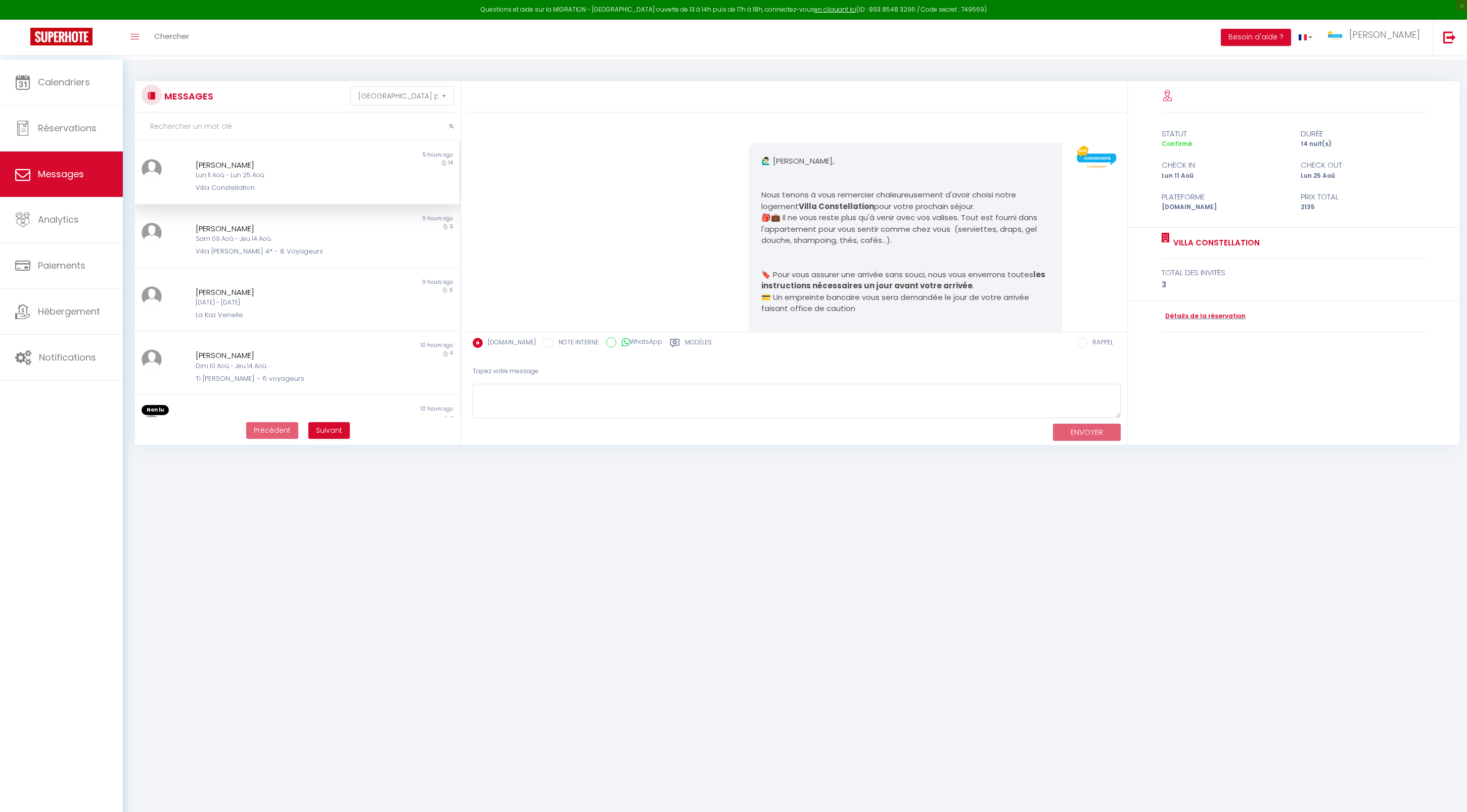
select select "message"
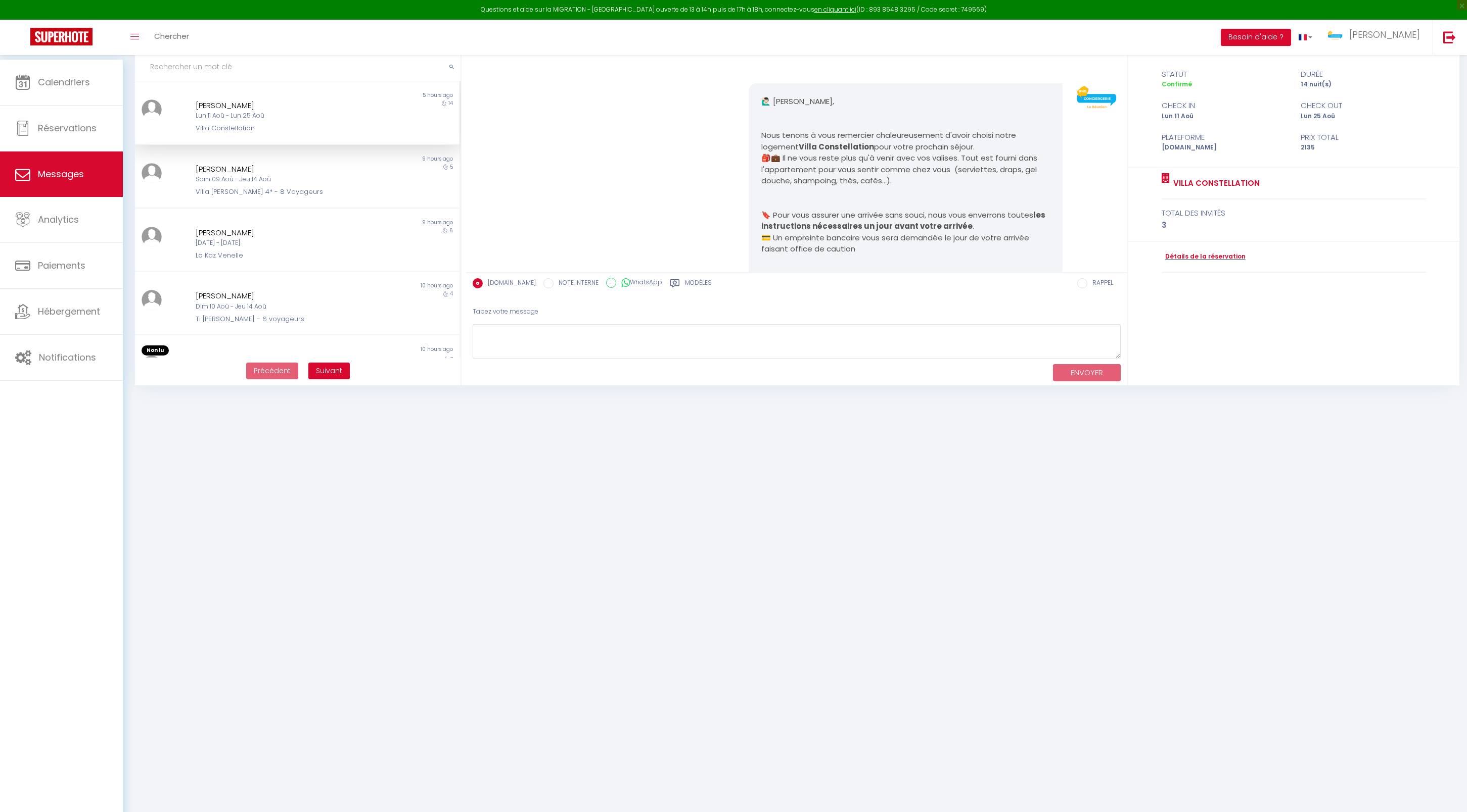
scroll to position [8098, 0]
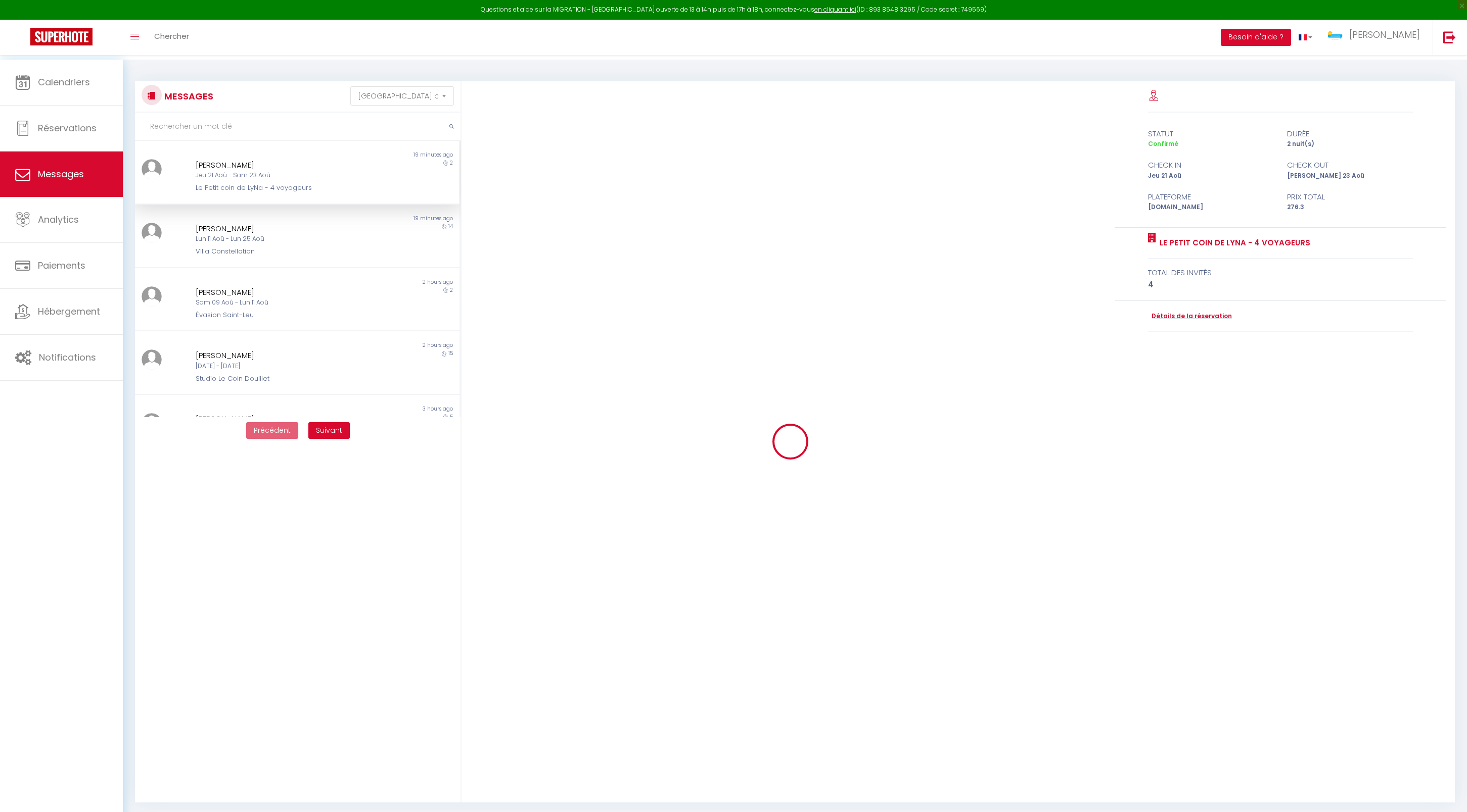
select select "message"
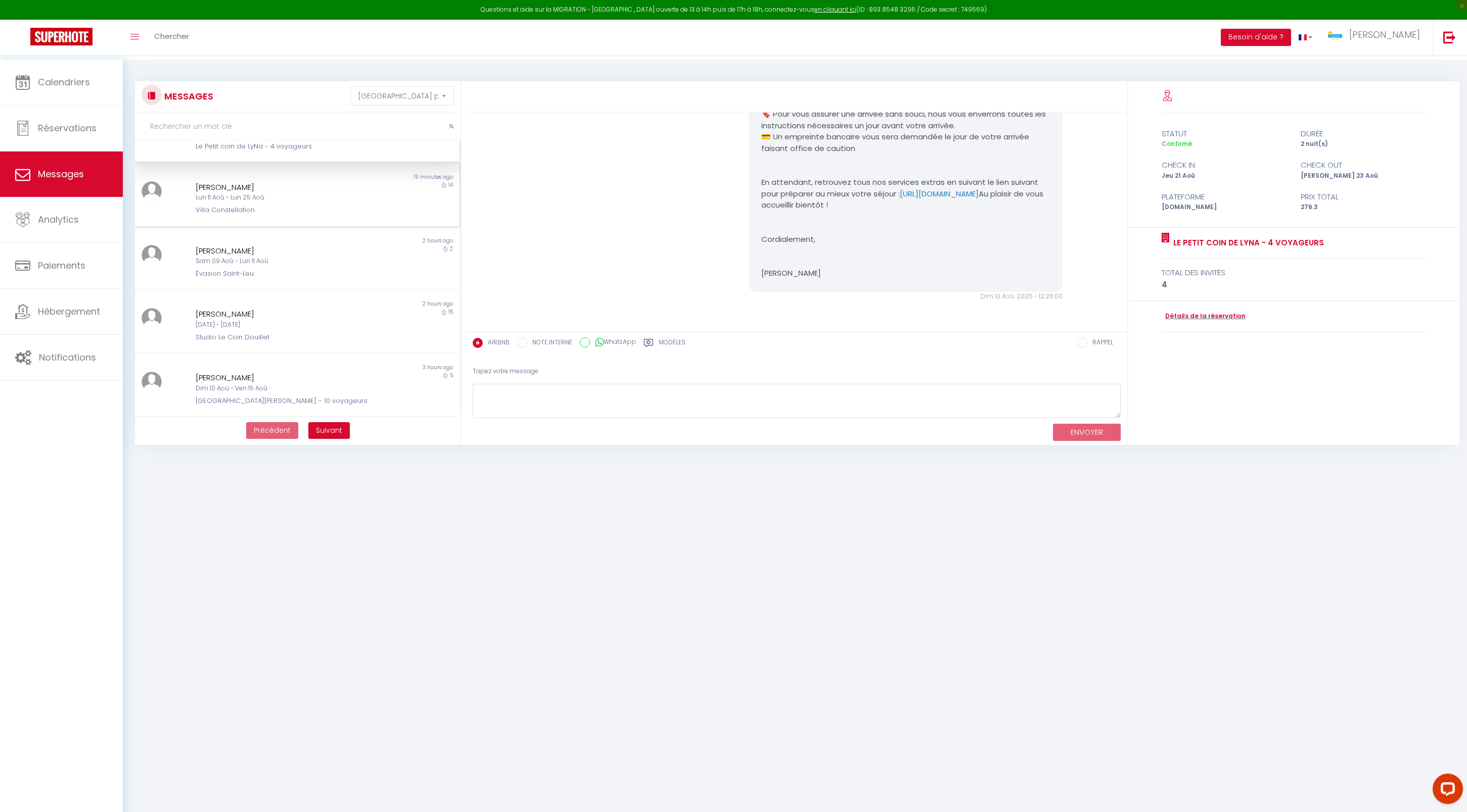
scroll to position [25, 0]
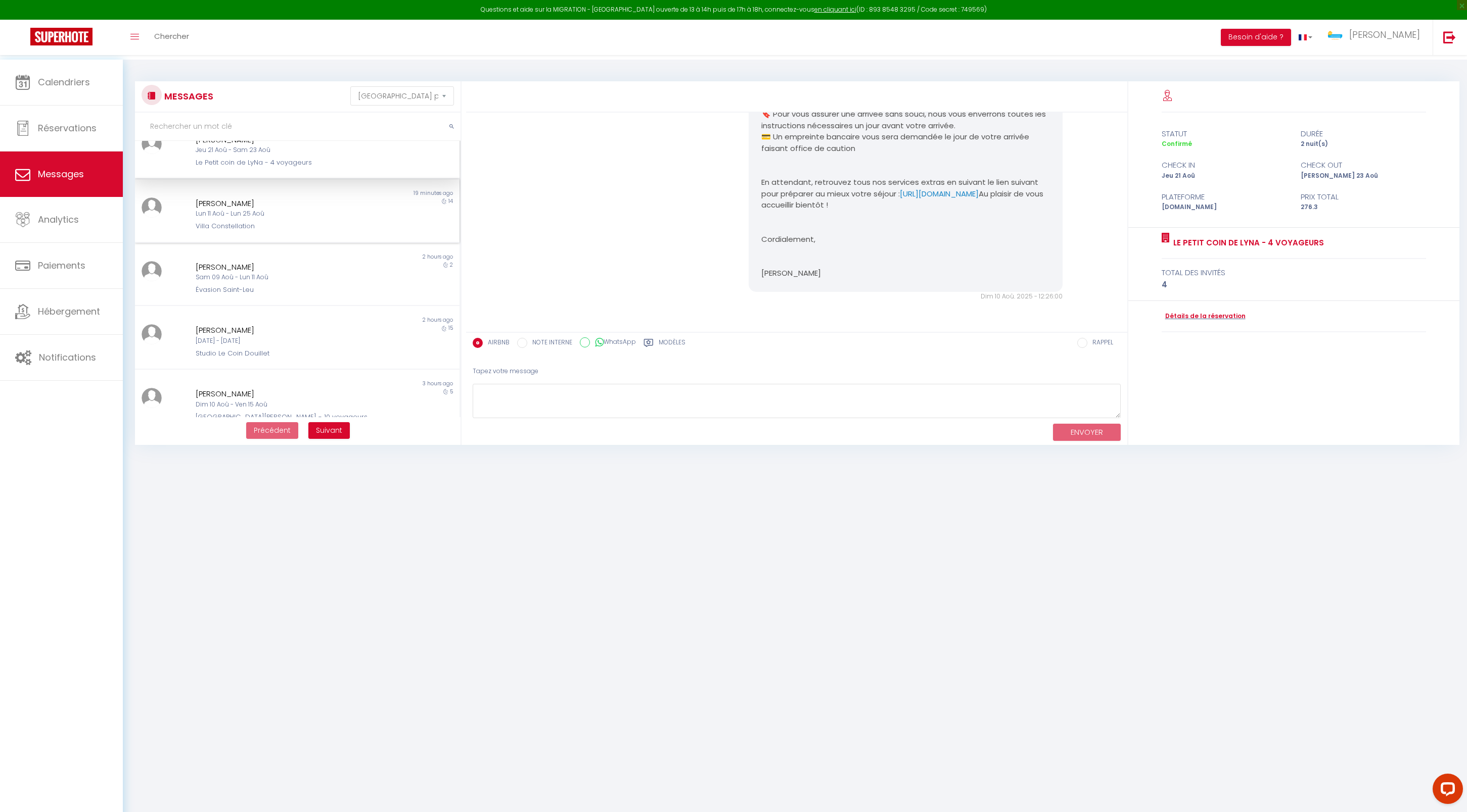
click at [356, 210] on div "[PERSON_NAME]" at bounding box center [283, 204] width 176 height 12
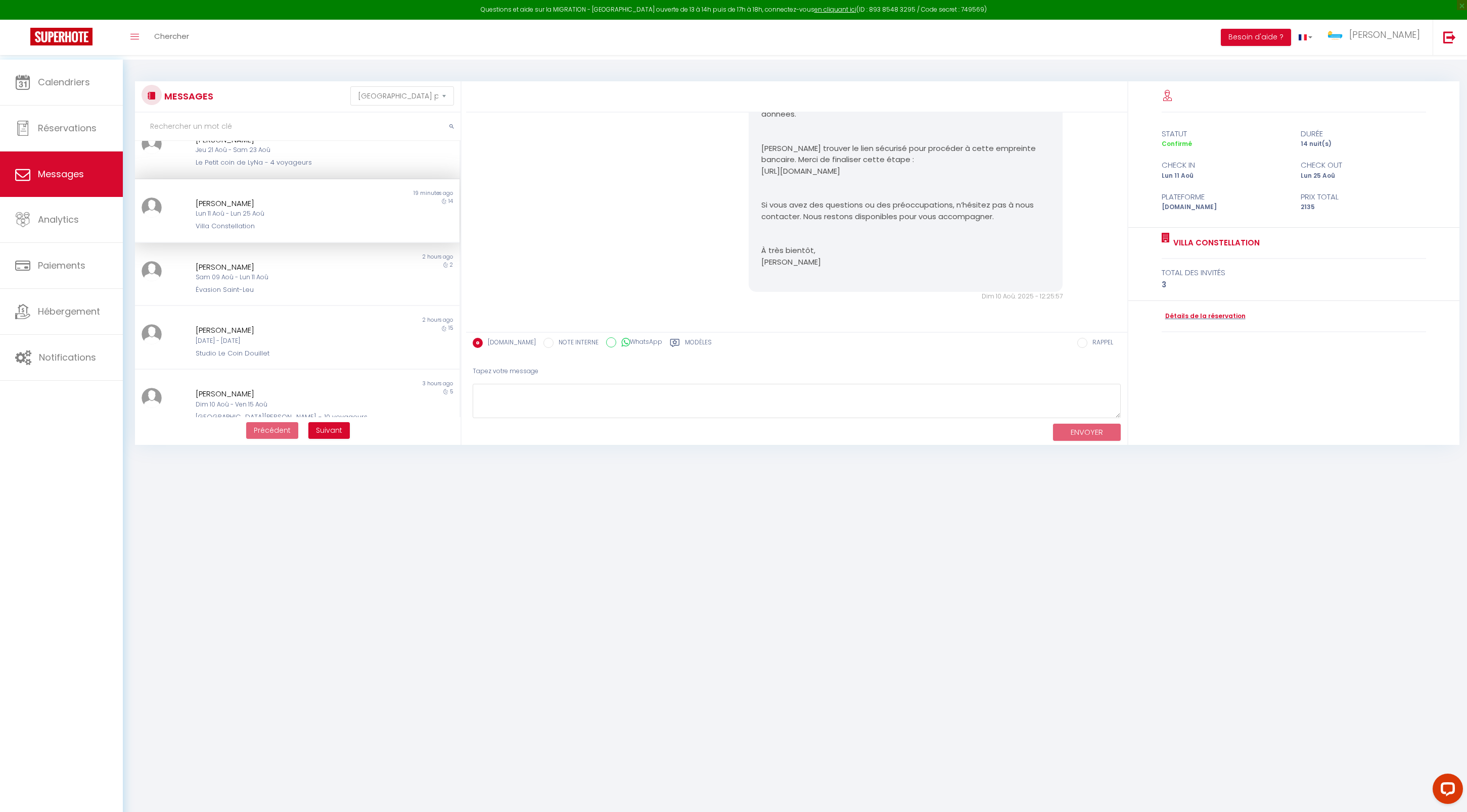
scroll to position [9306, 0]
click at [312, 295] on div "Évasion Saint-Leu" at bounding box center [283, 290] width 176 height 10
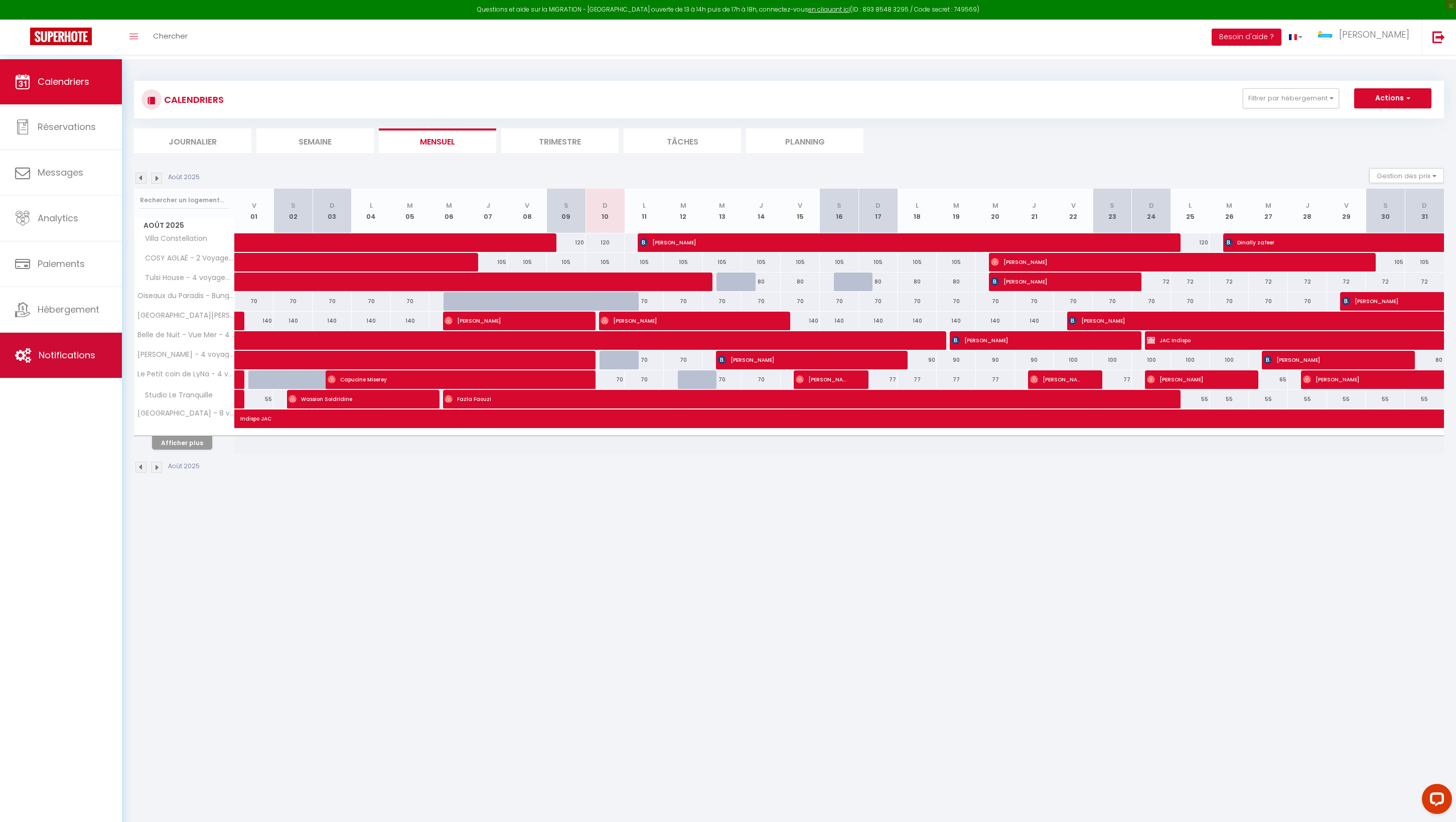
click at [66, 370] on link "Notifications" at bounding box center [61, 355] width 122 height 45
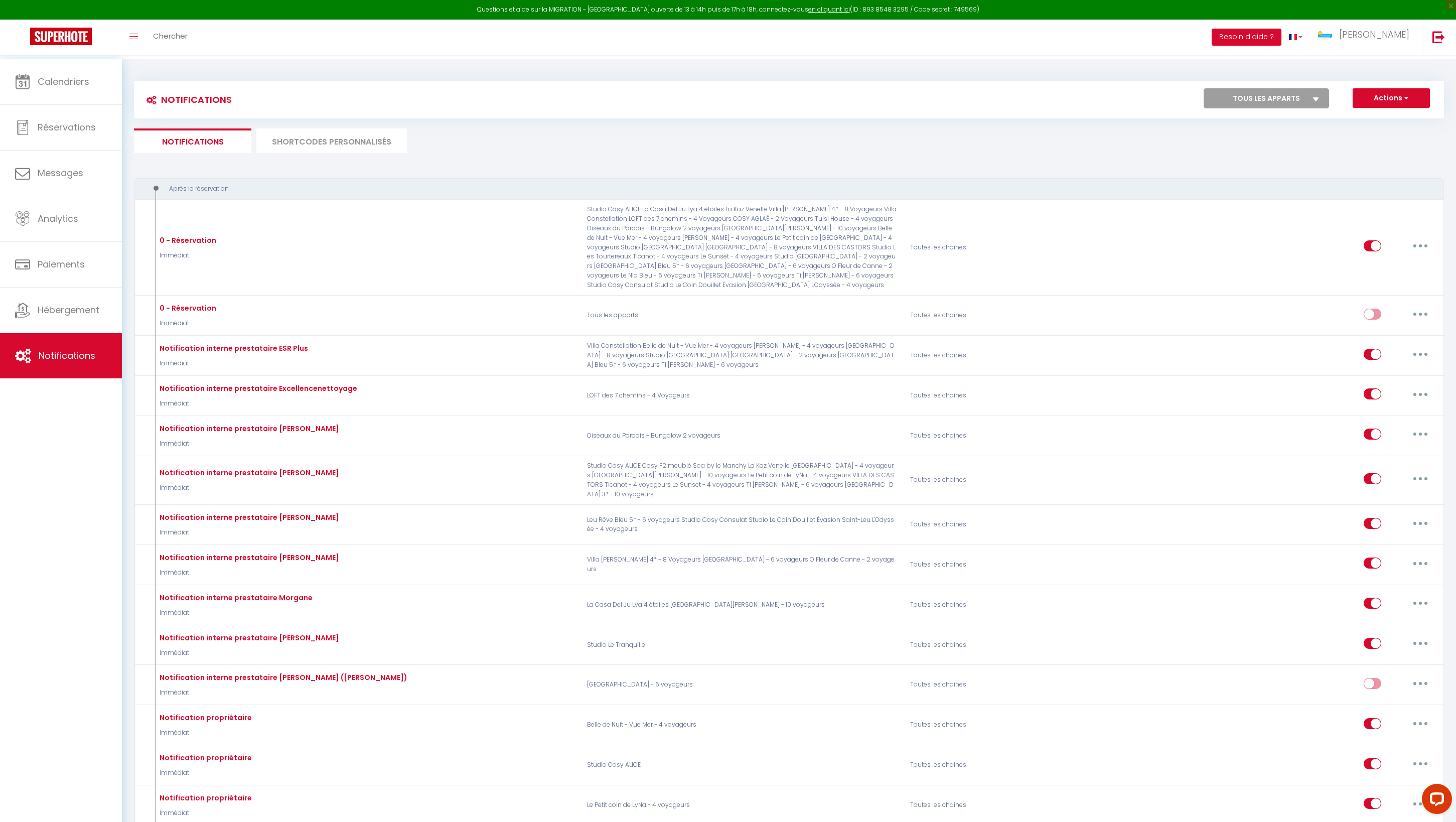
click at [347, 146] on li "SHORTCODES PERSONNALISÉS" at bounding box center [332, 140] width 151 height 24
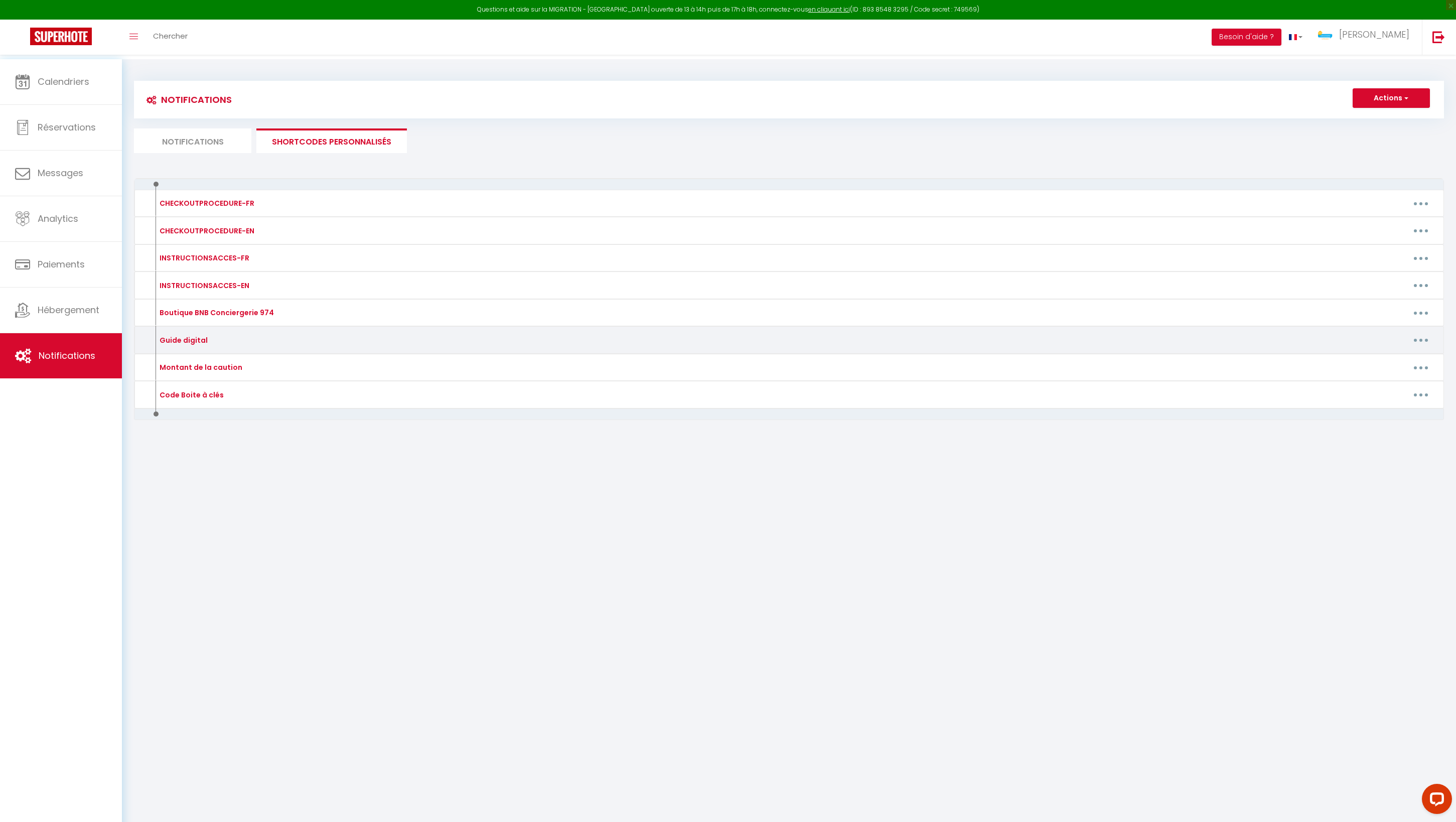
click at [1415, 349] on button "button" at bounding box center [1421, 340] width 28 height 16
click at [1386, 371] on link "Editer" at bounding box center [1394, 363] width 75 height 17
type input "Guide digital"
type textarea "Guide digital"
type textarea "https://drive.google.com/file/d/1a9tYyS-dJwyZsxqY0rEBeHPYEUnxfqoB/view?usp=shar…"
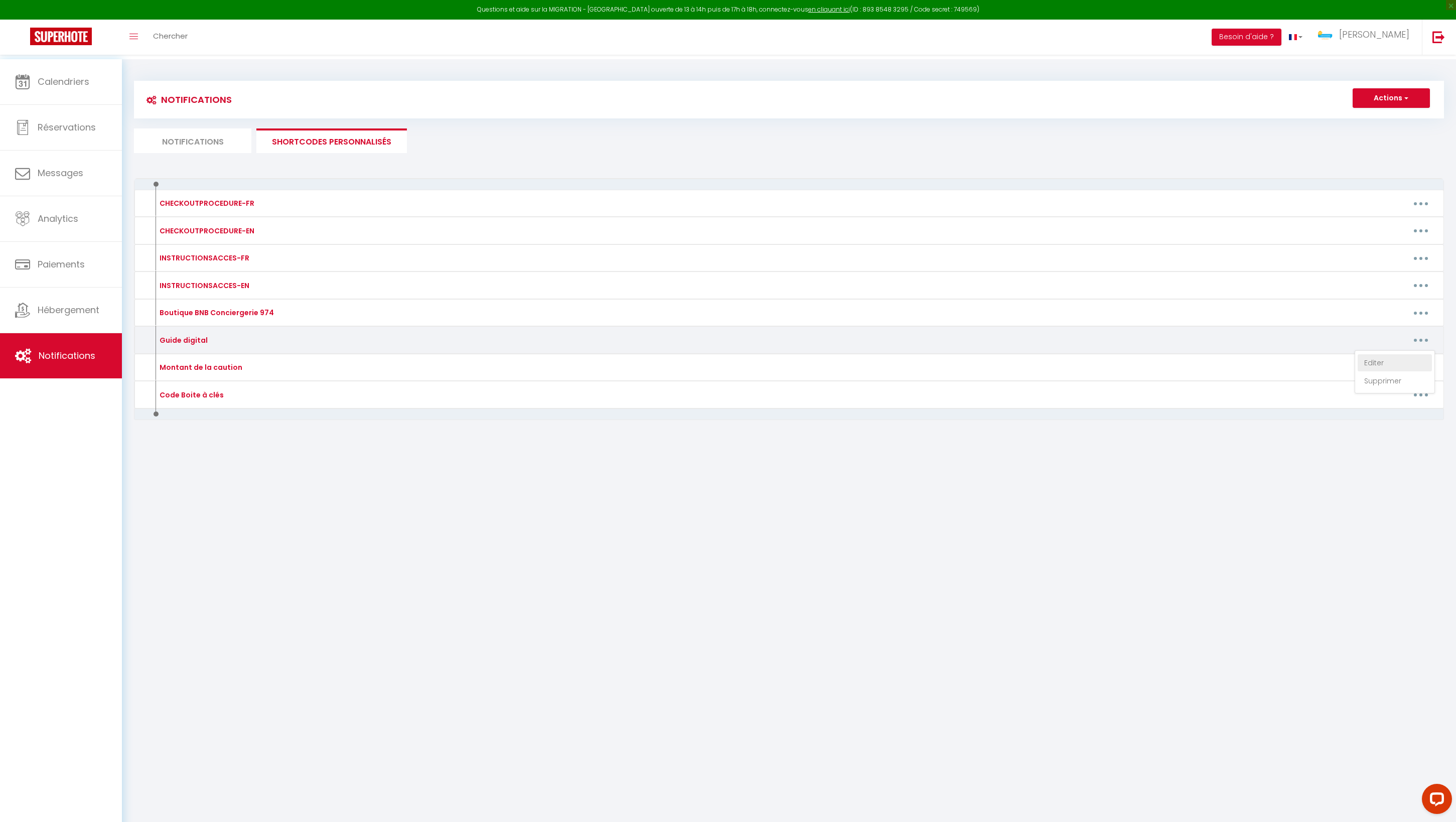
type textarea "https://drive.google.com/file/d/1mrLz9ORZjqaIo1XRZGEuWjaXPHNw0iuE/view?usp=shar…"
type textarea "https://drive.google.com/file/d/1KI7bvkMujxGSPCNPFwm1lFYhd597sn9Y/view?usp=shar…"
type textarea "https://drive.google.com/file/d/1RX-uvU_GfiZoUyUL8e_la2GlD8XobRRC/view?usp=shar…"
type textarea "https://drive.google.com/file/d/1TTsFlIwzM5pqpdp_NmIM2mfYO1RXB0Va/view?usp=shar…"
type textarea "https://drive.google.com/file/d/1pOx0CP2pRICItmb8HaGEdwFUEsMRIX9E/view?usp=shar…"
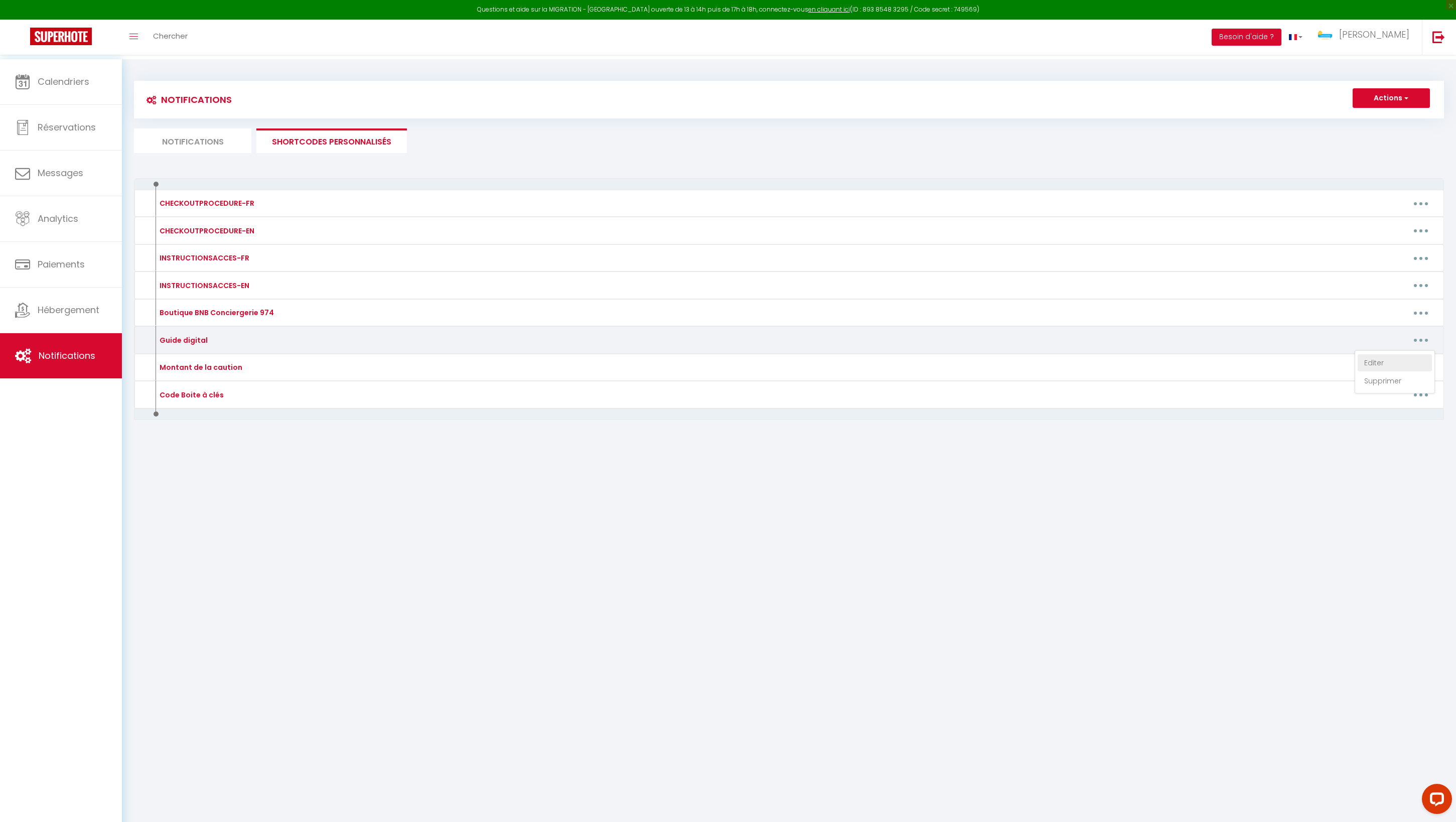
type textarea "https://drive.google.com/file/d/1cIeMVERX7_vm4VSwbvF4tAqicvWOEDVO/view?usp=shar…"
type textarea "https://drive.google.com/file/d/187OVf2SBQEioYex5vf9oqEb3pXIGxucc/view?usp=shar…"
type textarea "https://drive.google.com/file/d/1WIy_itfGGstuufoceopLV1dyNanDLvs5/view?usp=shar…"
type textarea "https://drive.google.com/file/d/1bWKufmRcT2bFE00bys3-LWe3VEhDfi6y/view?usp=shar…"
type textarea "https://drive.google.com/file/d/1mrLz9ORZjqaIo1XRZGEuWjaXPHNw0iuE/view?usp=shar…"
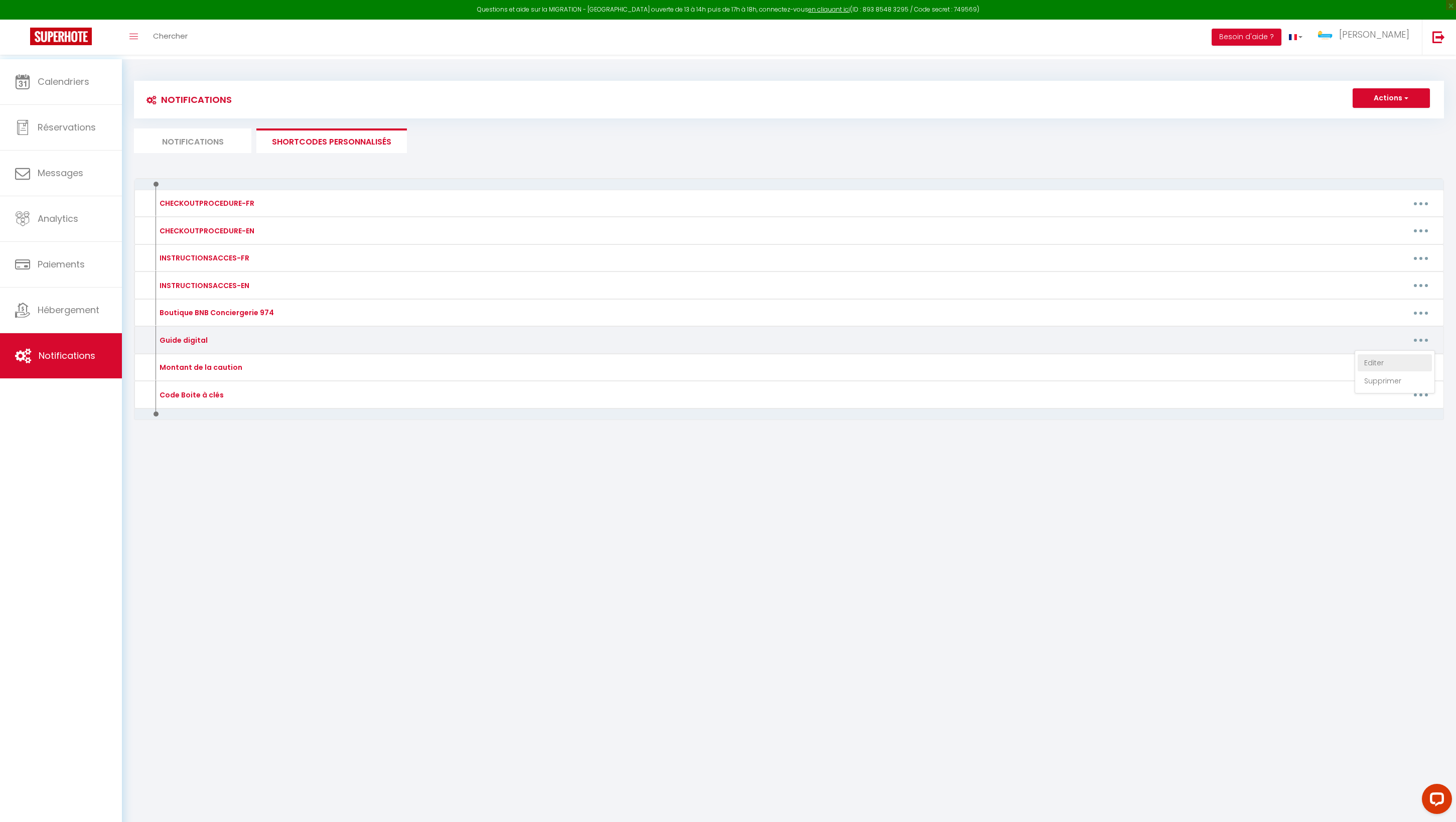
type textarea "https://drive.google.com/file/d/1kdHYgQqAgdz1N777AvTRFLBQahQDqWoF/view?usp=shar…"
type textarea "https://drive.google.com/file/d/1zUT2cQrvy5WzAmM8Qn5jg7XtFeo4VoKK/view?usp=shar…"
type textarea "https://drive.google.com/file/d/1hFhHY-lt_b0hPk7xgisLrpiG6Cex_6Ck/view?usp=shar…"
type textarea "https://drive.google.com/file/d/1Rdp6iUGVBWQhfLYAL58CMX7EcpUczqm_/view?usp=shar…"
type textarea "https://drive.google.com/file/d/1HOofbfCvHedasJrfXc29AhK-qw6yjCEW/view?usp=shar…"
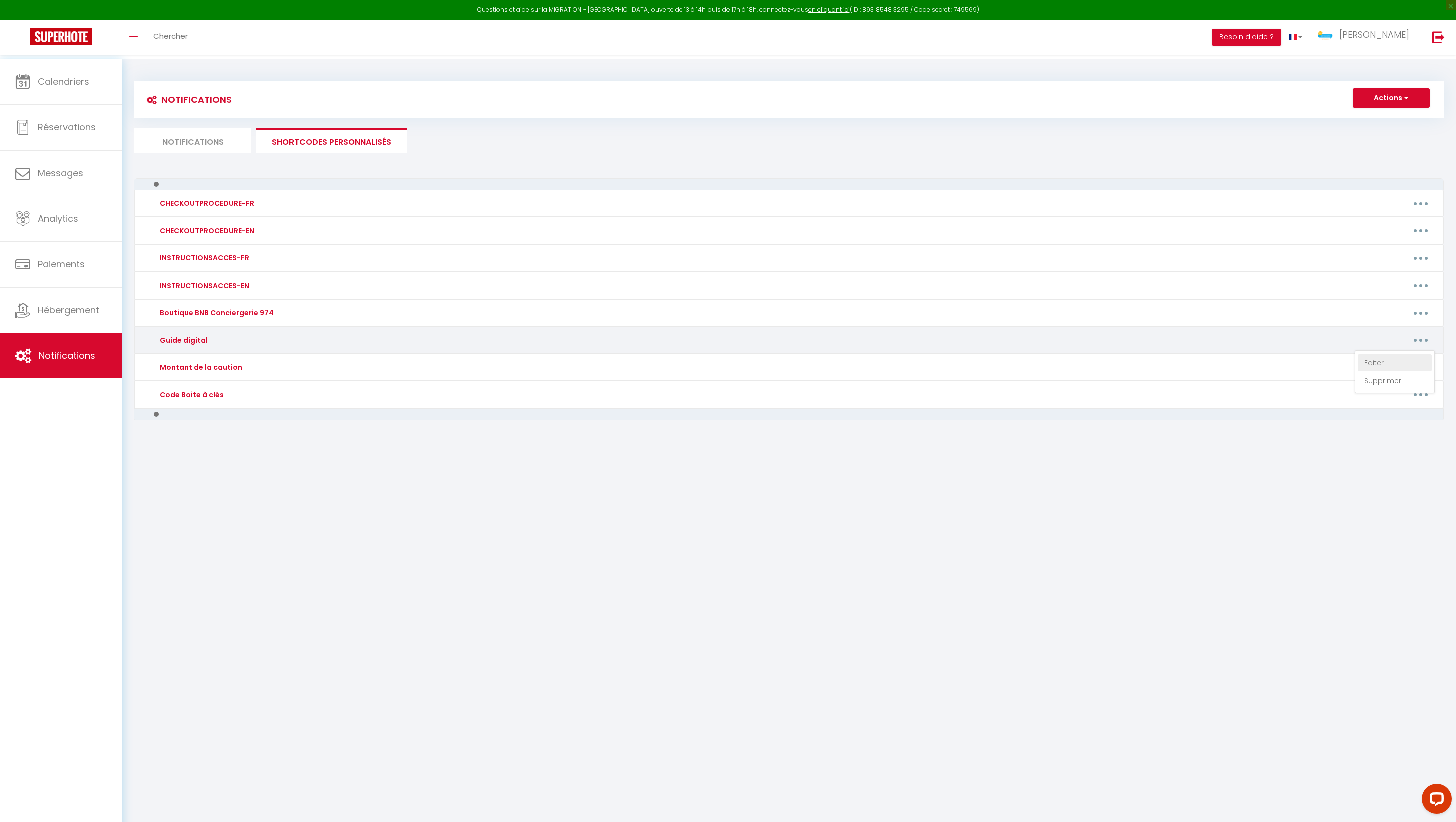
type textarea "https://drive.google.com/file/d/14ZBCG71l9tkIu59yB221JyLUokUVx5Z7/view?usp=shar…"
type textarea "https://drive.google.com/file/d/1M-BICeh6PYCrffAqqN3v9Ngn9LUPZff3/view?usp=shar…"
type textarea "https://drive.google.com/file/d/16MTTJLBphOdMFOf-3VWslpFos5b3dnZq/view?usp=shar…"
type textarea "https://drive.google.com/file/d/1oB3Y7VYfLMH2CQ_3yocJOGxVBodRRaml/view?usp=shar…"
type textarea "https://drive.google.com/file/d/1hJeHJbAijgFmu0VI7kEyVUxJLsbZhJpy/view?usp=shar…"
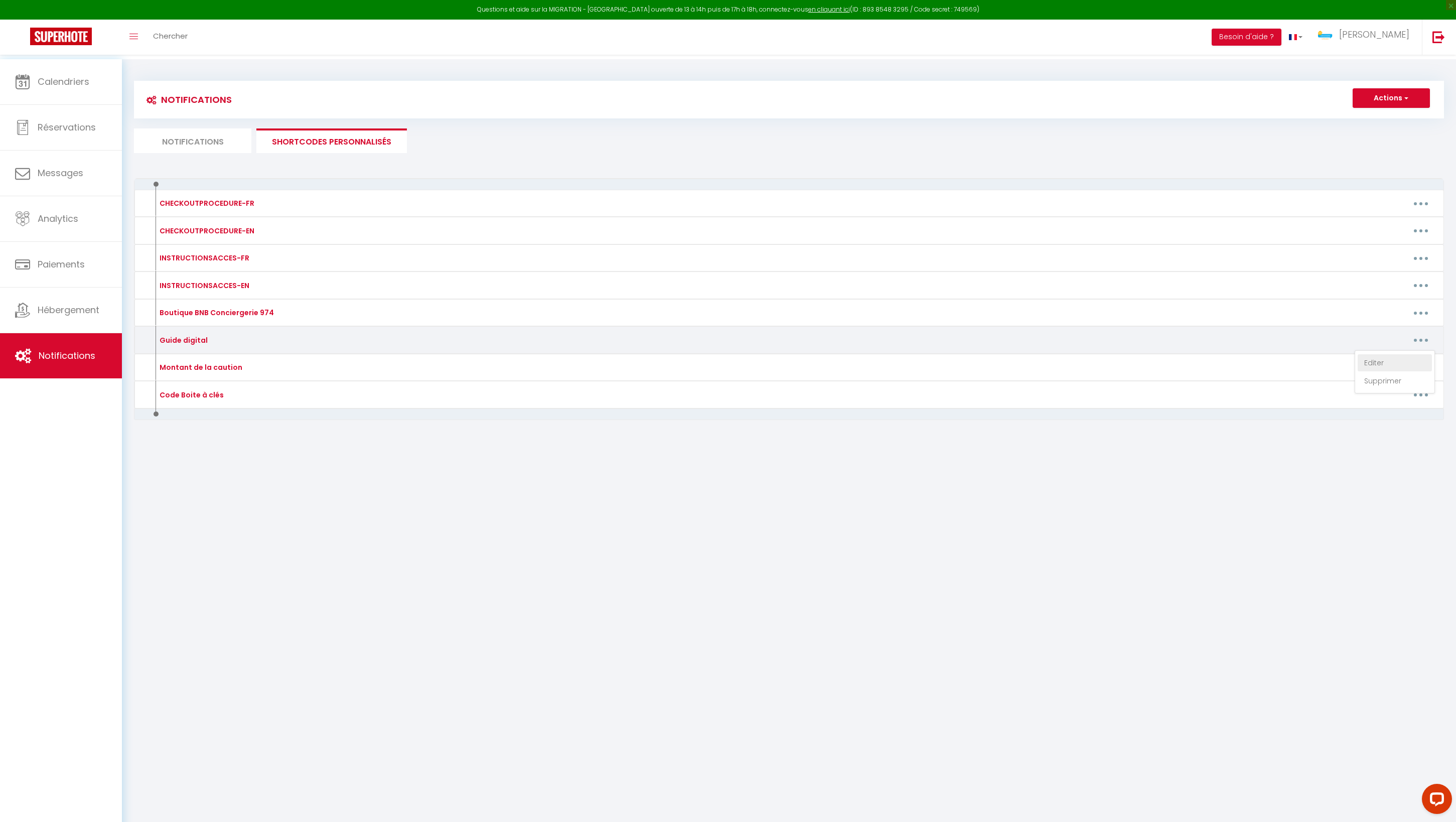
type textarea "https://drive.google.com/file/d/1k4GyZBLD65HuwMRVXsSsQOyHH2y0nUKZ/view?usp=shar…"
type textarea "https://drive.google.com/file/d/1cxFZwAZylbPLYt_KI8uJ9xLAWHnX44Ny/view?usp=shar…"
type textarea "https://drive.google.com/file/d/186spnFE8lNfNb564kjARgdQmqnbj7-ft/view?usp=shar…"
type textarea "https://drive.google.com/file/d/1cV2rJPgGUHeX-LCuWdz3vVonXntSQQYF/view?usp=shar…"
type textarea "https://drive.google.com/file/d/1r1Mmk6ohS62MAO9dQ8aanD-Kj7VZUiqu/view?usp=shar…"
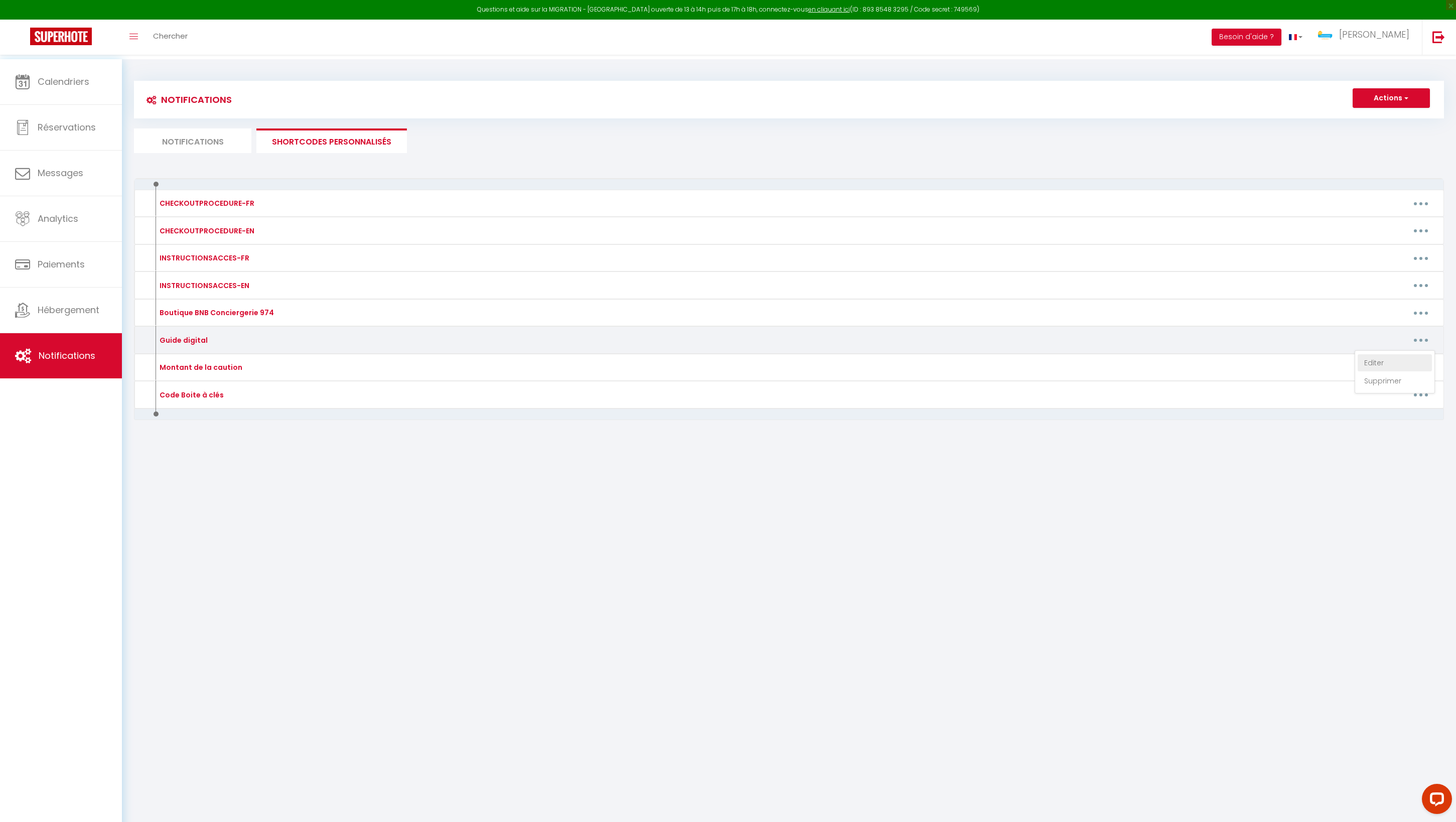
type textarea "https://drive.google.com/file/d/17RDVSJme87Rlvov4zYRge9qvVBOsd4yS/view?usp=shar…"
type textarea "https://drive.google.com/file/d/1fwmeXsc0H1G62R_B_fTCWdgg59jsin8s/view?usp=shar…"
type textarea "https://drive.google.com/file/d/1eRcoVhO-FaLA1InPOqVCsPttnH_cYOq0/view?usp=shar…"
type textarea "https://drive.google.com/file/d/1yM1Xr2yfY62CntPBVmQogMMzqkRgRjhq/view?usp=shar…"
type textarea "https://drive.google.com/file/d/1hZCalHkDO0cdKVTwrbfrMA3GKa1W_CMH/view?usp=shar…"
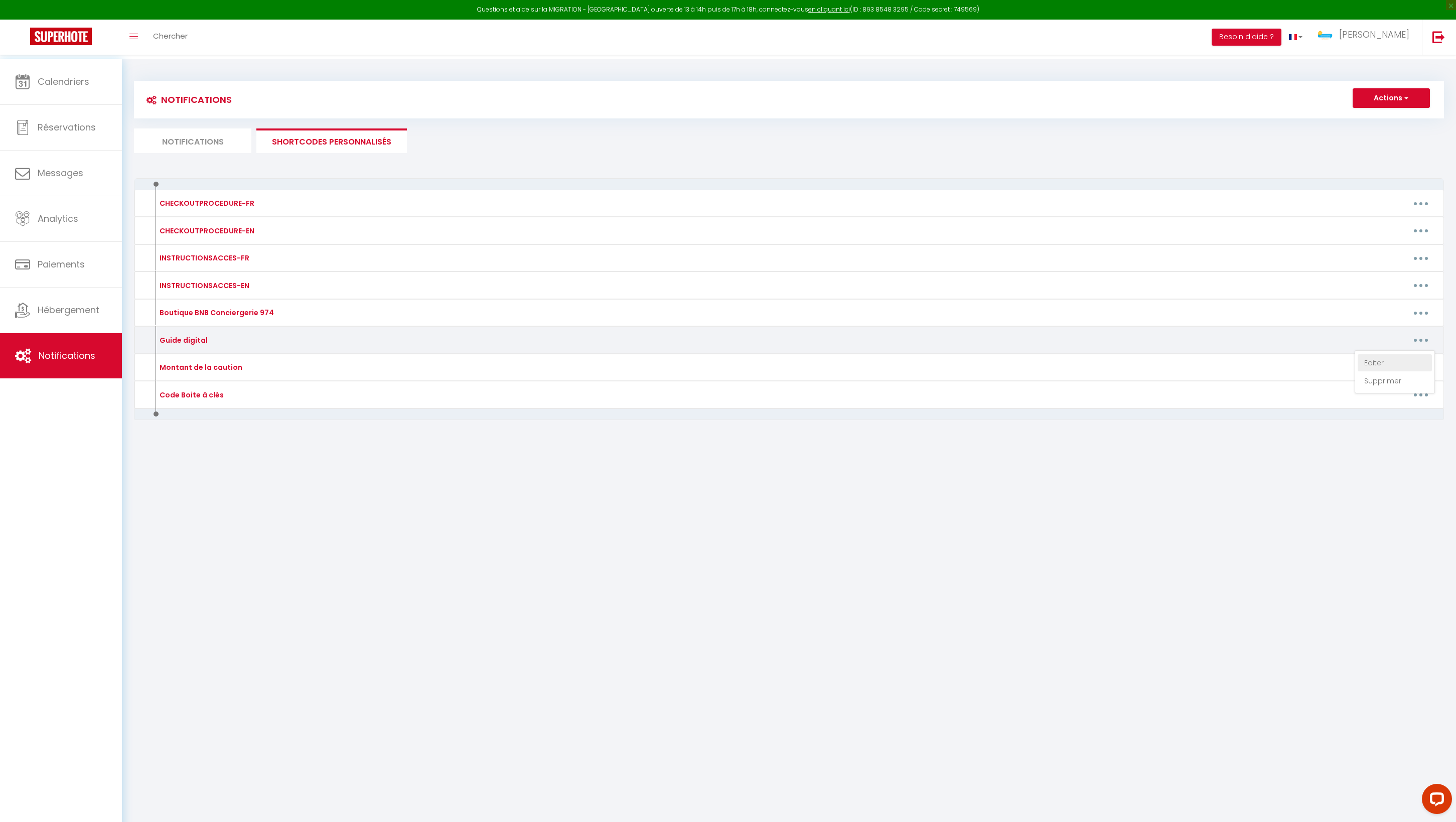
type textarea "https://drive.google.com/file/d/1EbcDDvyqvzkjkgzFncRqzFBXKaN4O0bw/view?usp=shar…"
type textarea "https://drive.google.com/file/d/1Ypsg8iHStN_F-6bcp39Qv1O6JGga1K_n/view?usp=shar…"
type textarea "https://drive.google.com/file/d/1FTGEnElYAnVReL0BGeVGsZjJoSfx6lYj/view?usp=shar…"
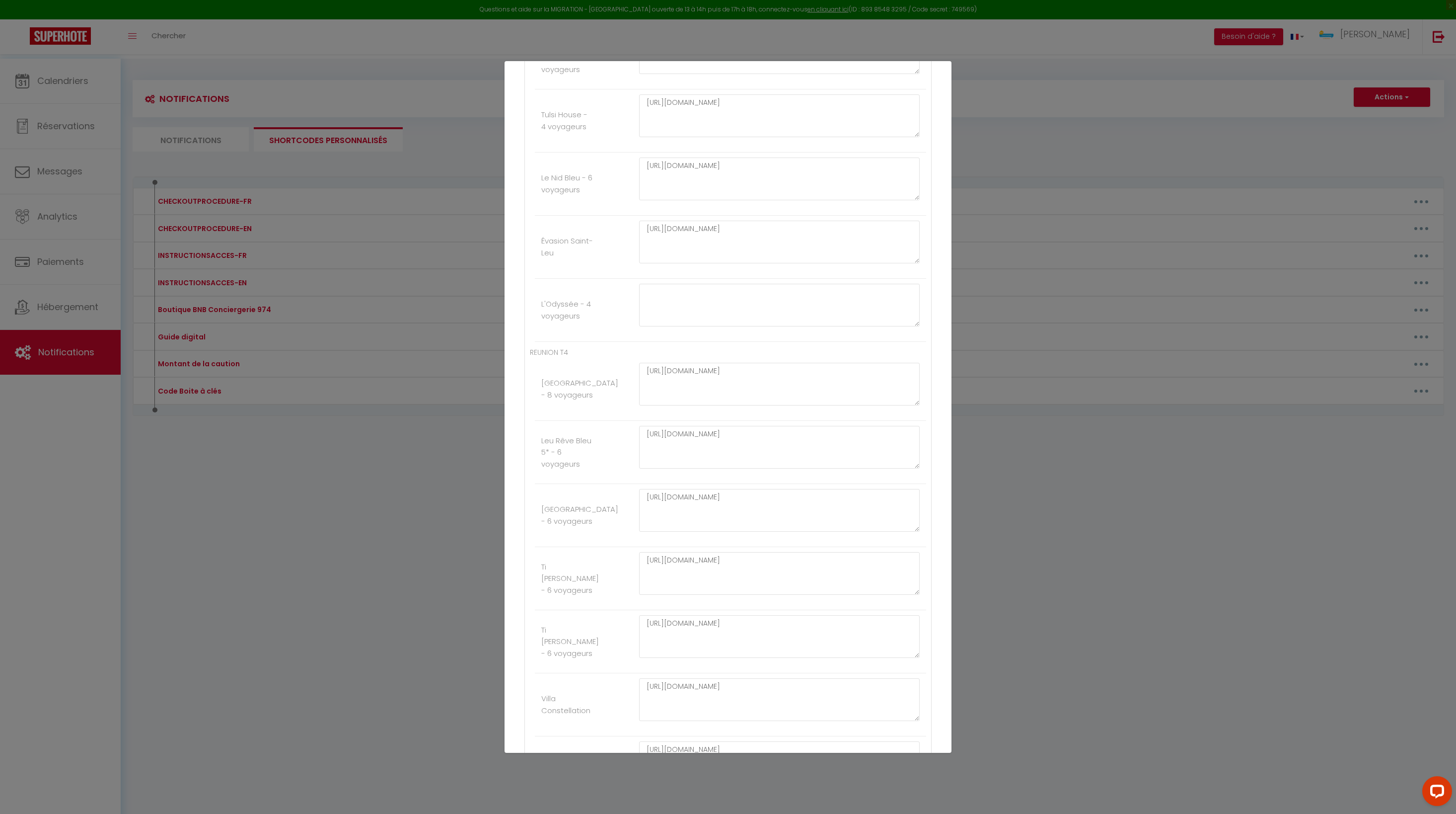
scroll to position [1529, 0]
paste textarea "UlYS_1J7JCYvpTUN6PA2MxwZar7QY0kO"
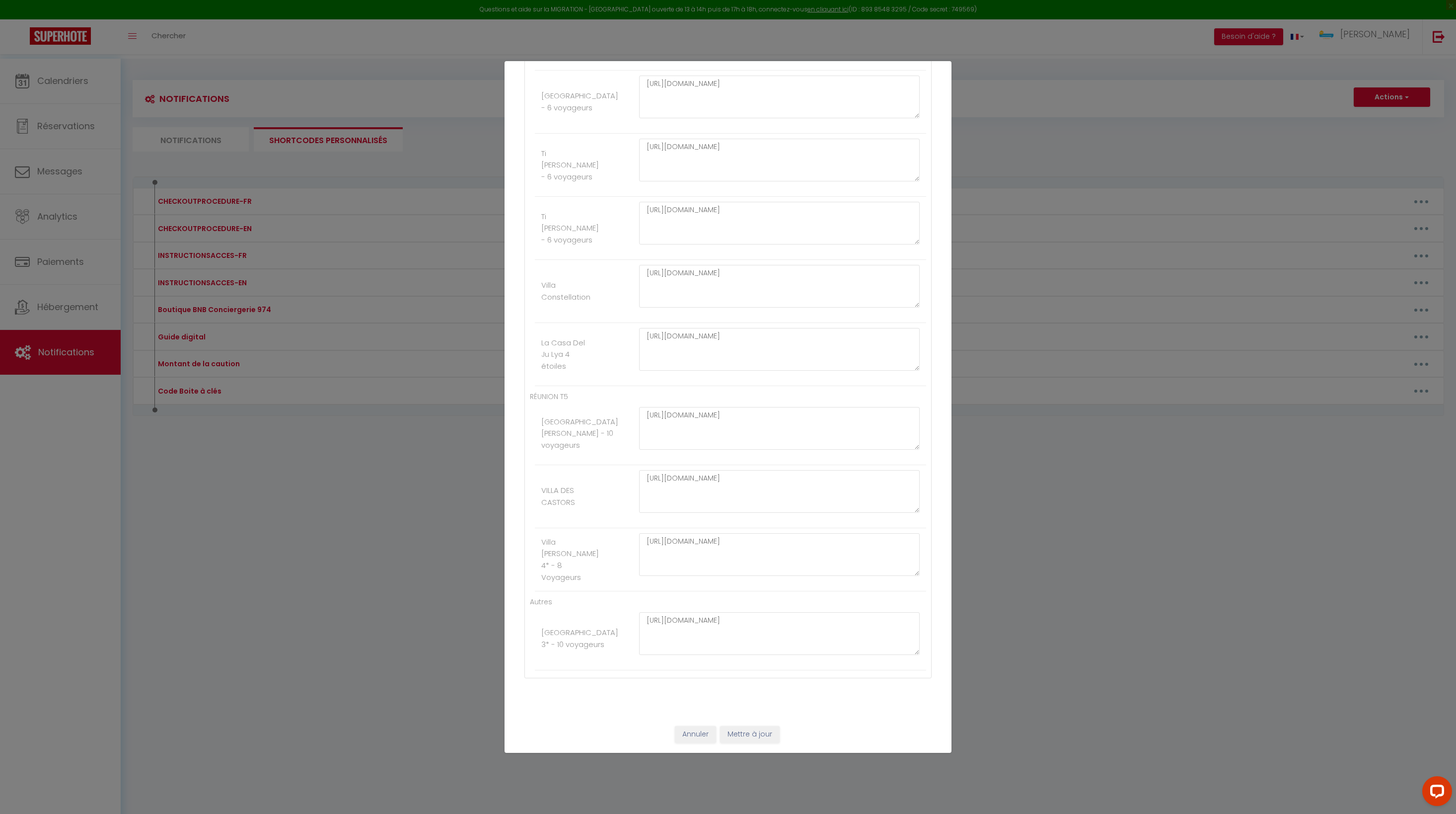
scroll to position [2625, 0]
type textarea "https://drive.google.com/file/d/1UlYS_1J7JCYvpTUN6PA2MxwZar7QY0kO/view?usp=shar…"
click at [743, 728] on button "Mettre à jour" at bounding box center [750, 734] width 60 height 17
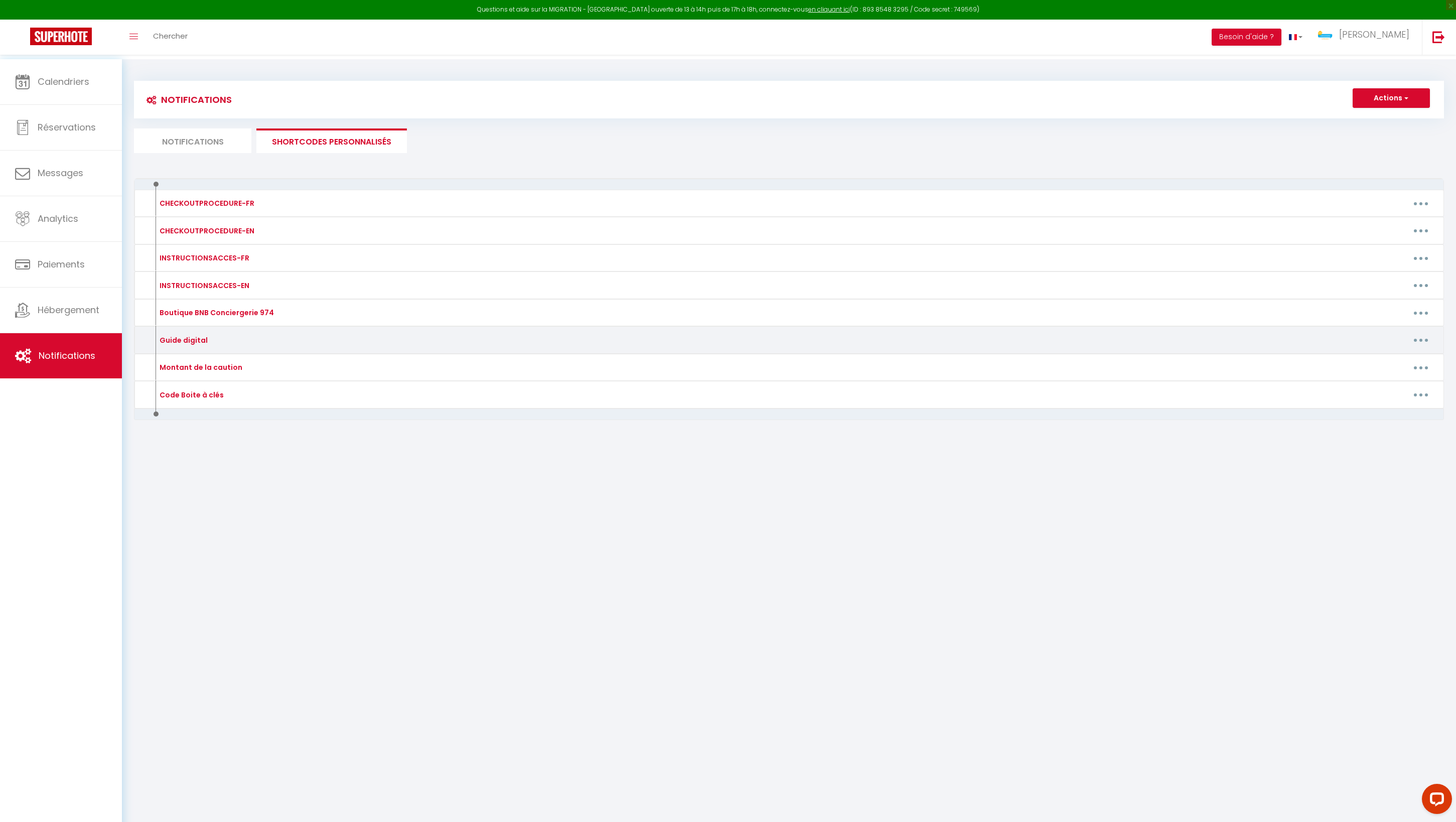
click at [1419, 342] on icon "button" at bounding box center [1421, 340] width 3 height 3
click at [1359, 371] on link "Editer" at bounding box center [1394, 363] width 75 height 17
type input "Guide digital"
type textarea "Guide digital"
type textarea "https://drive.google.com/file/d/1a9tYyS-dJwyZsxqY0rEBeHPYEUnxfqoB/view?usp=shar…"
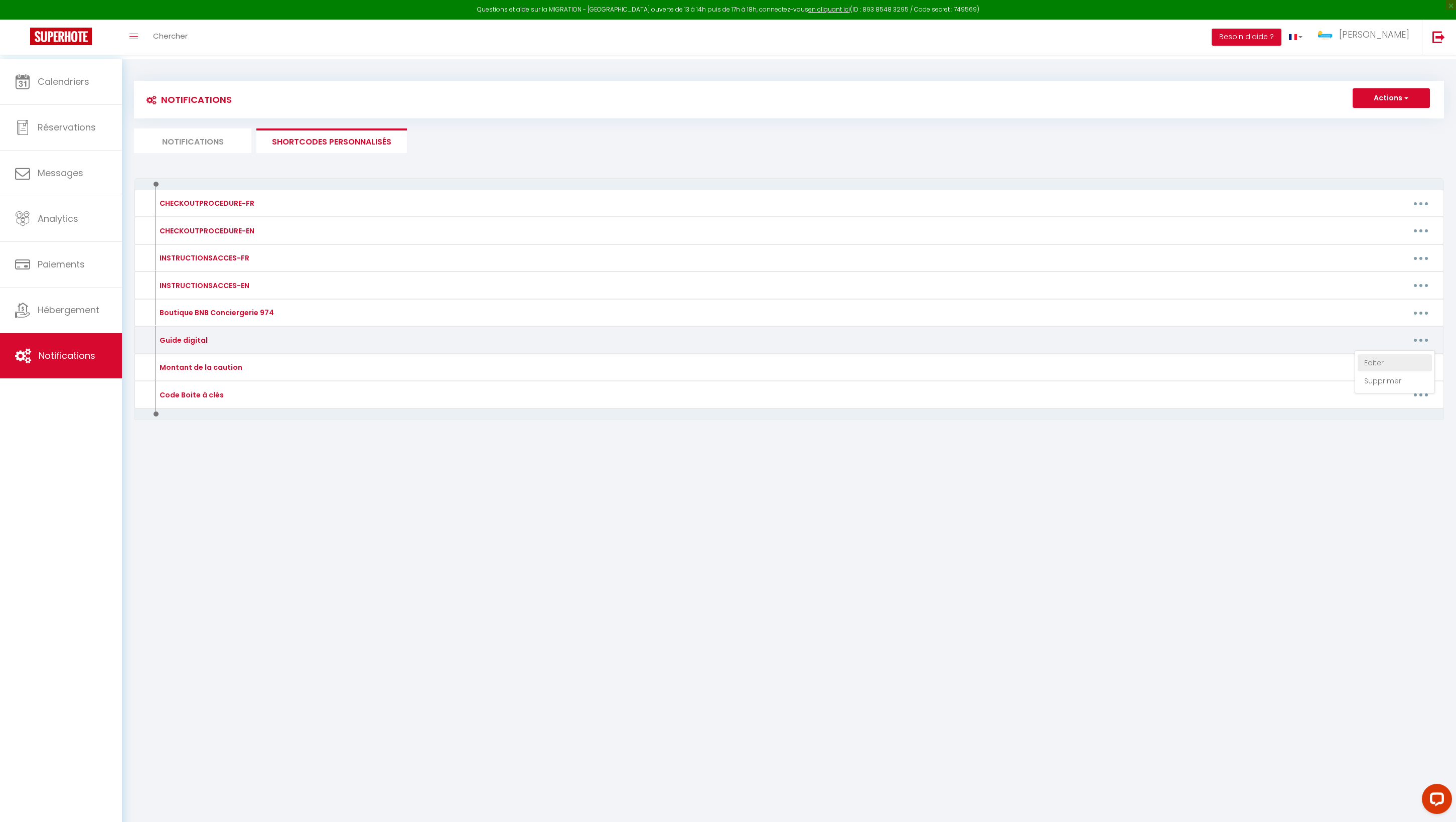
type textarea "https://drive.google.com/file/d/1mrLz9ORZjqaIo1XRZGEuWjaXPHNw0iuE/view?usp=shar…"
type textarea "https://drive.google.com/file/d/1KI7bvkMujxGSPCNPFwm1lFYhd597sn9Y/view?usp=shar…"
type textarea "https://drive.google.com/file/d/1RX-uvU_GfiZoUyUL8e_la2GlD8XobRRC/view?usp=shar…"
type textarea "https://drive.google.com/file/d/1TTsFlIwzM5pqpdp_NmIM2mfYO1RXB0Va/view?usp=shar…"
type textarea "https://drive.google.com/file/d/1pOx0CP2pRICItmb8HaGEdwFUEsMRIX9E/view?usp=shar…"
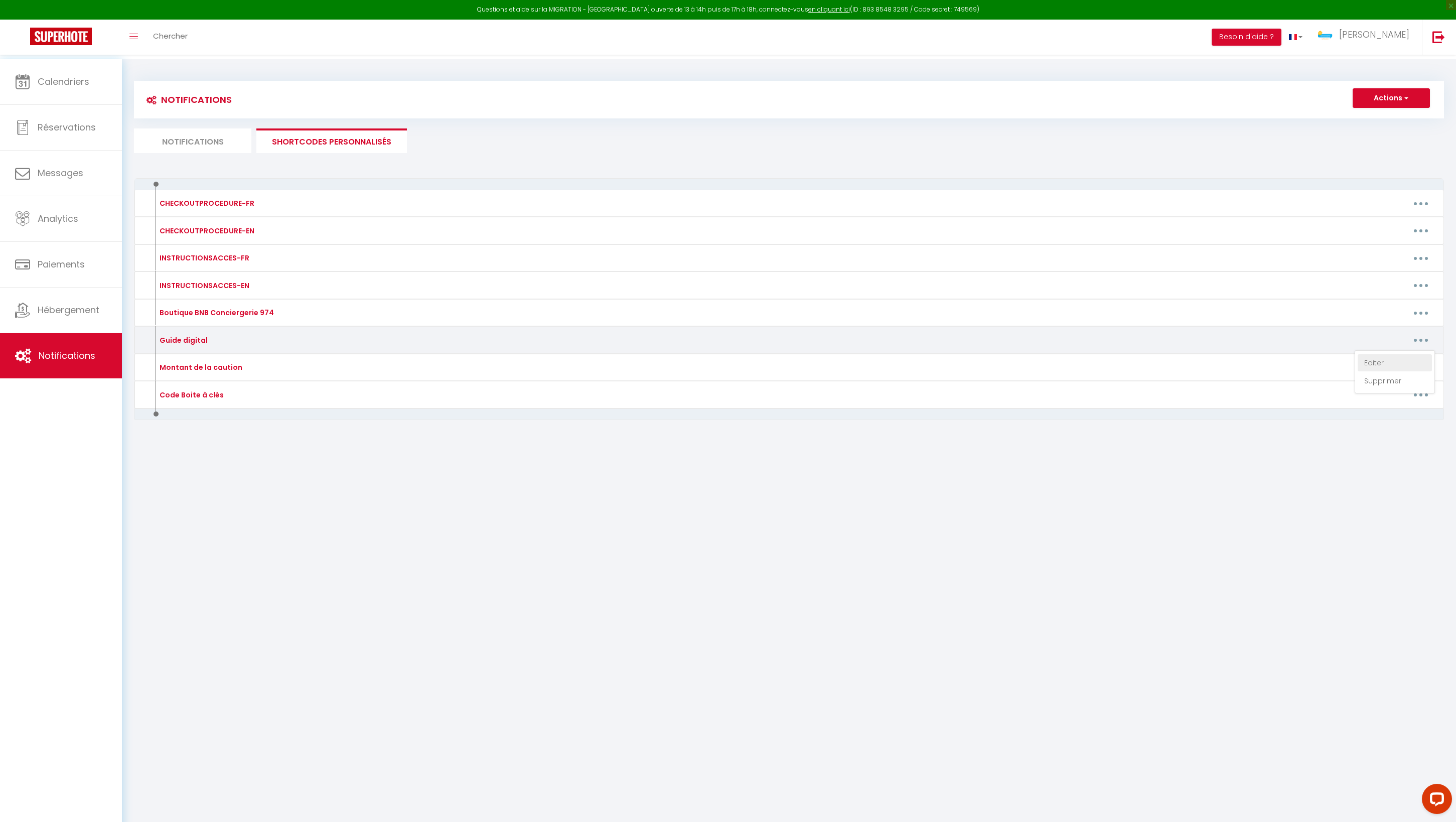
type textarea "https://drive.google.com/file/d/1cIeMVERX7_vm4VSwbvF4tAqicvWOEDVO/view?usp=shar…"
type textarea "https://drive.google.com/file/d/187OVf2SBQEioYex5vf9oqEb3pXIGxucc/view?usp=shar…"
type textarea "https://drive.google.com/file/d/1WIy_itfGGstuufoceopLV1dyNanDLvs5/view?usp=shar…"
type textarea "https://drive.google.com/file/d/1bWKufmRcT2bFE00bys3-LWe3VEhDfi6y/view?usp=shar…"
type textarea "https://drive.google.com/file/d/1mrLz9ORZjqaIo1XRZGEuWjaXPHNw0iuE/view?usp=shar…"
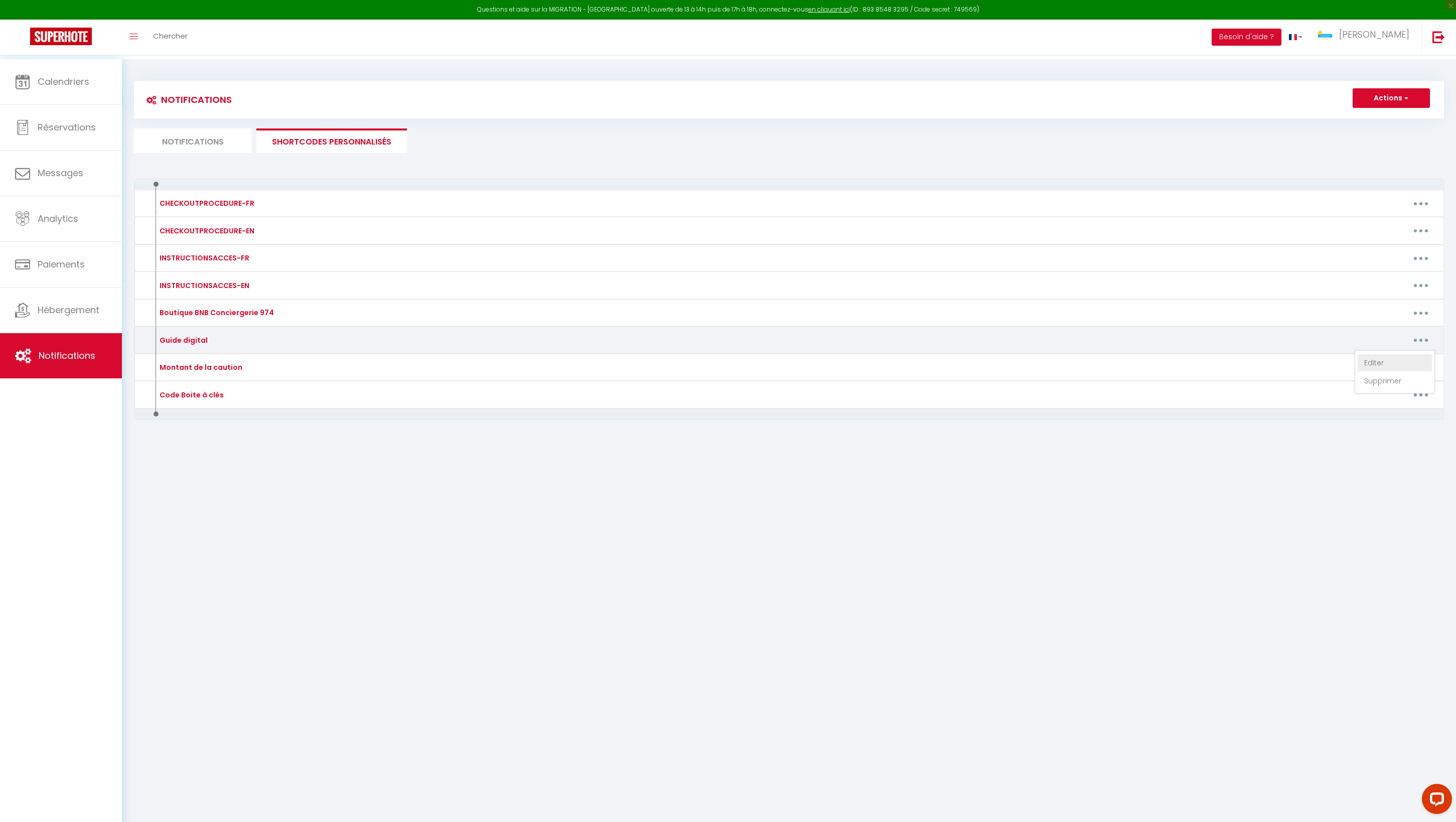
type textarea "https://drive.google.com/file/d/1kdHYgQqAgdz1N777AvTRFLBQahQDqWoF/view?usp=shar…"
type textarea "https://drive.google.com/file/d/1zUT2cQrvy5WzAmM8Qn5jg7XtFeo4VoKK/view?usp=shar…"
type textarea "https://drive.google.com/file/d/1hFhHY-lt_b0hPk7xgisLrpiG6Cex_6Ck/view?usp=shar…"
type textarea "https://drive.google.com/file/d/1Rdp6iUGVBWQhfLYAL58CMX7EcpUczqm_/view?usp=shar…"
type textarea "https://drive.google.com/file/d/1HOofbfCvHedasJrfXc29AhK-qw6yjCEW/view?usp=shar…"
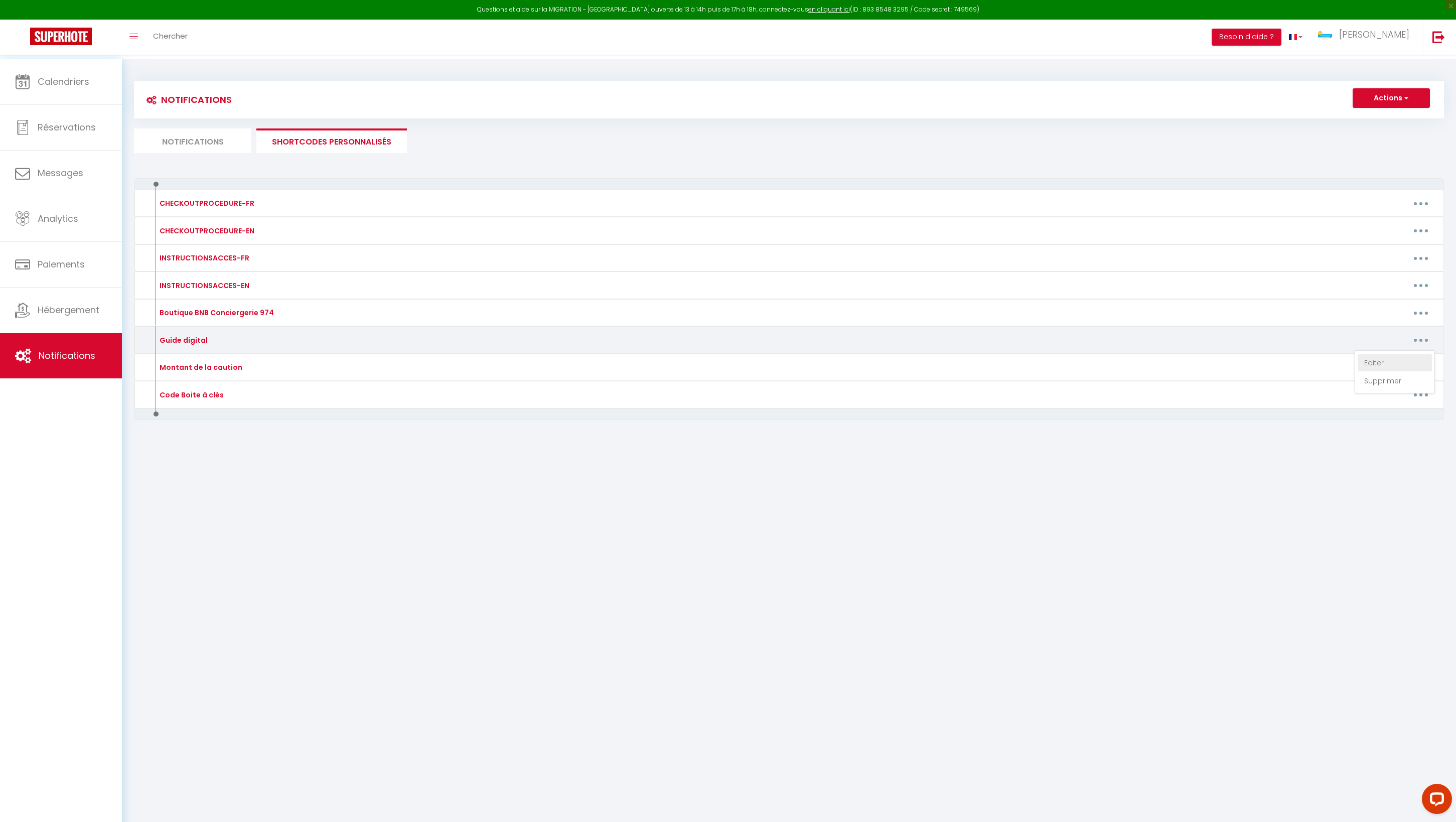
type textarea "https://drive.google.com/file/d/14ZBCG71l9tkIu59yB221JyLUokUVx5Z7/view?usp=shar…"
type textarea "https://drive.google.com/file/d/1M-BICeh6PYCrffAqqN3v9Ngn9LUPZff3/view?usp=shar…"
type textarea "https://drive.google.com/file/d/1UlYS_1J7JCYvpTUN6PA2MxwZar7QY0kO/view?usp=shar…"
type textarea "https://drive.google.com/file/d/1oB3Y7VYfLMH2CQ_3yocJOGxVBodRRaml/view?usp=shar…"
type textarea "https://drive.google.com/file/d/1hJeHJbAijgFmu0VI7kEyVUxJLsbZhJpy/view?usp=shar…"
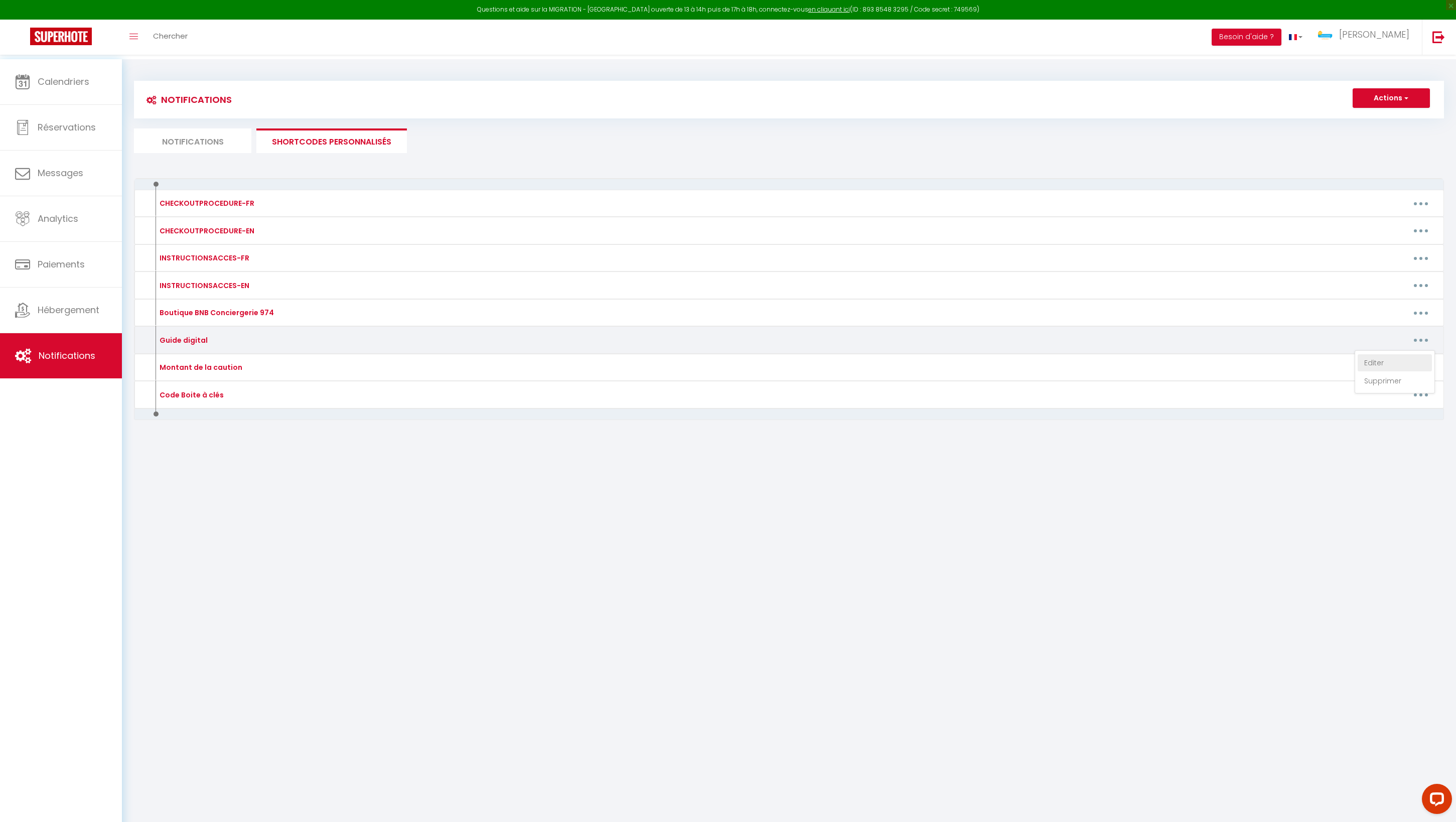
type textarea "https://drive.google.com/file/d/1k4GyZBLD65HuwMRVXsSsQOyHH2y0nUKZ/view?usp=shar…"
type textarea "https://drive.google.com/file/d/1cxFZwAZylbPLYt_KI8uJ9xLAWHnX44Ny/view?usp=shar…"
type textarea "https://drive.google.com/file/d/186spnFE8lNfNb564kjARgdQmqnbj7-ft/view?usp=shar…"
type textarea "https://drive.google.com/file/d/1cV2rJPgGUHeX-LCuWdz3vVonXntSQQYF/view?usp=shar…"
type textarea "https://drive.google.com/file/d/1r1Mmk6ohS62MAO9dQ8aanD-Kj7VZUiqu/view?usp=shar…"
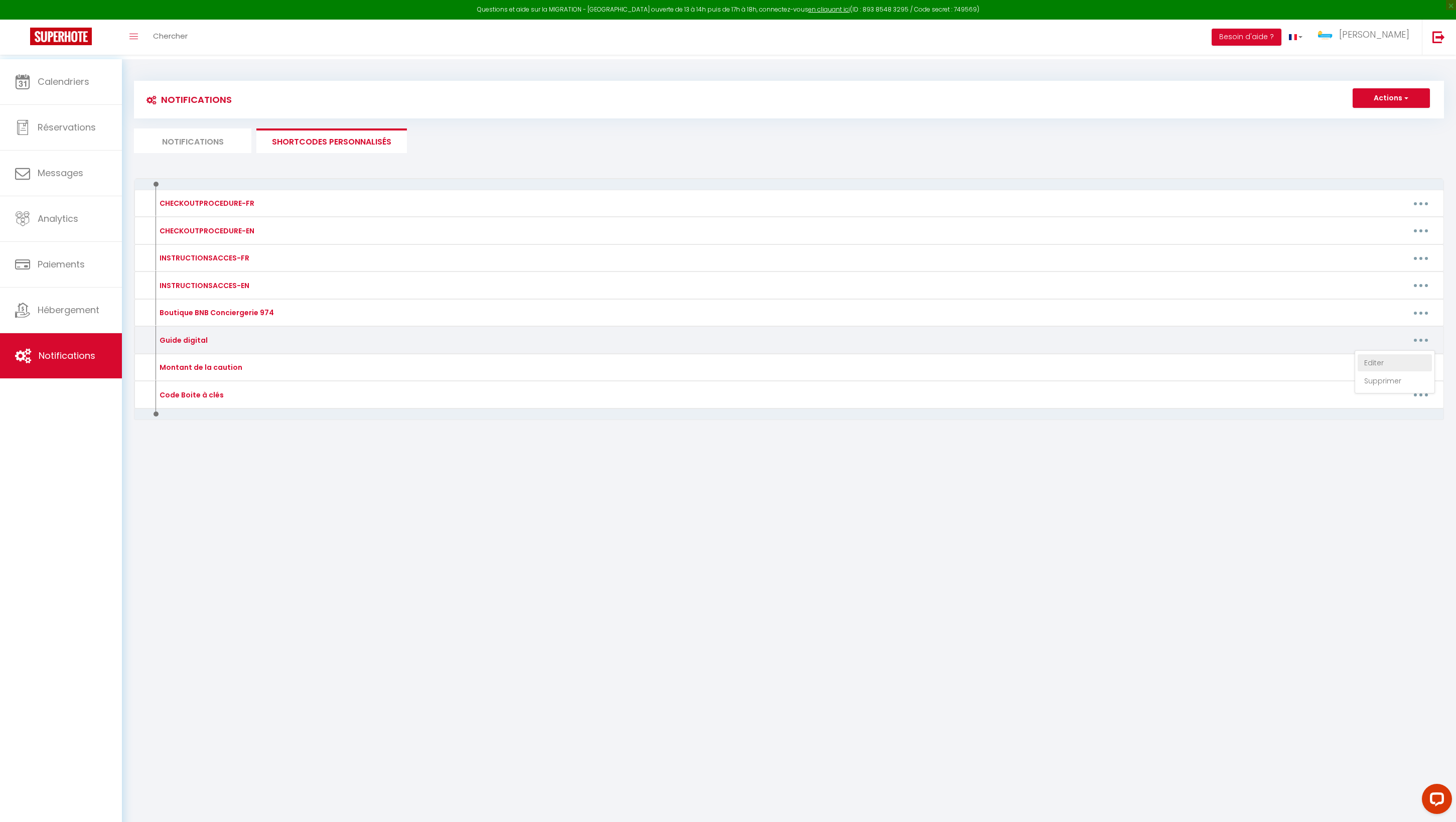
type textarea "https://drive.google.com/file/d/17RDVSJme87Rlvov4zYRge9qvVBOsd4yS/view?usp=shar…"
type textarea "https://drive.google.com/file/d/1fwmeXsc0H1G62R_B_fTCWdgg59jsin8s/view?usp=shar…"
type textarea "https://drive.google.com/file/d/1eRcoVhO-FaLA1InPOqVCsPttnH_cYOq0/view?usp=shar…"
type textarea "https://drive.google.com/file/d/1yM1Xr2yfY62CntPBVmQogMMzqkRgRjhq/view?usp=shar…"
type textarea "https://drive.google.com/file/d/1hZCalHkDO0cdKVTwrbfrMA3GKa1W_CMH/view?usp=shar…"
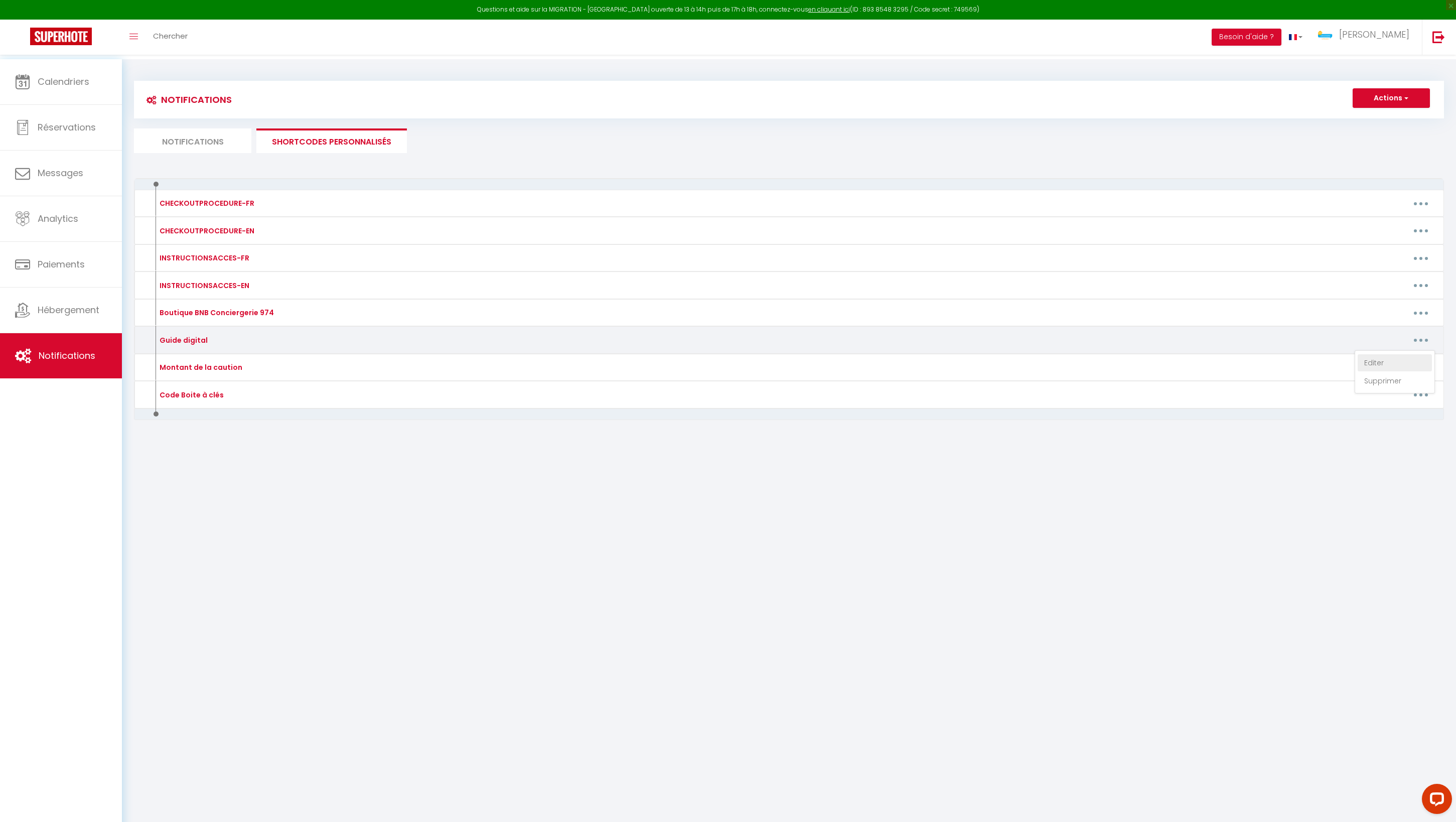
type textarea "https://drive.google.com/file/d/1EbcDDvyqvzkjkgzFncRqzFBXKaN4O0bw/view?usp=shar…"
type textarea "https://drive.google.com/file/d/1Ypsg8iHStN_F-6bcp39Qv1O6JGga1K_n/view?usp=shar…"
type textarea "https://drive.google.com/file/d/1FTGEnElYAnVReL0BGeVGsZjJoSfx6lYj/view?usp=shar…"
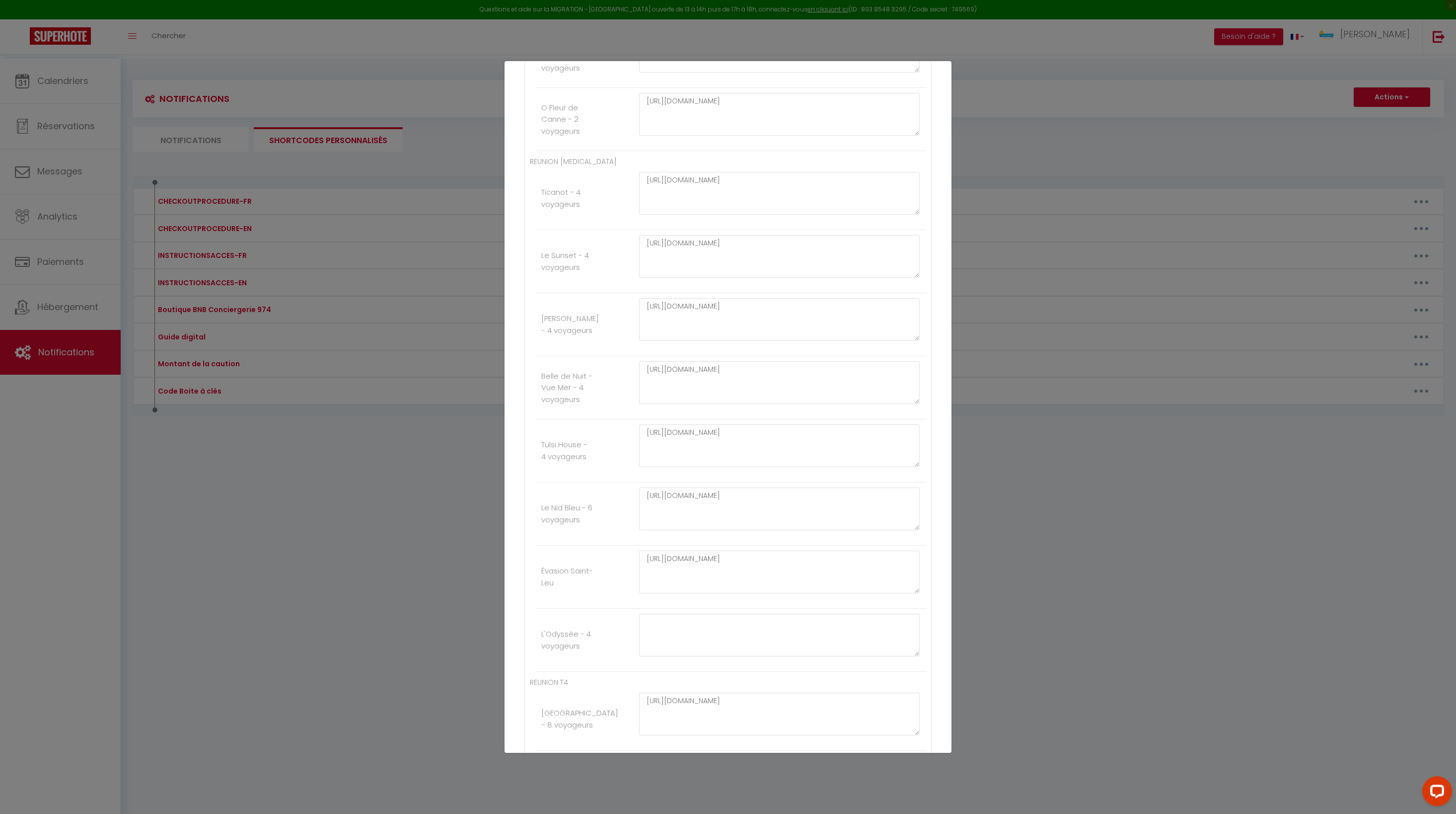
scroll to position [1158, 0]
paste textarea "HzzAKqhfO26EWU2exXD99vyVHfAqydjz"
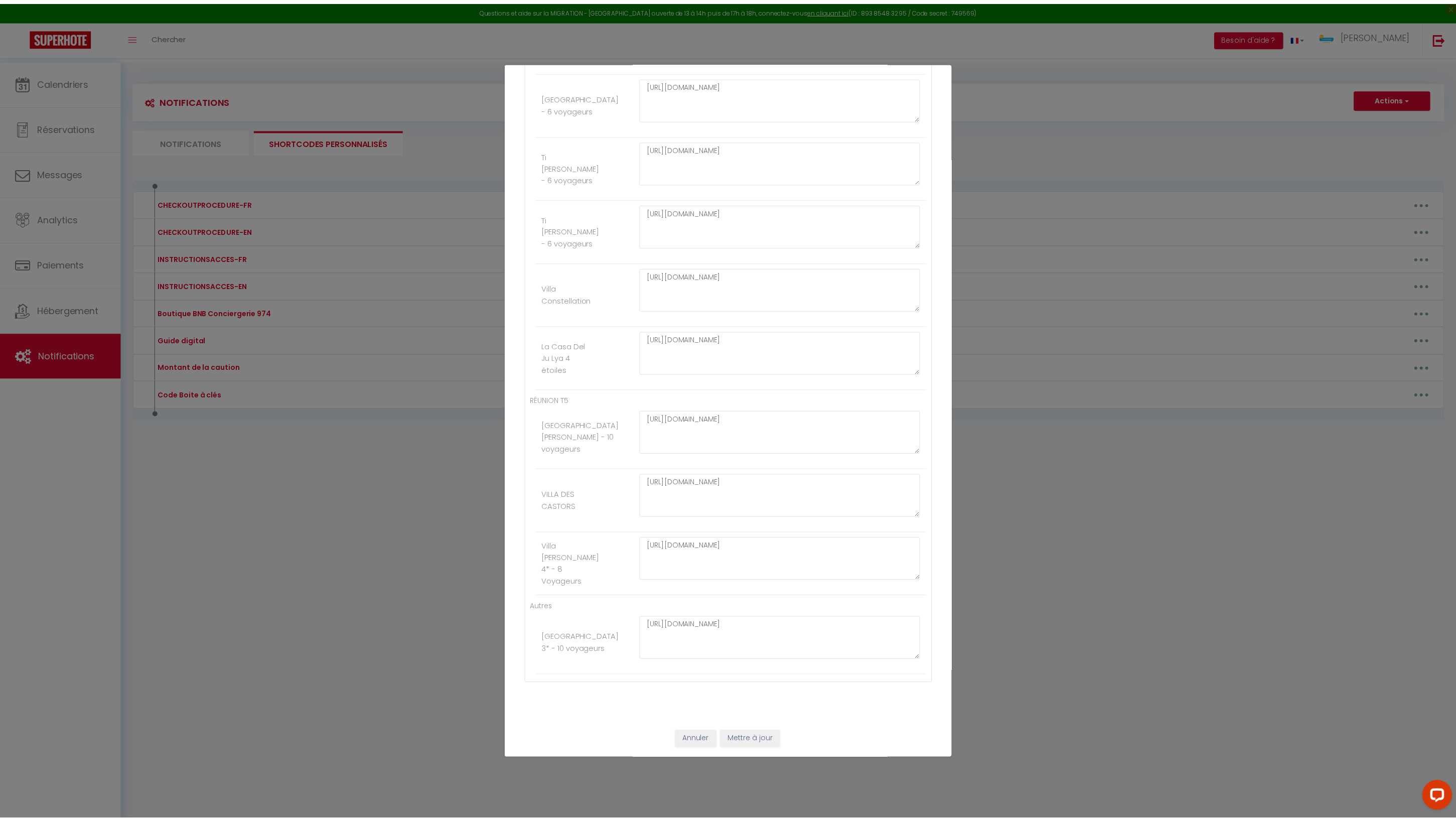
scroll to position [2651, 0]
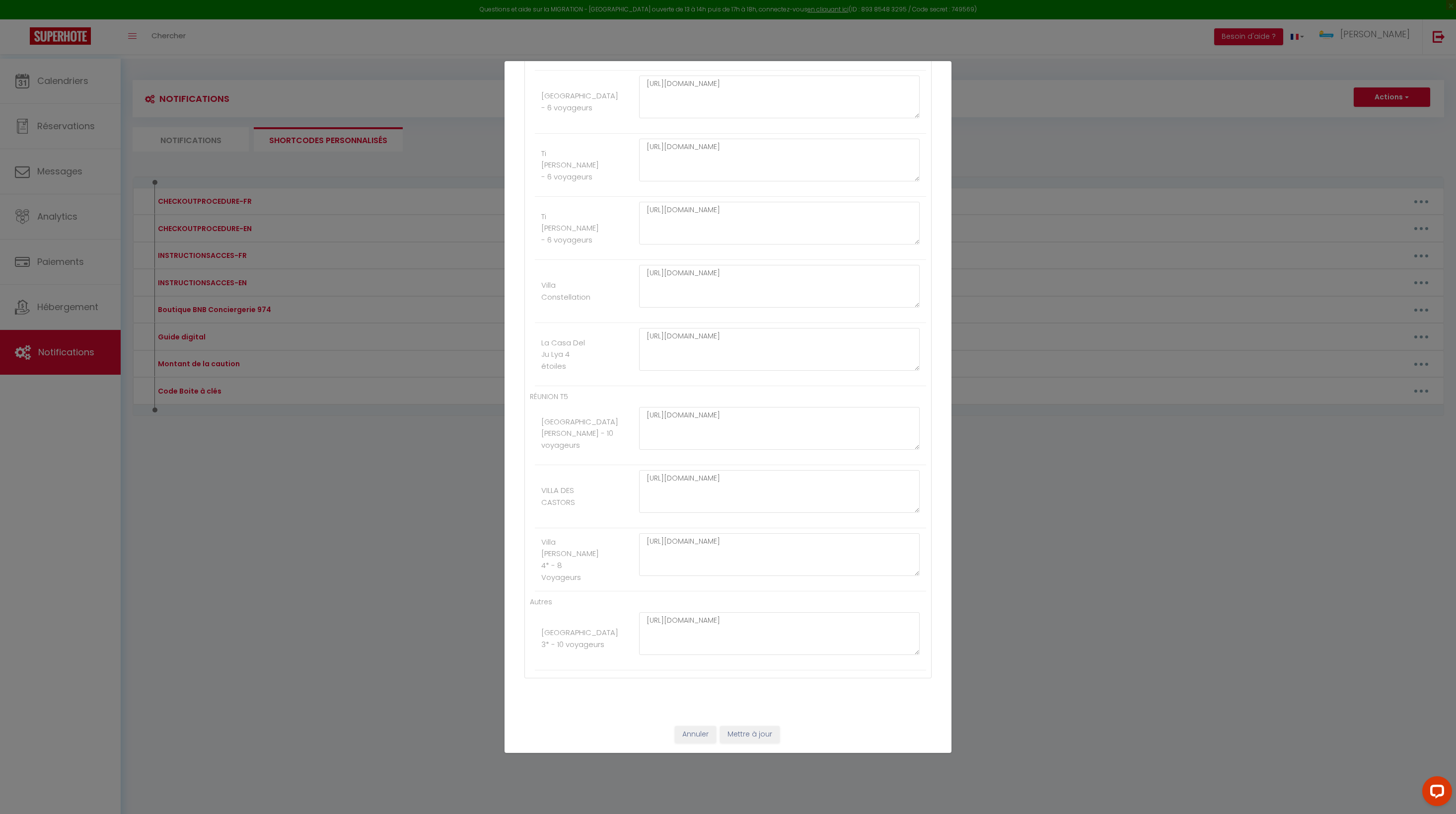
type textarea "https://drive.google.com/file/d/1HzzAKqhfO26EWU2exXD99vyVHfAqydjz/view?usp=shar…"
click at [752, 734] on button "Mettre à jour" at bounding box center [750, 734] width 60 height 17
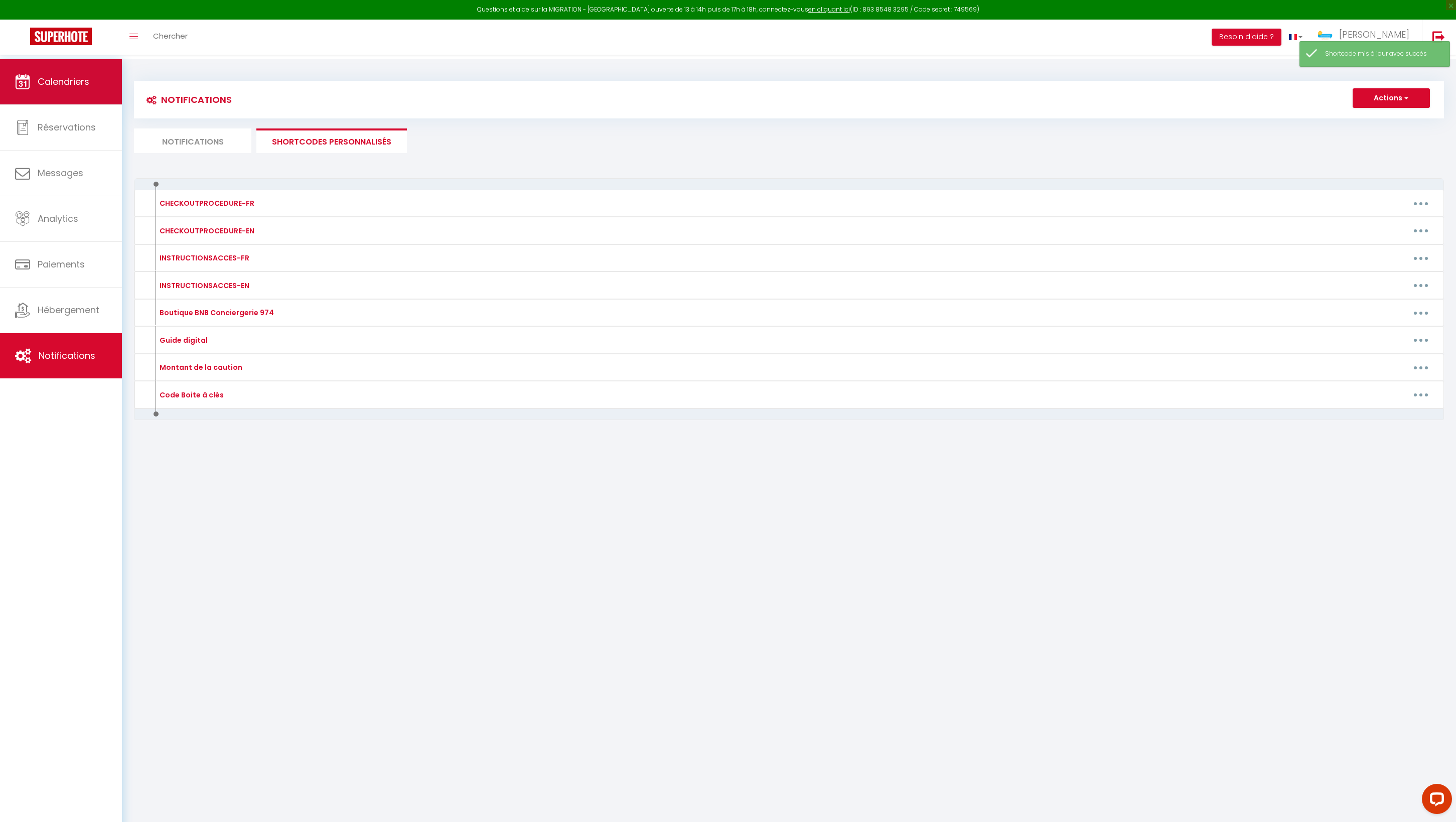
click at [89, 97] on link "Calendriers" at bounding box center [61, 81] width 122 height 45
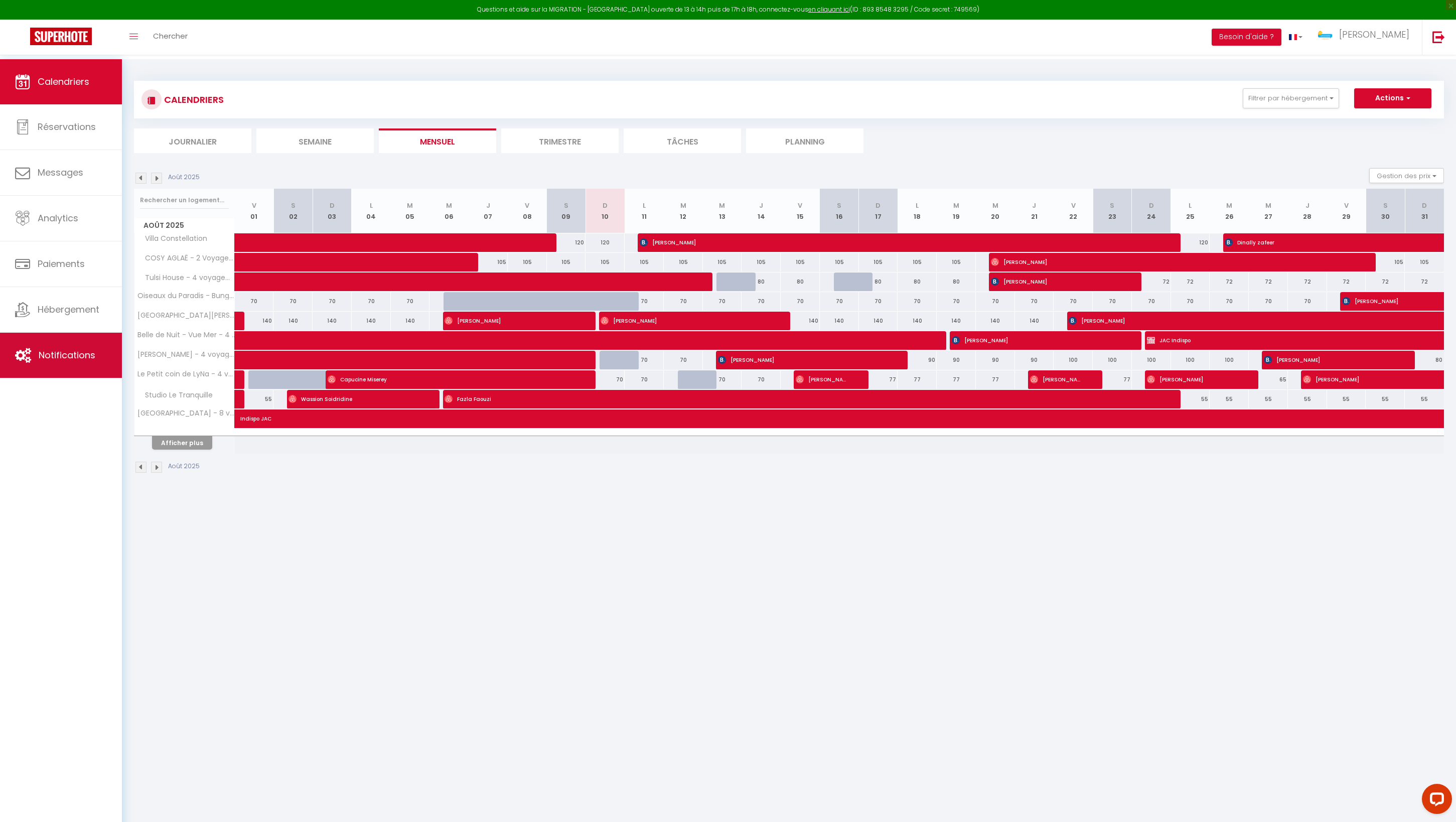
click at [25, 353] on icon at bounding box center [23, 355] width 16 height 15
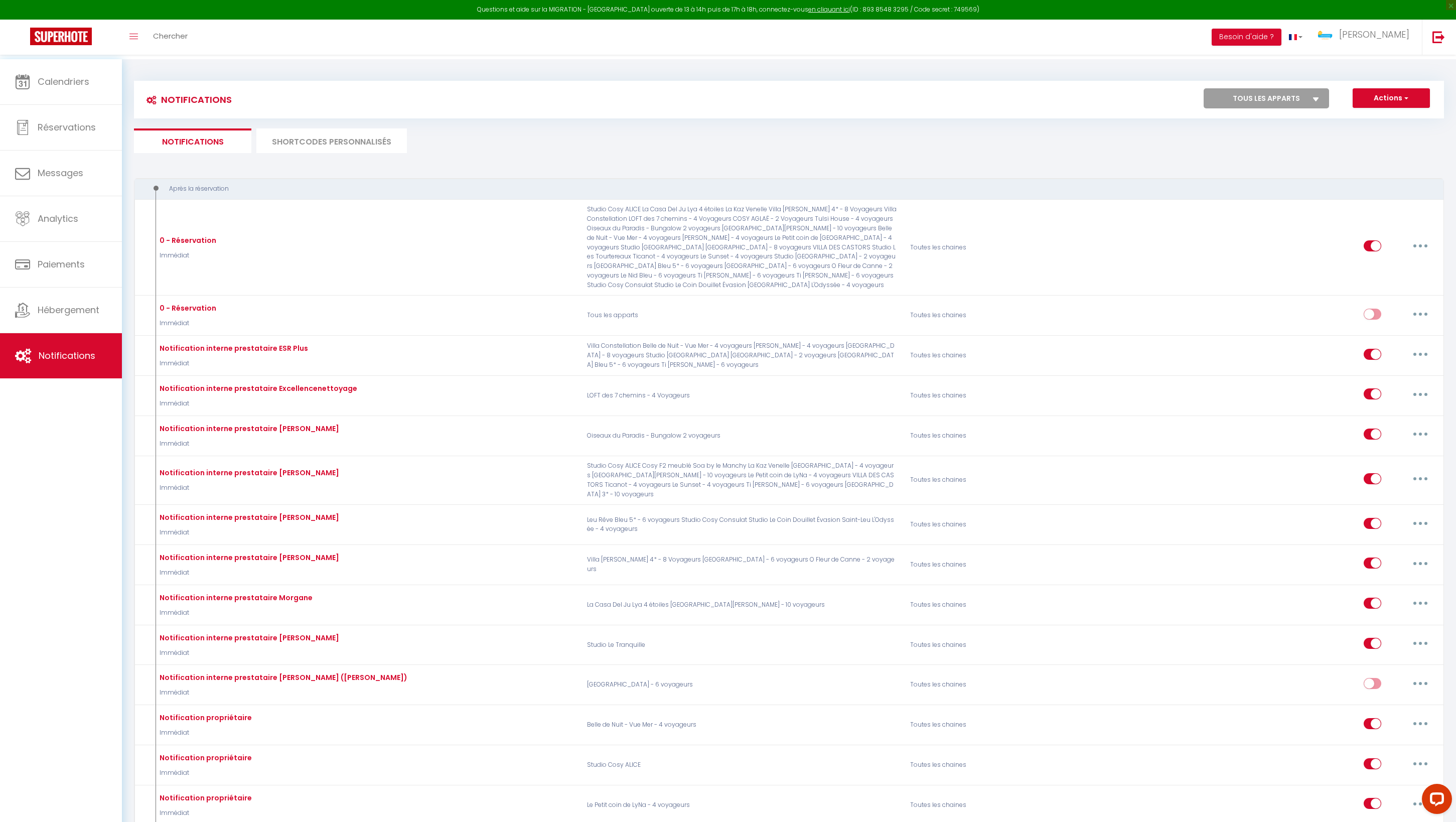
click at [353, 153] on li "SHORTCODES PERSONNALISÉS" at bounding box center [332, 140] width 151 height 24
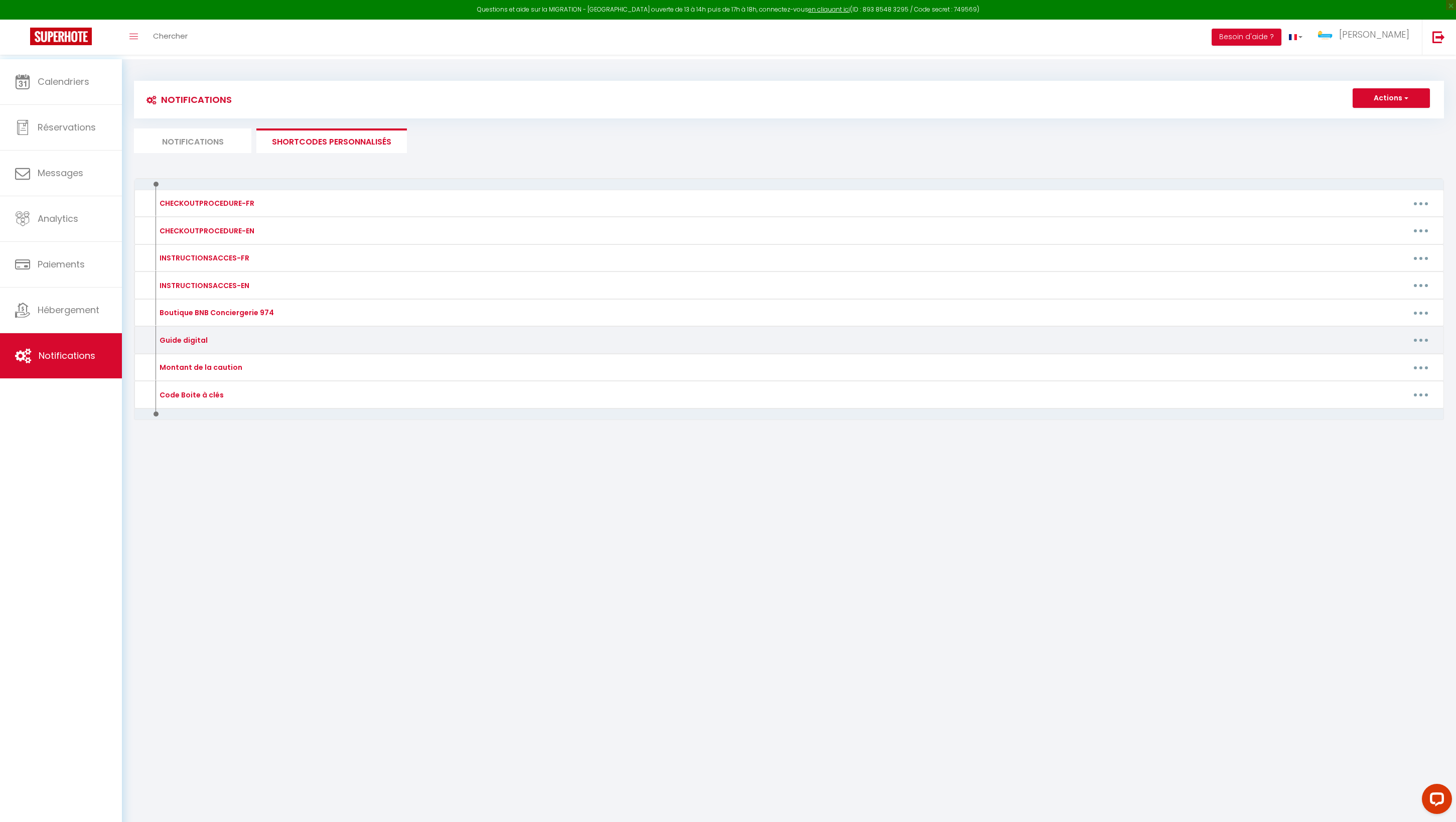
click at [1419, 342] on icon "button" at bounding box center [1421, 340] width 3 height 3
click at [1378, 371] on link "Editer" at bounding box center [1394, 363] width 75 height 17
type input "Guide digital"
type textarea "Guide digital"
type textarea "https://drive.google.com/file/d/1a9tYyS-dJwyZsxqY0rEBeHPYEUnxfqoB/view?usp=shar…"
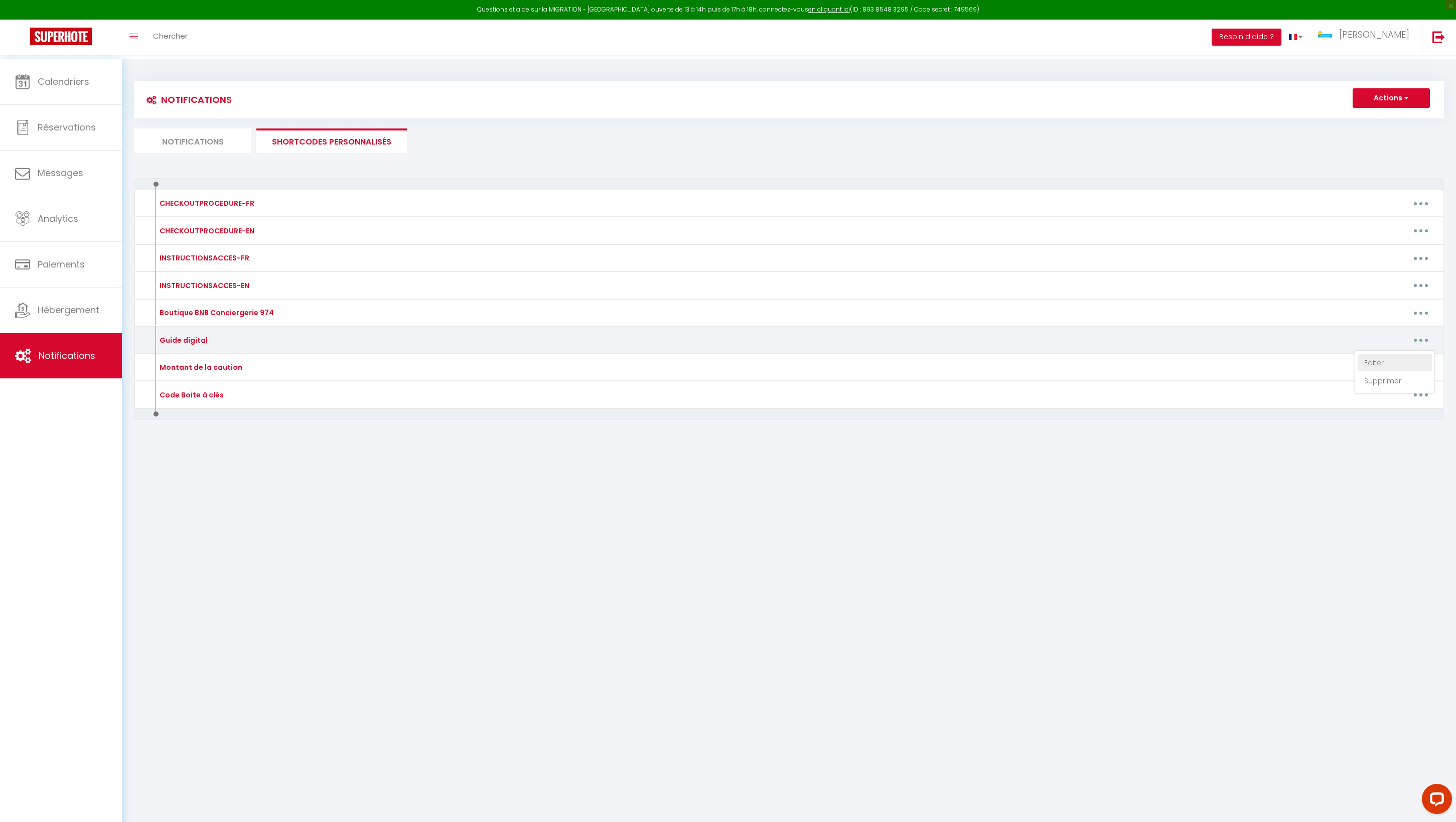
type textarea "https://drive.google.com/file/d/1mrLz9ORZjqaIo1XRZGEuWjaXPHNw0iuE/view?usp=shar…"
type textarea "https://drive.google.com/file/d/1KI7bvkMujxGSPCNPFwm1lFYhd597sn9Y/view?usp=shar…"
type textarea "https://drive.google.com/file/d/1RX-uvU_GfiZoUyUL8e_la2GlD8XobRRC/view?usp=shar…"
type textarea "https://drive.google.com/file/d/1TTsFlIwzM5pqpdp_NmIM2mfYO1RXB0Va/view?usp=shar…"
type textarea "https://drive.google.com/file/d/1pOx0CP2pRICItmb8HaGEdwFUEsMRIX9E/view?usp=shar…"
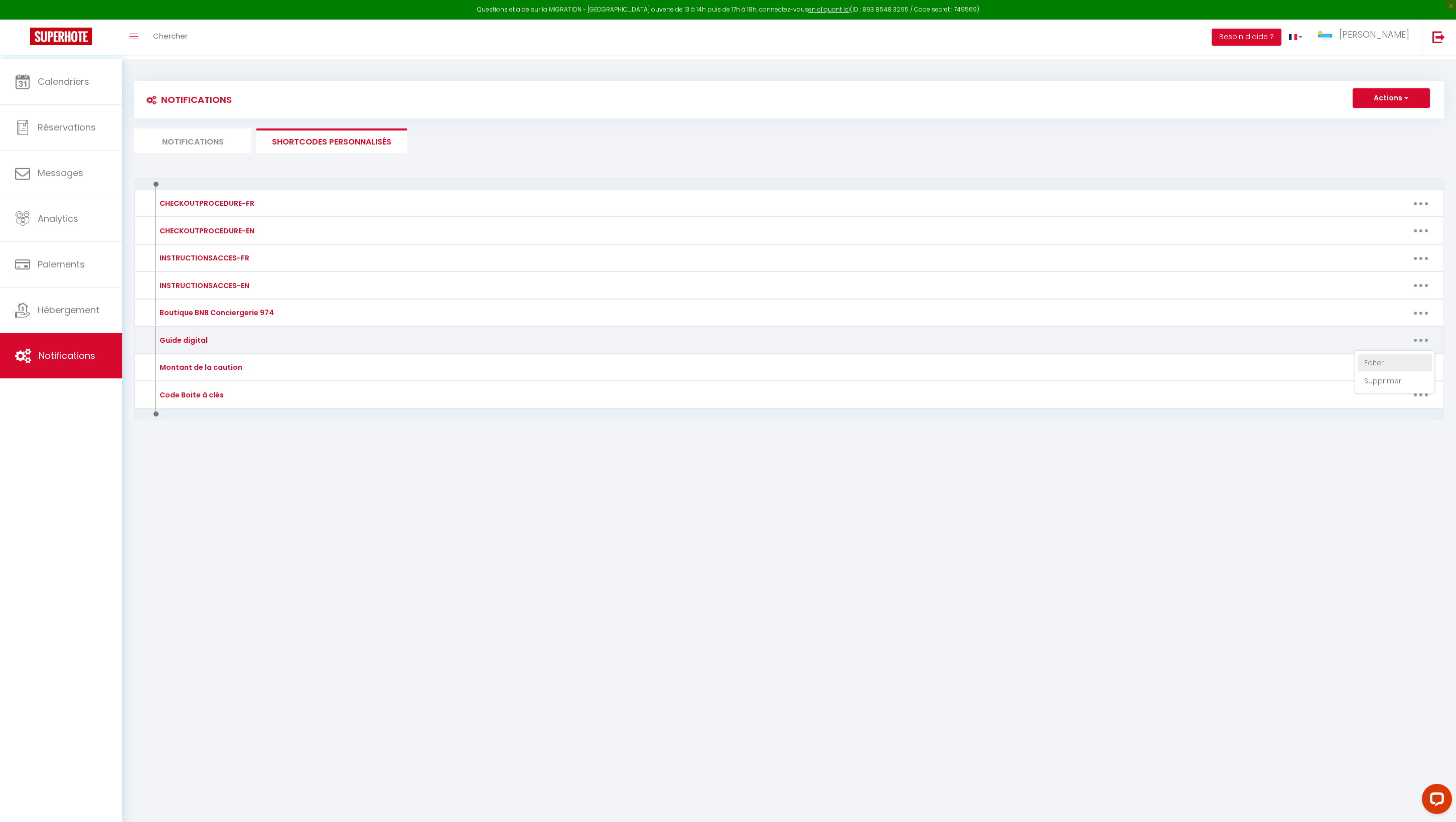
type textarea "https://drive.google.com/file/d/1cIeMVERX7_vm4VSwbvF4tAqicvWOEDVO/view?usp=shar…"
type textarea "https://drive.google.com/file/d/187OVf2SBQEioYex5vf9oqEb3pXIGxucc/view?usp=shar…"
type textarea "https://drive.google.com/file/d/1WIy_itfGGstuufoceopLV1dyNanDLvs5/view?usp=shar…"
type textarea "https://drive.google.com/file/d/1bWKufmRcT2bFE00bys3-LWe3VEhDfi6y/view?usp=shar…"
type textarea "https://drive.google.com/file/d/1mrLz9ORZjqaIo1XRZGEuWjaXPHNw0iuE/view?usp=shar…"
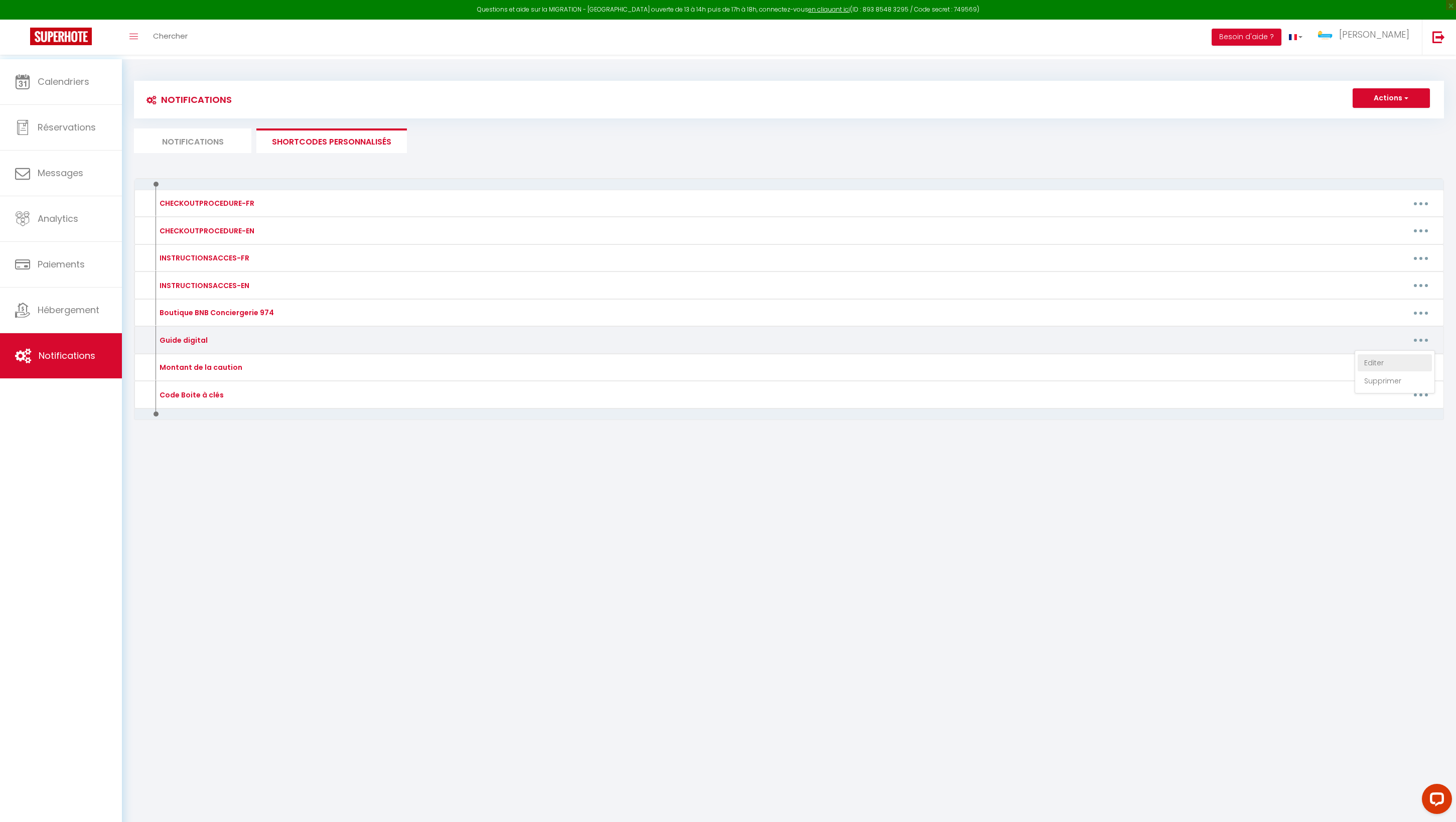
type textarea "https://drive.google.com/file/d/1kdHYgQqAgdz1N777AvTRFLBQahQDqWoF/view?usp=shar…"
type textarea "https://drive.google.com/file/d/1zUT2cQrvy5WzAmM8Qn5jg7XtFeo4VoKK/view?usp=shar…"
type textarea "https://drive.google.com/file/d/1hFhHY-lt_b0hPk7xgisLrpiG6Cex_6Ck/view?usp=shar…"
type textarea "https://drive.google.com/file/d/1HzzAKqhfO26EWU2exXD99vyVHfAqydjz/view?usp=shar…"
type textarea "https://drive.google.com/file/d/1HOofbfCvHedasJrfXc29AhK-qw6yjCEW/view?usp=shar…"
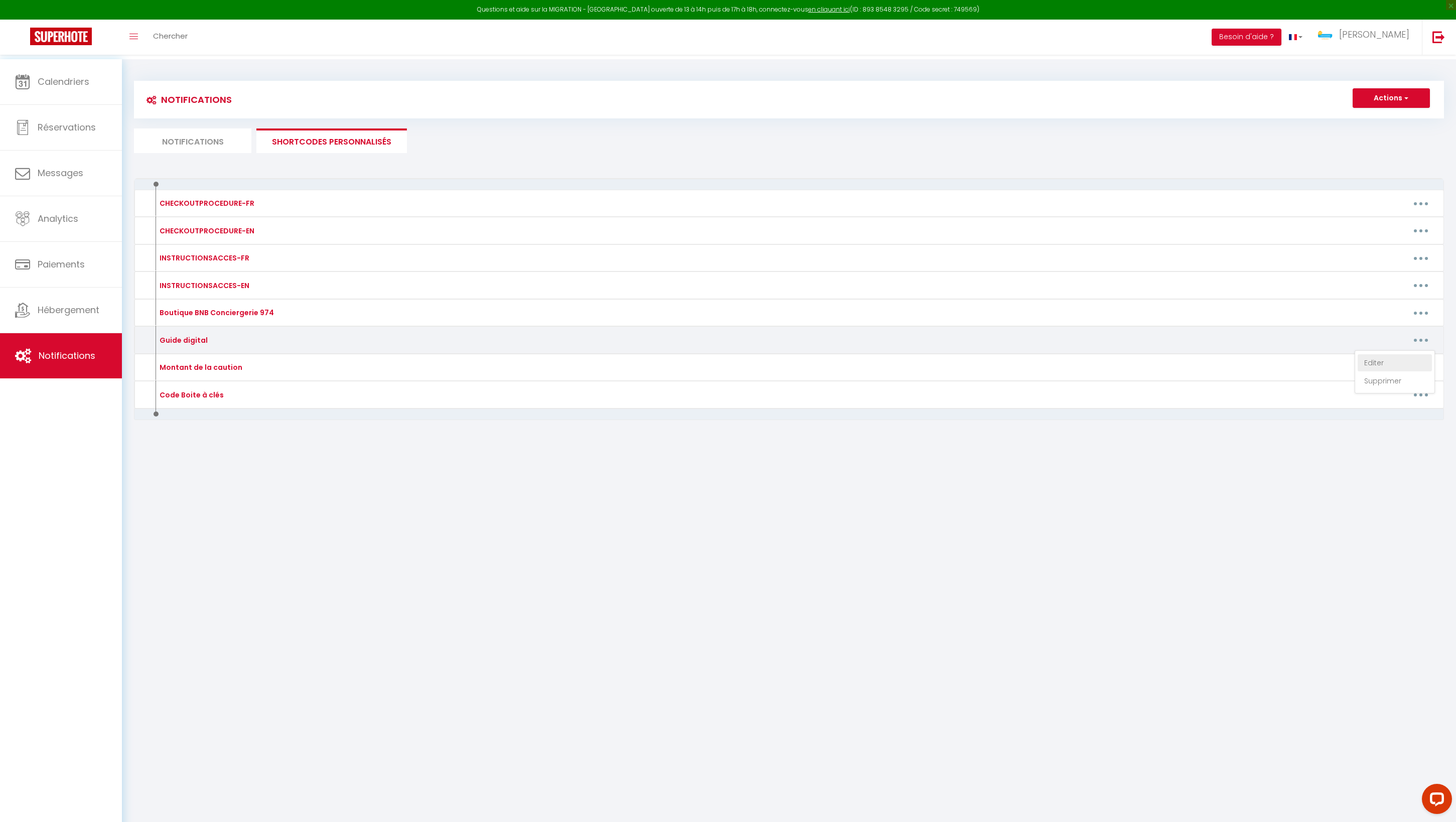
type textarea "https://drive.google.com/file/d/14ZBCG71l9tkIu59yB221JyLUokUVx5Z7/view?usp=shar…"
type textarea "https://drive.google.com/file/d/1M-BICeh6PYCrffAqqN3v9Ngn9LUPZff3/view?usp=shar…"
type textarea "https://drive.google.com/file/d/1UlYS_1J7JCYvpTUN6PA2MxwZar7QY0kO/view?usp=shar…"
type textarea "https://drive.google.com/file/d/1oB3Y7VYfLMH2CQ_3yocJOGxVBodRRaml/view?usp=shar…"
type textarea "https://drive.google.com/file/d/1hJeHJbAijgFmu0VI7kEyVUxJLsbZhJpy/view?usp=shar…"
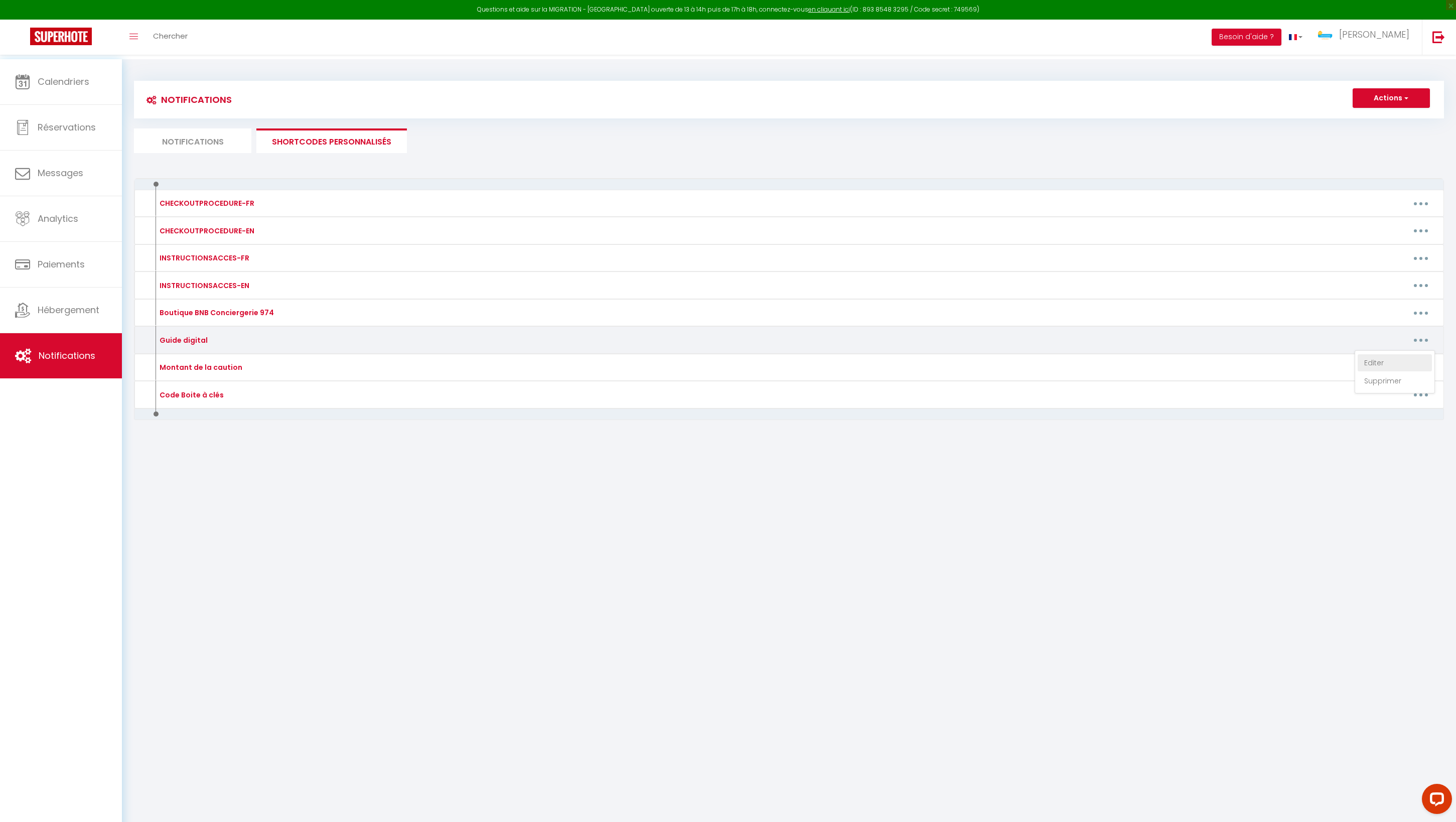
type textarea "https://drive.google.com/file/d/1k4GyZBLD65HuwMRVXsSsQOyHH2y0nUKZ/view?usp=shar…"
type textarea "https://drive.google.com/file/d/1cxFZwAZylbPLYt_KI8uJ9xLAWHnX44Ny/view?usp=shar…"
type textarea "https://drive.google.com/file/d/186spnFE8lNfNb564kjARgdQmqnbj7-ft/view?usp=shar…"
type textarea "https://drive.google.com/file/d/1cV2rJPgGUHeX-LCuWdz3vVonXntSQQYF/view?usp=shar…"
type textarea "https://drive.google.com/file/d/1r1Mmk6ohS62MAO9dQ8aanD-Kj7VZUiqu/view?usp=shar…"
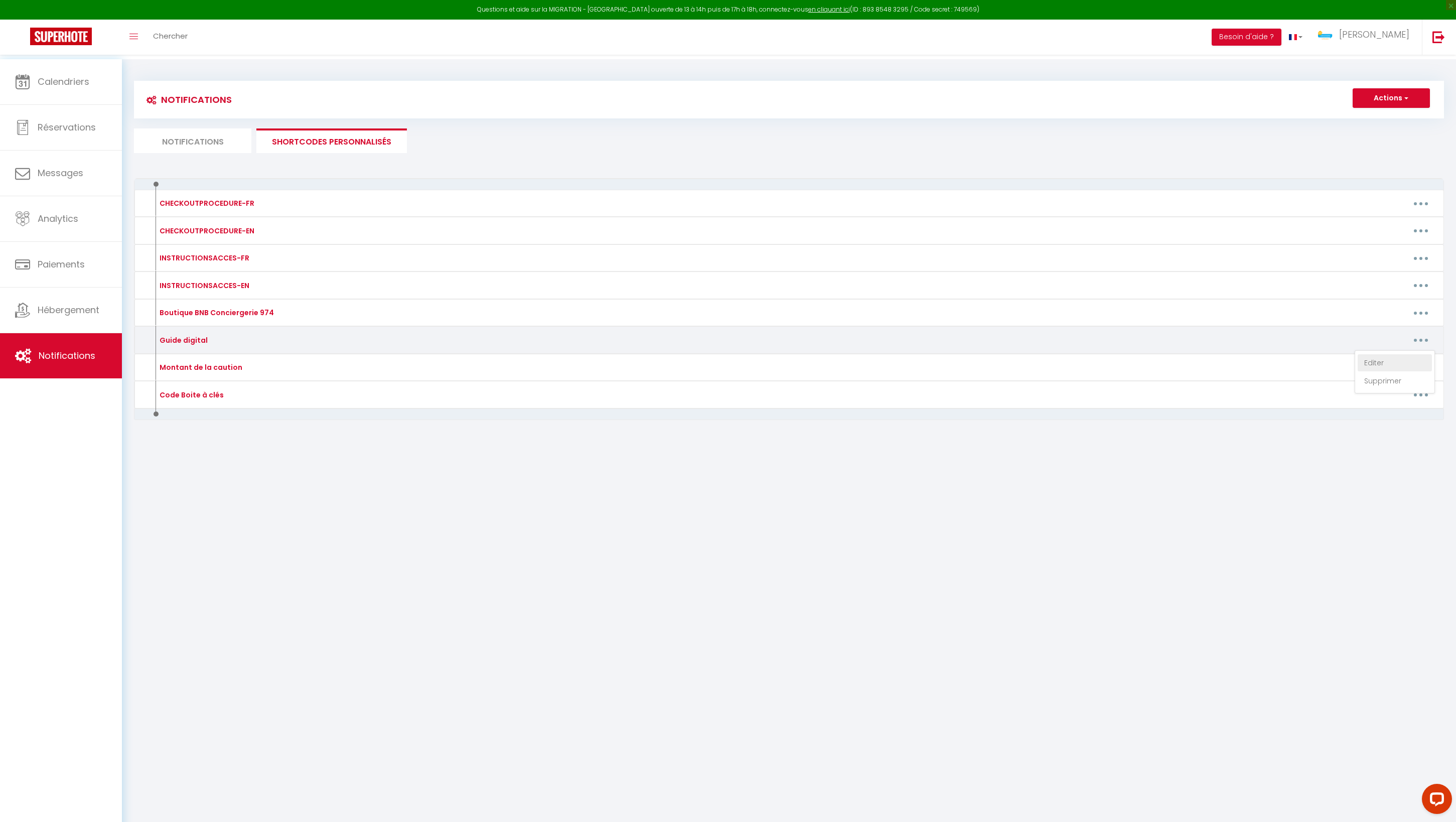
type textarea "https://drive.google.com/file/d/17RDVSJme87Rlvov4zYRge9qvVBOsd4yS/view?usp=shar…"
type textarea "https://drive.google.com/file/d/1fwmeXsc0H1G62R_B_fTCWdgg59jsin8s/view?usp=shar…"
type textarea "https://drive.google.com/file/d/1eRcoVhO-FaLA1InPOqVCsPttnH_cYOq0/view?usp=shar…"
type textarea "https://drive.google.com/file/d/1yM1Xr2yfY62CntPBVmQogMMzqkRgRjhq/view?usp=shar…"
type textarea "https://drive.google.com/file/d/1hZCalHkDO0cdKVTwrbfrMA3GKa1W_CMH/view?usp=shar…"
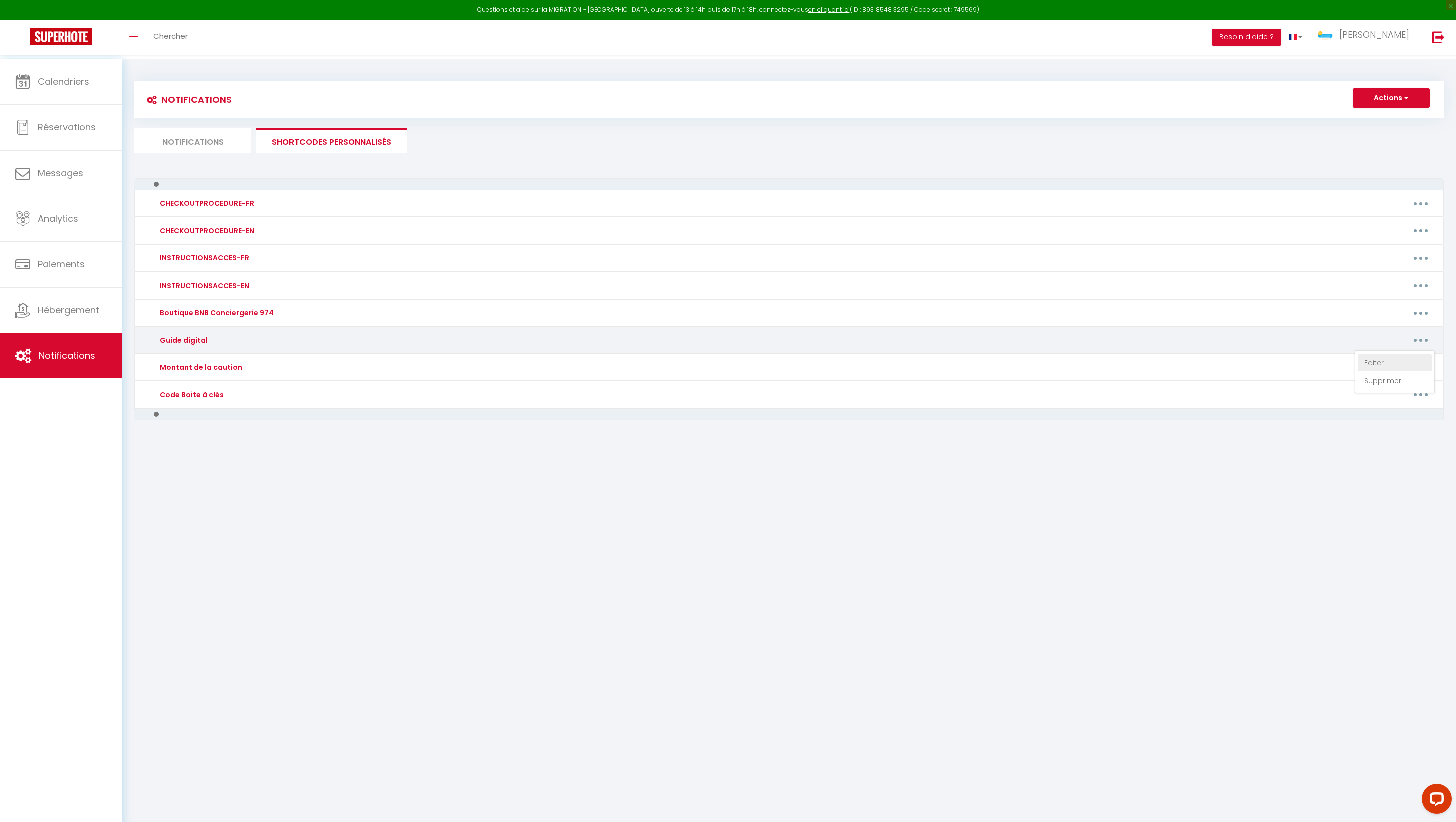
type textarea "https://drive.google.com/file/d/1EbcDDvyqvzkjkgzFncRqzFBXKaN4O0bw/view?usp=shar…"
type textarea "https://drive.google.com/file/d/1Ypsg8iHStN_F-6bcp39Qv1O6JGga1K_n/view?usp=shar…"
type textarea "https://drive.google.com/file/d/1FTGEnElYAnVReL0BGeVGsZjJoSfx6lYj/view?usp=shar…"
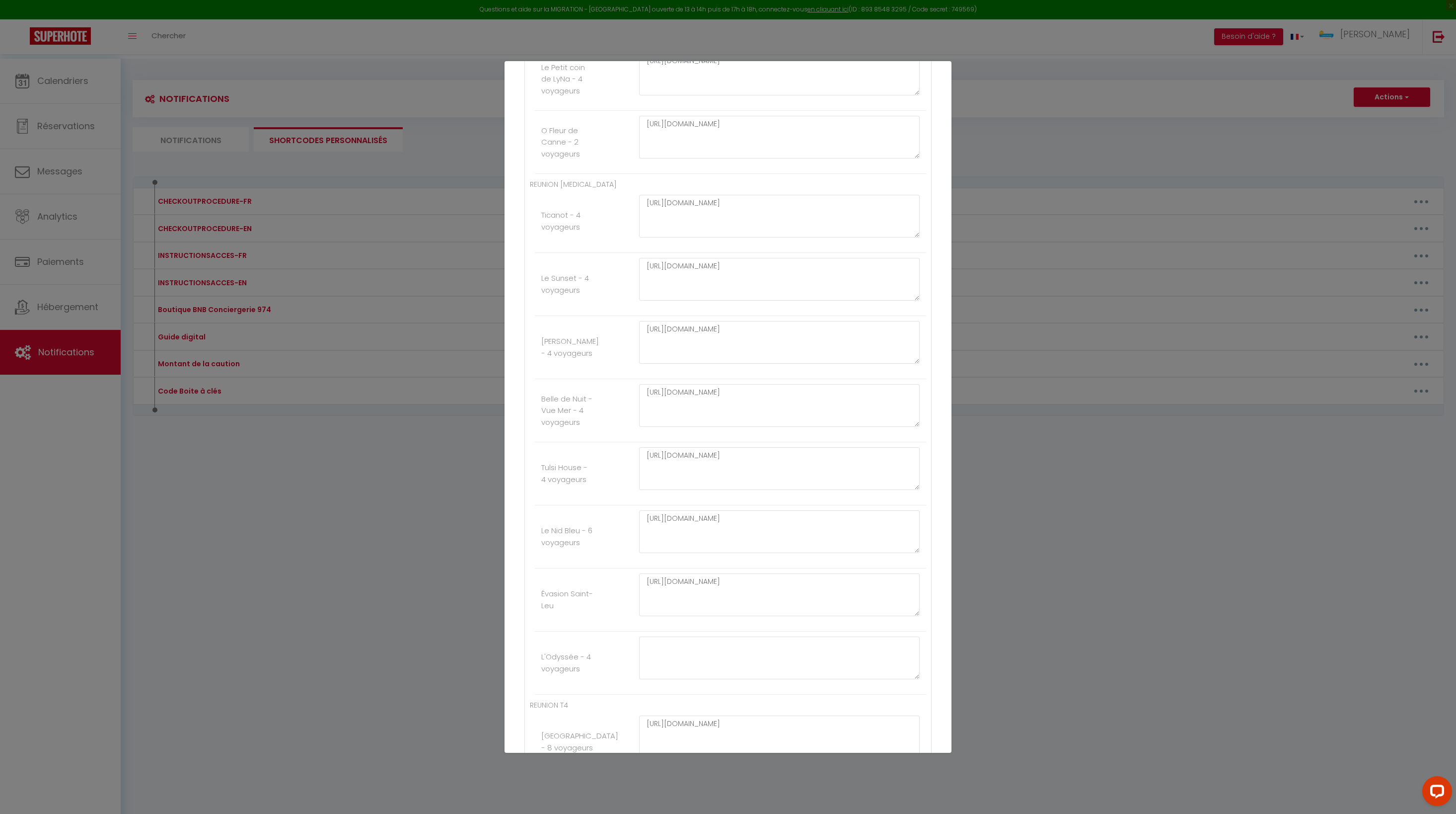
scroll to position [1182, 0]
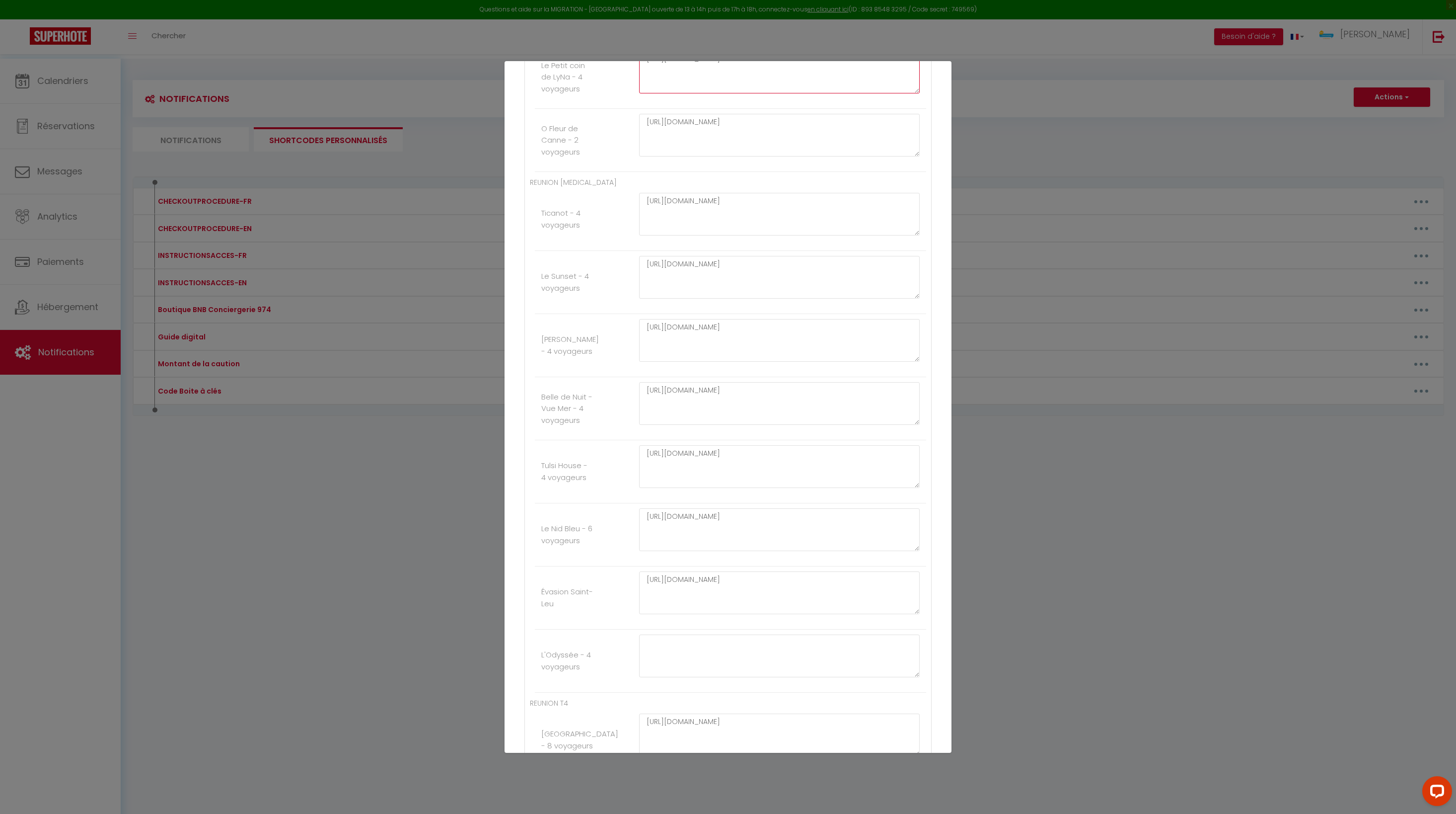
paste textarea "0epovx8VxL051Lal43jQv7WDBcSjc48O"
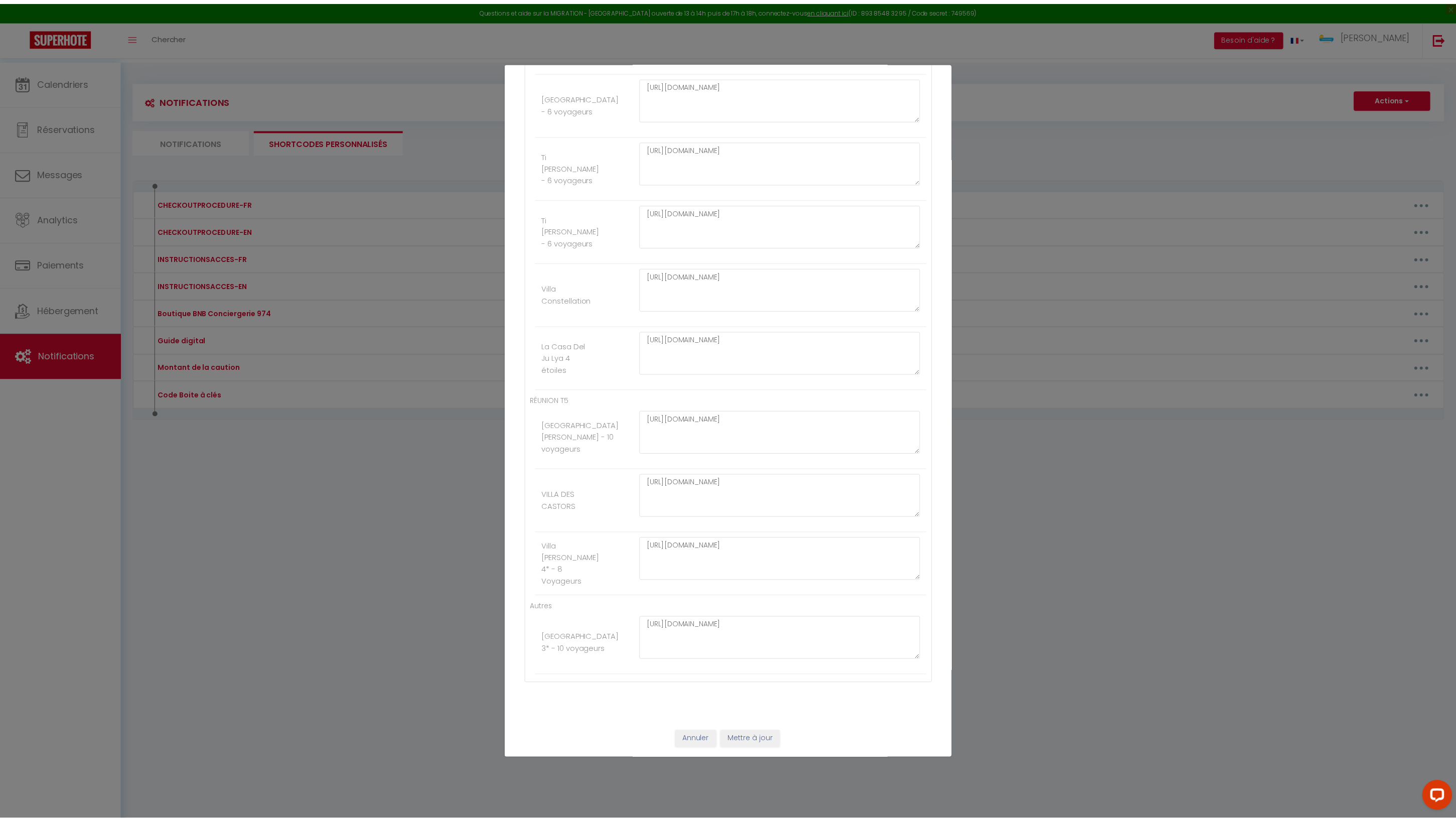
scroll to position [2651, 0]
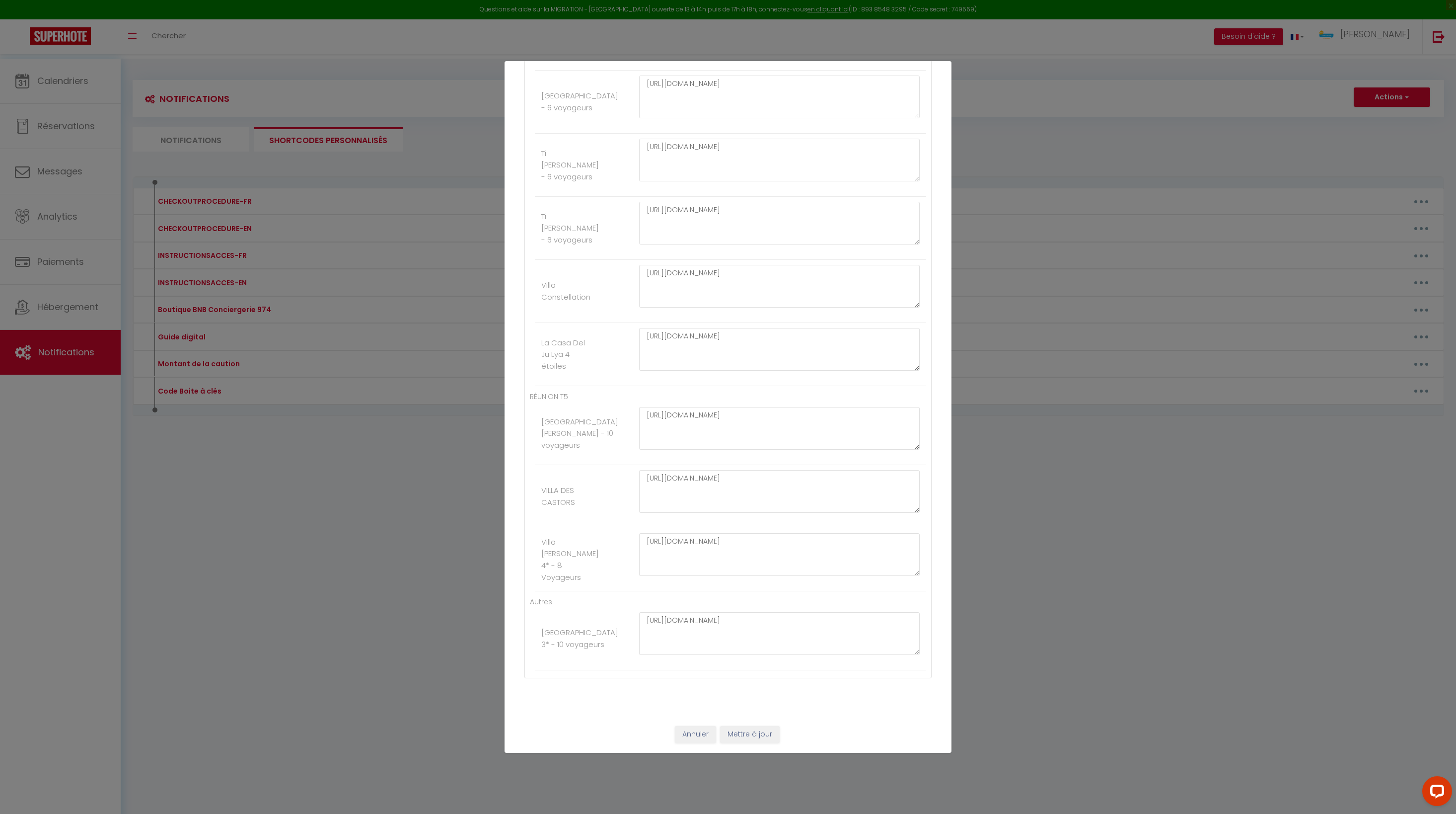
type textarea "https://drive.google.com/file/d/10epovx8VxL051Lal43jQv7WDBcSjc48O/view?usp=shar…"
click at [763, 731] on button "Mettre à jour" at bounding box center [750, 734] width 60 height 17
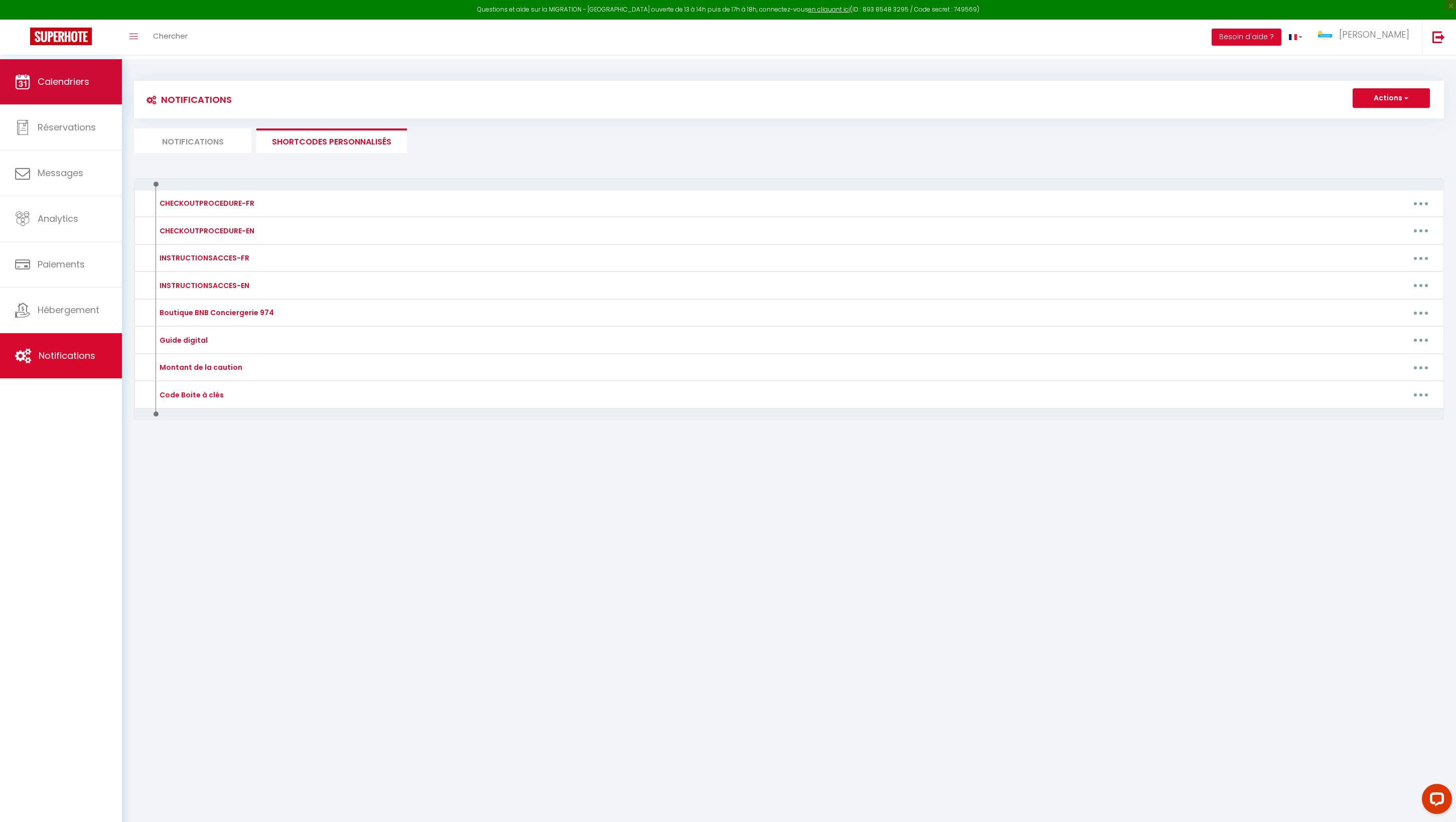
click at [68, 92] on link "Calendriers" at bounding box center [61, 81] width 122 height 45
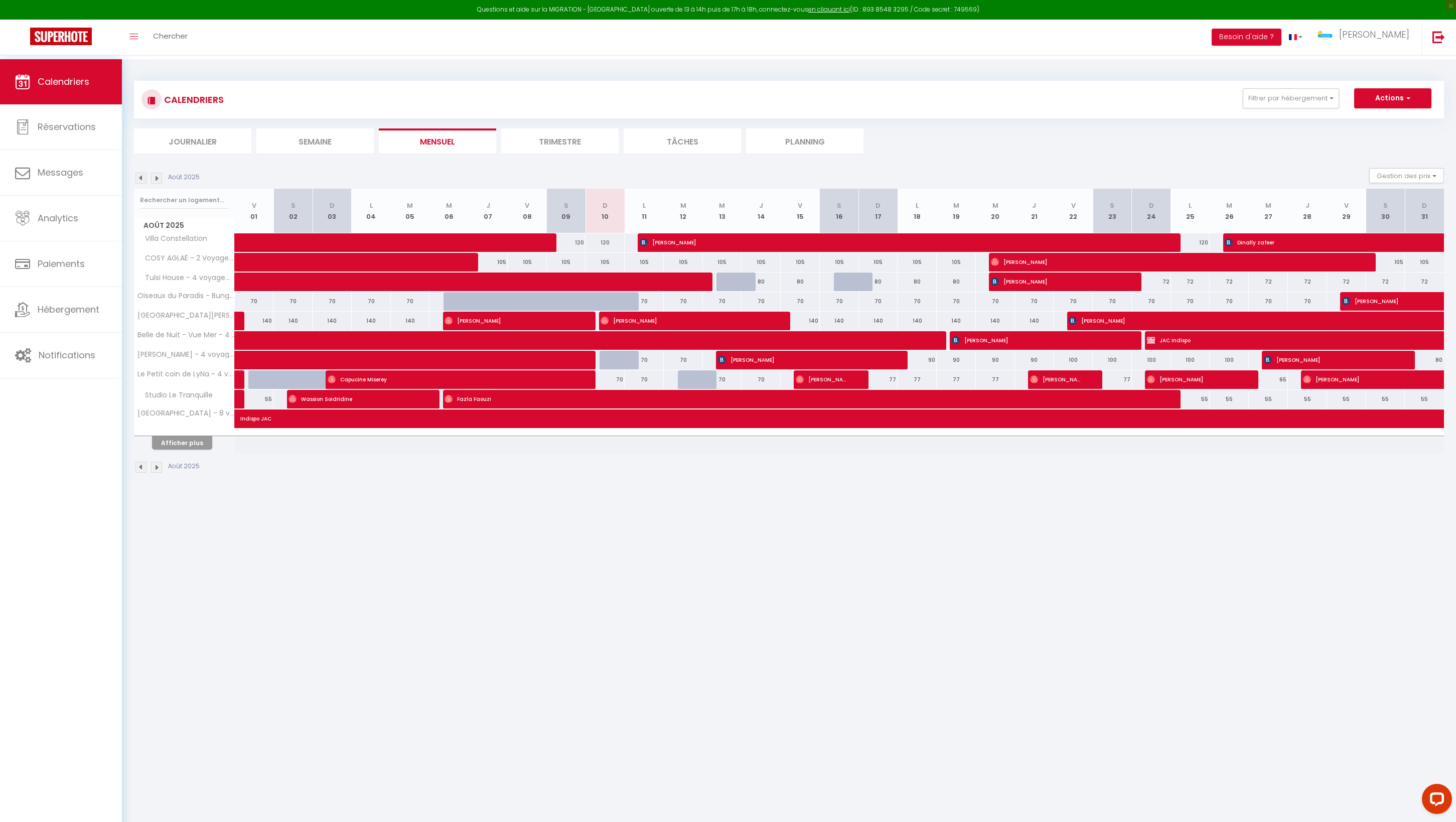
click at [185, 450] on button "Afficher plus" at bounding box center [182, 442] width 61 height 13
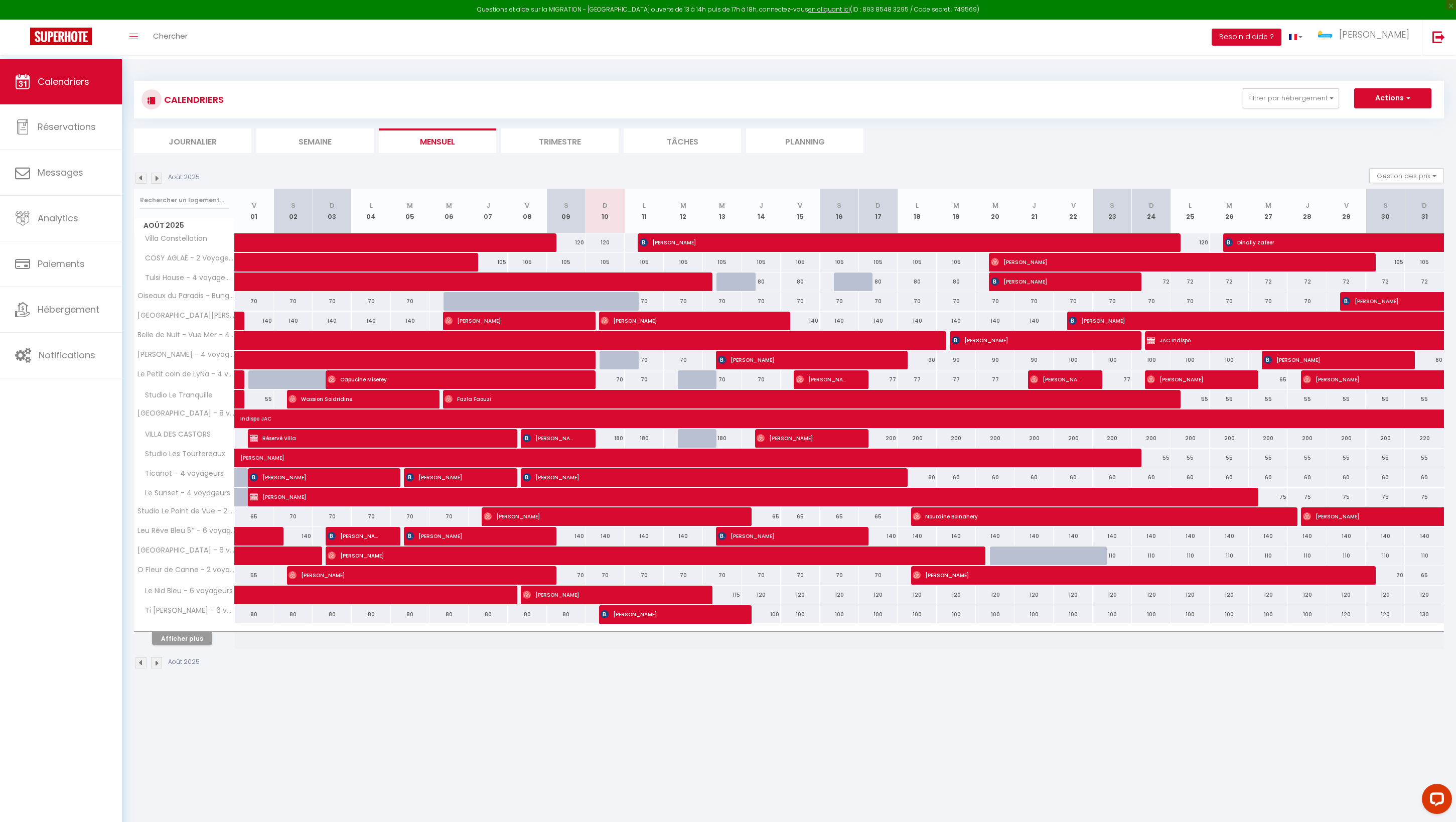
click at [190, 645] on button "Afficher plus" at bounding box center [182, 638] width 61 height 13
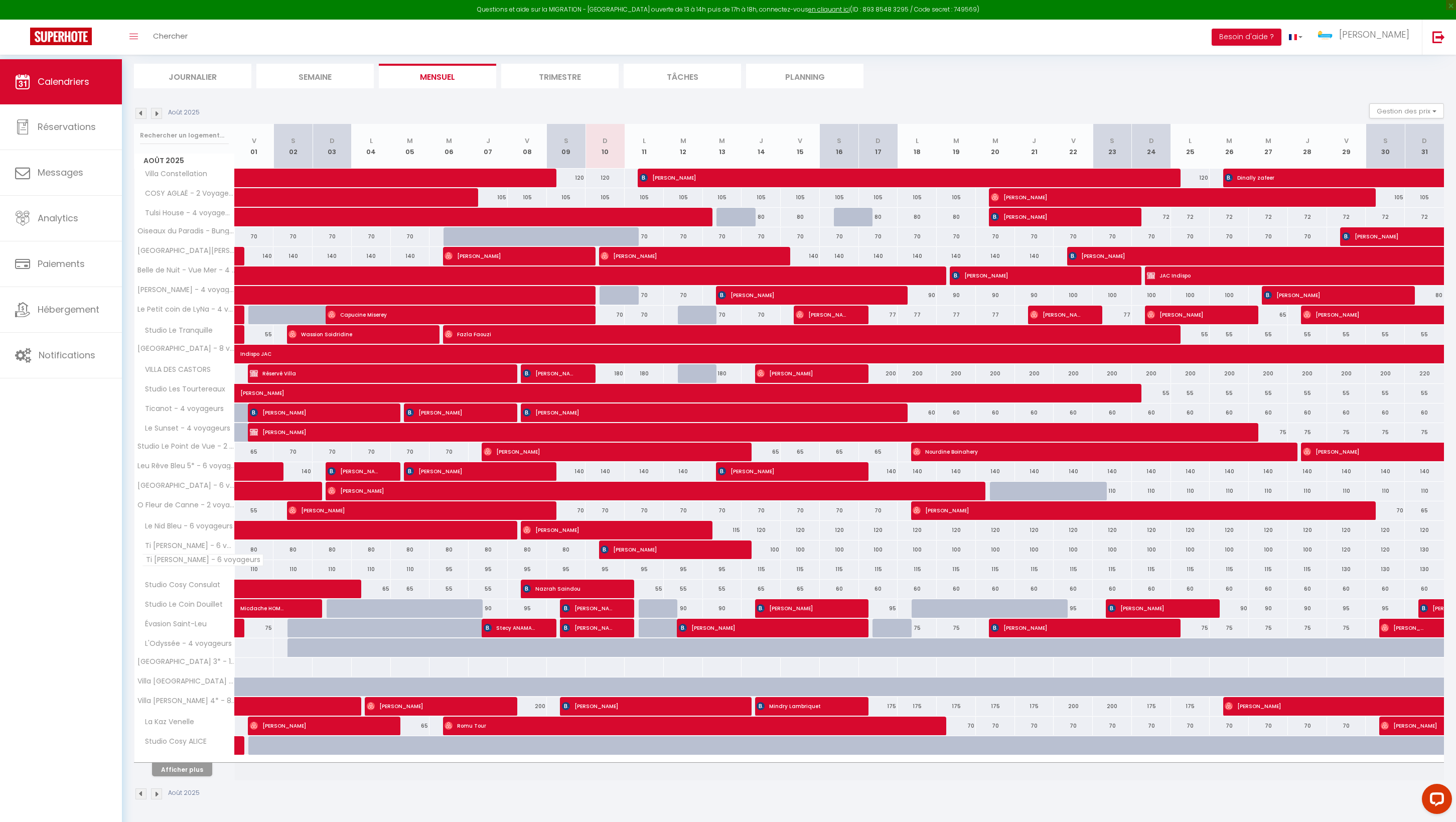
scroll to position [103, 0]
click at [202, 763] on button "Afficher plus" at bounding box center [182, 770] width 61 height 13
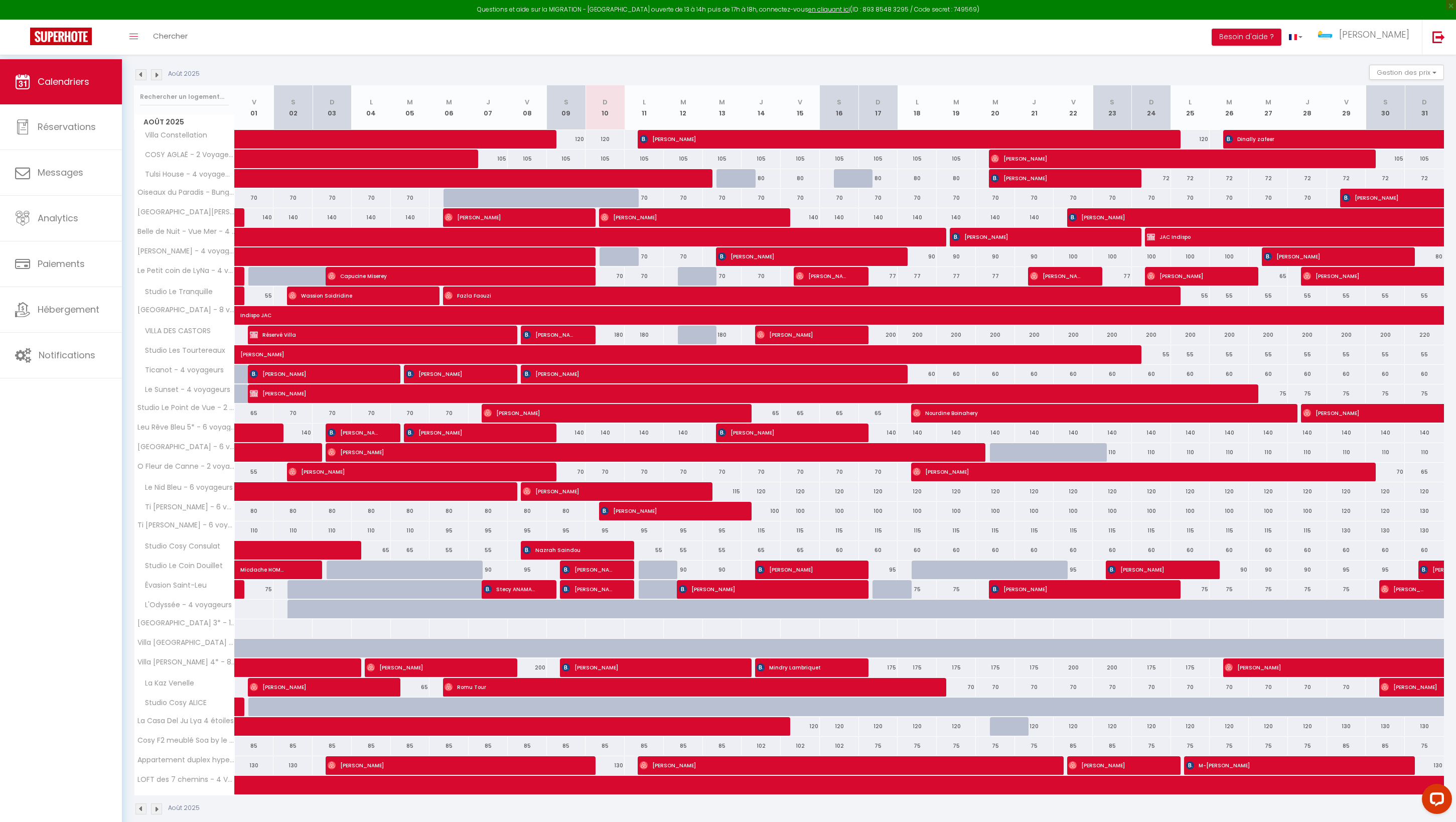
scroll to position [89, 0]
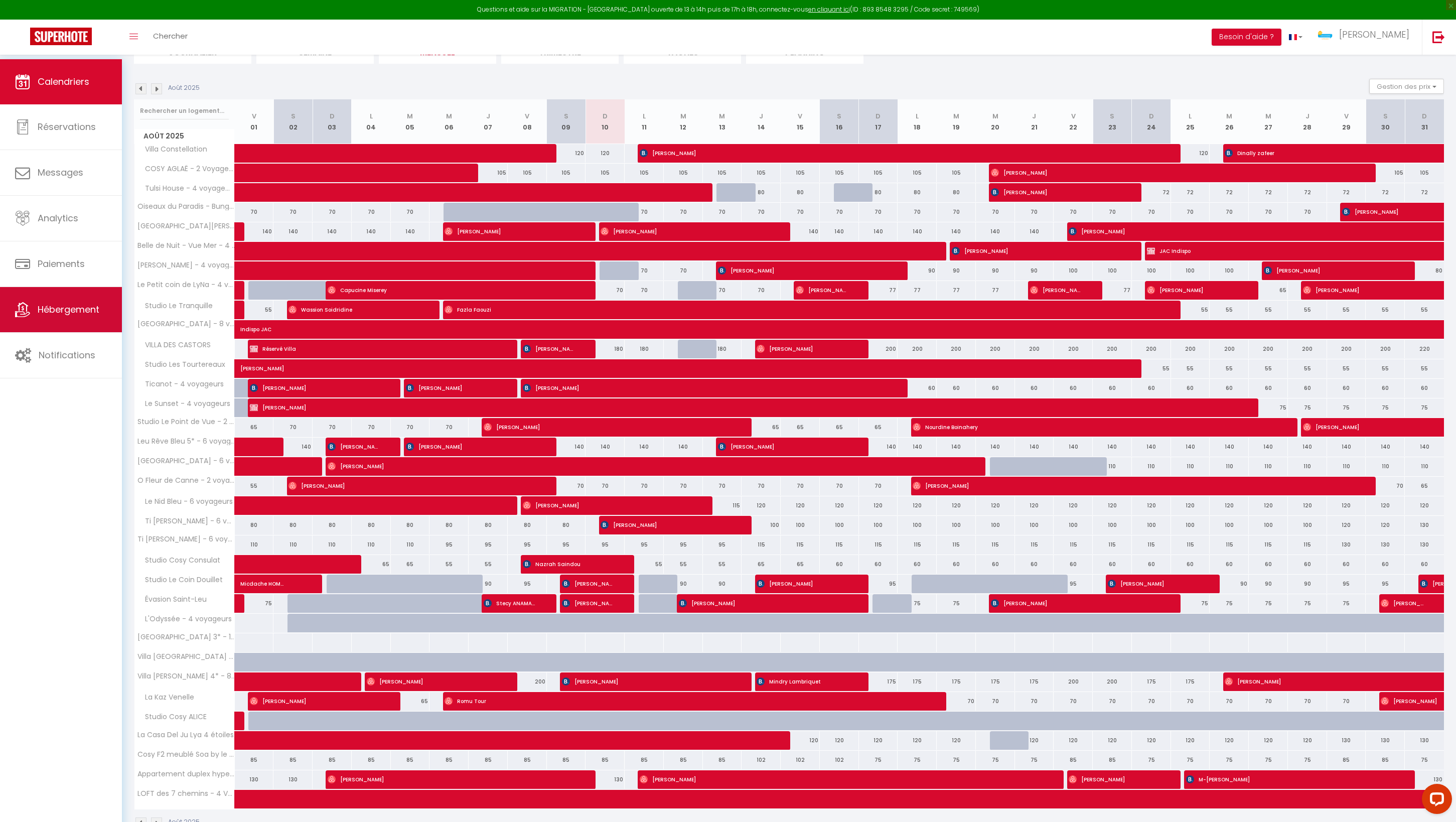
click at [84, 315] on span "Hébergement" at bounding box center [69, 309] width 62 height 13
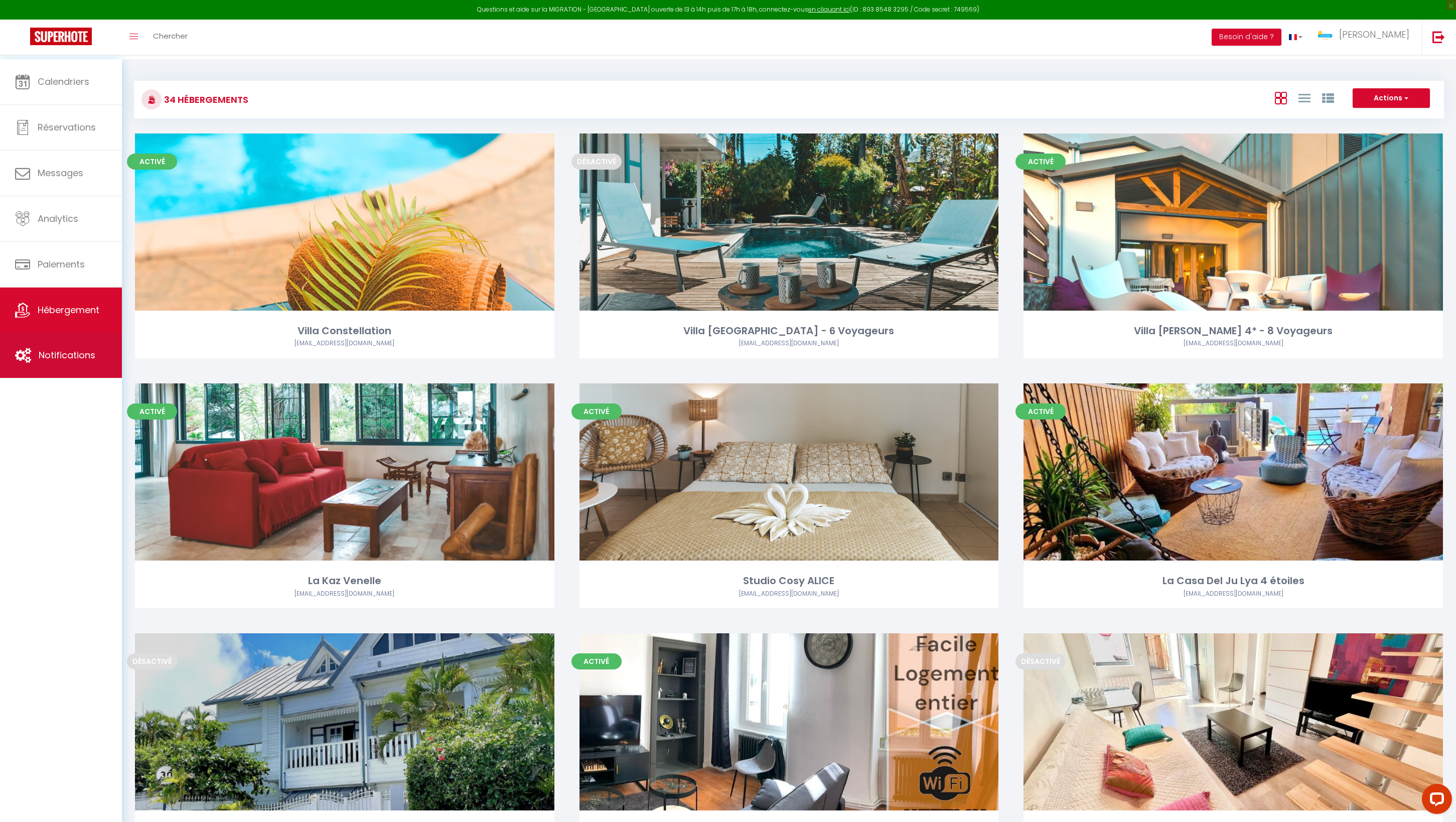
click at [92, 366] on link "Notifications" at bounding box center [61, 355] width 122 height 45
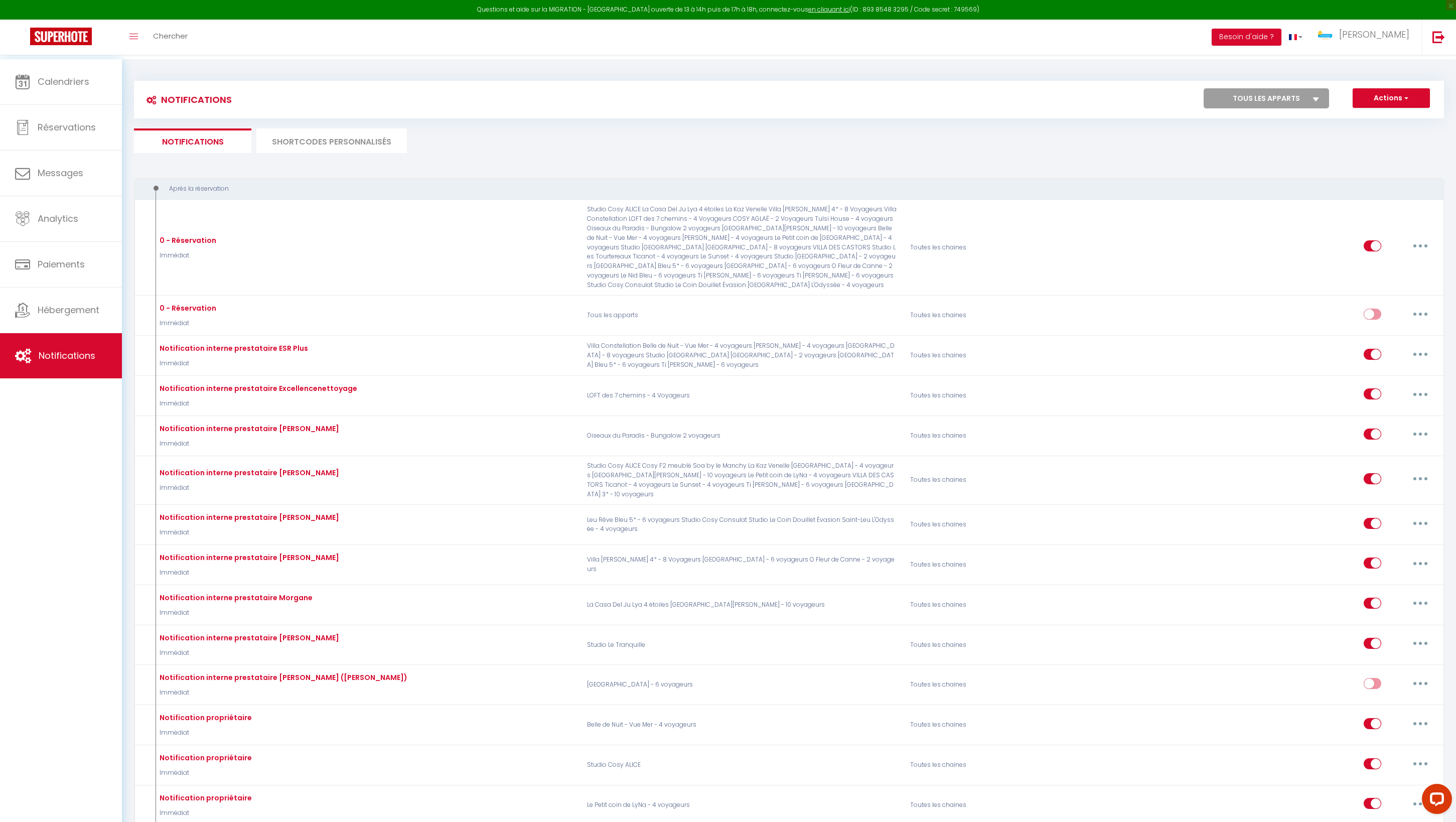
click at [321, 153] on li "SHORTCODES PERSONNALISÉS" at bounding box center [332, 140] width 151 height 24
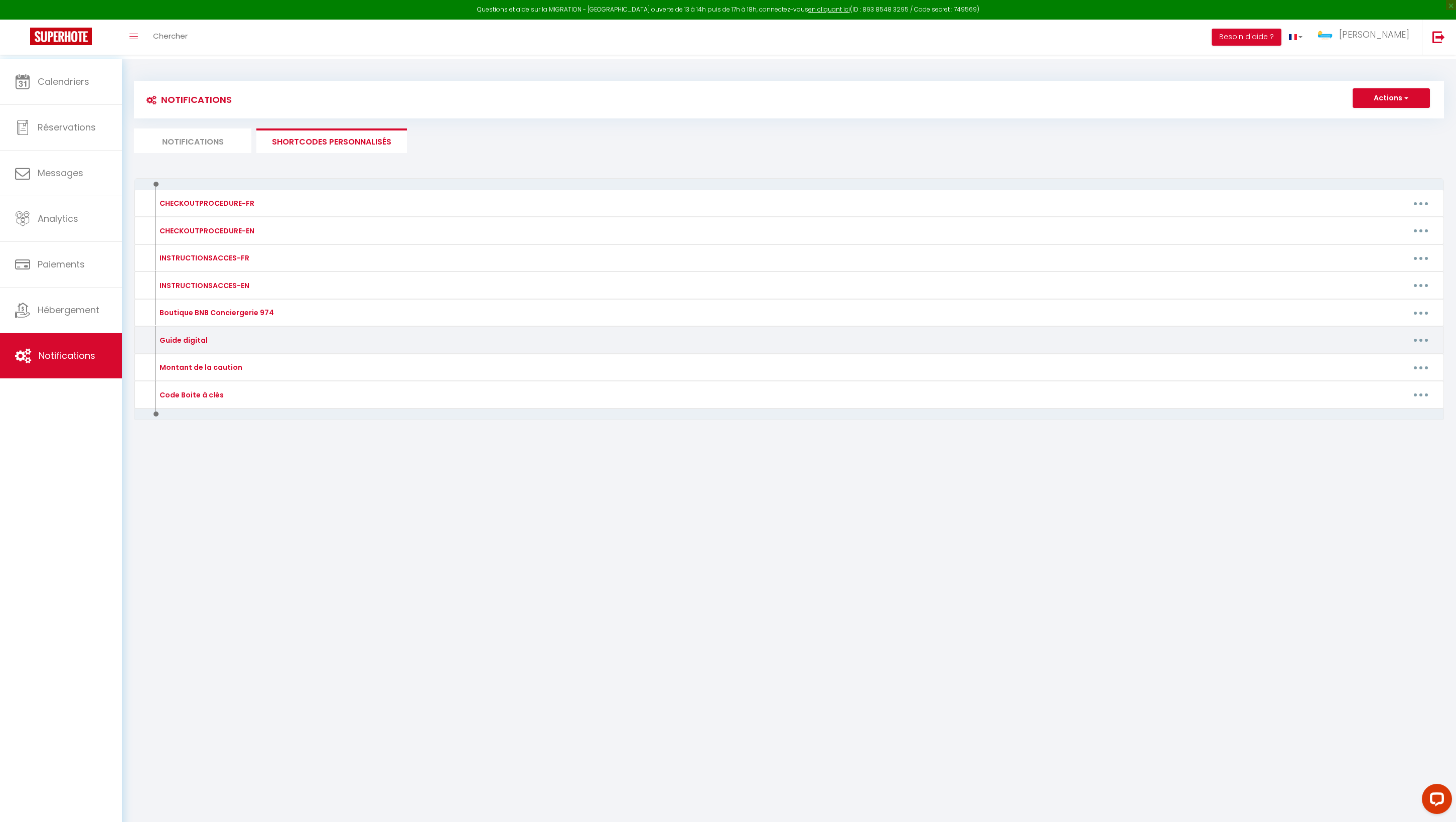
click at [1415, 349] on button "button" at bounding box center [1421, 340] width 28 height 16
click at [1384, 371] on link "Editer" at bounding box center [1394, 363] width 75 height 17
type input "Guide digital"
type textarea "Guide digital"
type textarea "https://drive.google.com/file/d/1a9tYyS-dJwyZsxqY0rEBeHPYEUnxfqoB/view?usp=shar…"
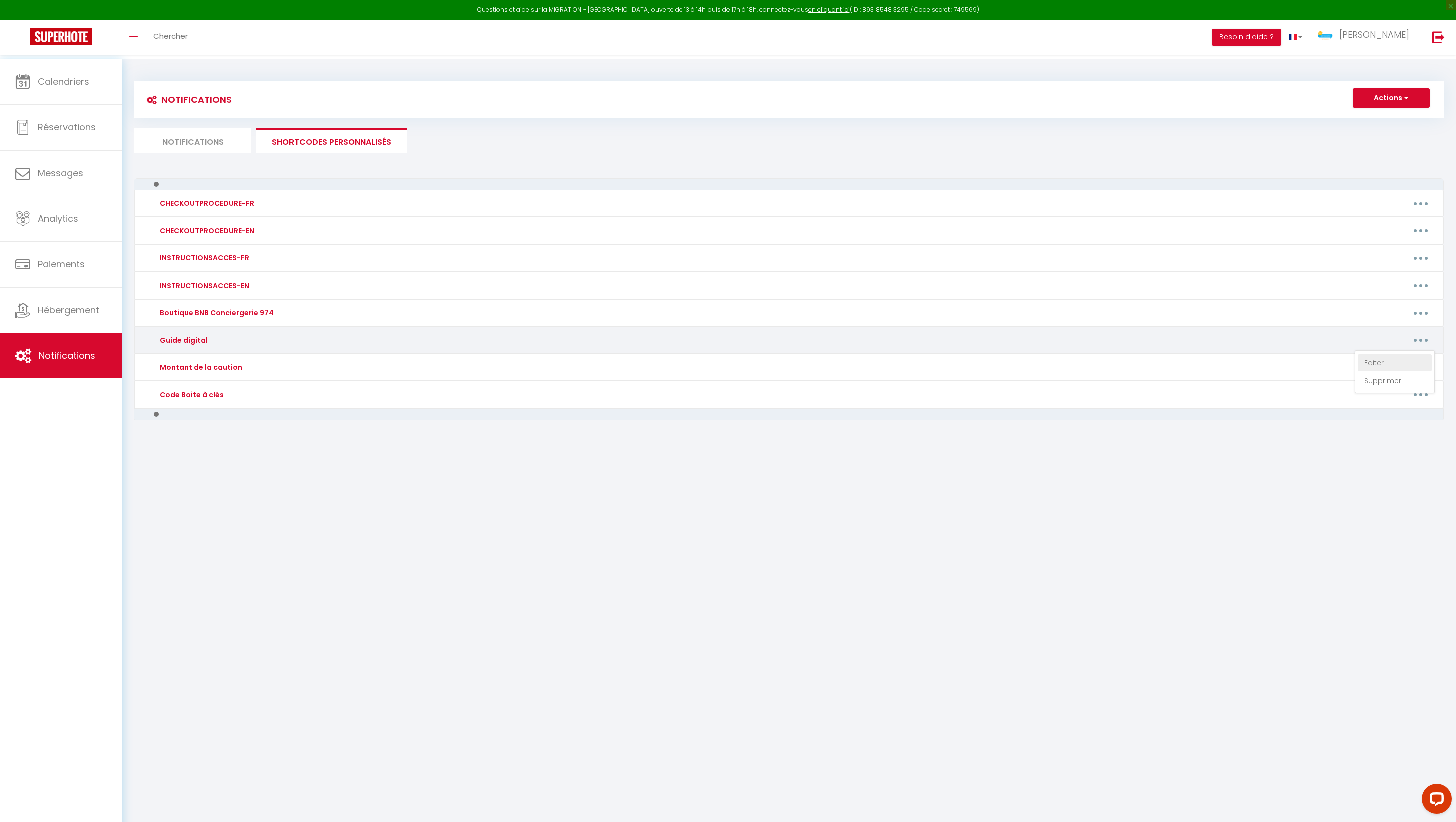
type textarea "https://drive.google.com/file/d/1mrLz9ORZjqaIo1XRZGEuWjaXPHNw0iuE/view?usp=shar…"
type textarea "https://drive.google.com/file/d/1KI7bvkMujxGSPCNPFwm1lFYhd597sn9Y/view?usp=shar…"
type textarea "https://drive.google.com/file/d/1RX-uvU_GfiZoUyUL8e_la2GlD8XobRRC/view?usp=shar…"
type textarea "https://drive.google.com/file/d/1TTsFlIwzM5pqpdp_NmIM2mfYO1RXB0Va/view?usp=shar…"
type textarea "https://drive.google.com/file/d/1pOx0CP2pRICItmb8HaGEdwFUEsMRIX9E/view?usp=shar…"
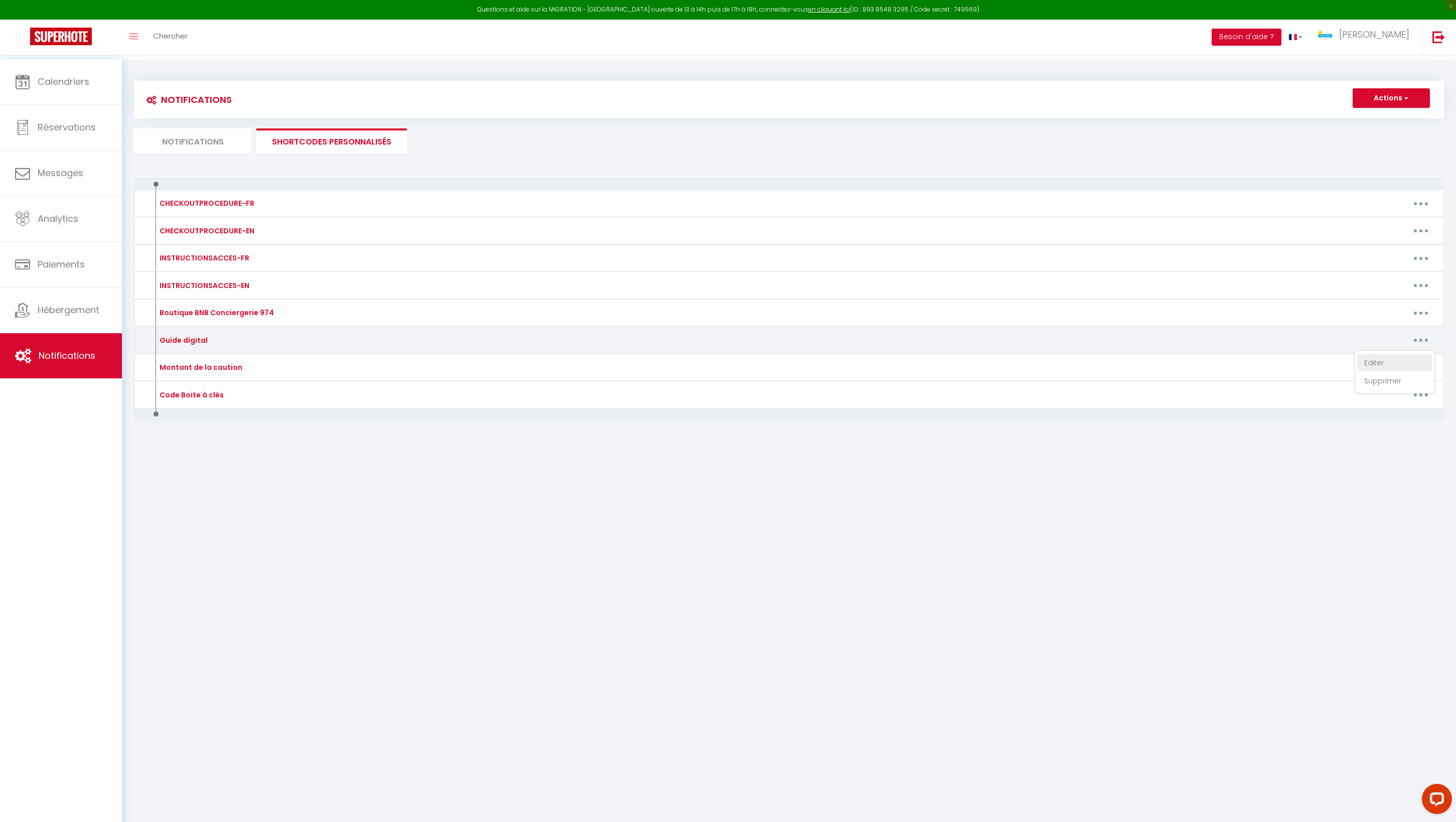
type textarea "https://drive.google.com/file/d/1cIeMVERX7_vm4VSwbvF4tAqicvWOEDVO/view?usp=shar…"
type textarea "https://drive.google.com/file/d/187OVf2SBQEioYex5vf9oqEb3pXIGxucc/view?usp=shar…"
type textarea "https://drive.google.com/file/d/1WIy_itfGGstuufoceopLV1dyNanDLvs5/view?usp=shar…"
type textarea "https://drive.google.com/file/d/1bWKufmRcT2bFE00bys3-LWe3VEhDfi6y/view?usp=shar…"
type textarea "https://drive.google.com/file/d/1mrLz9ORZjqaIo1XRZGEuWjaXPHNw0iuE/view?usp=shar…"
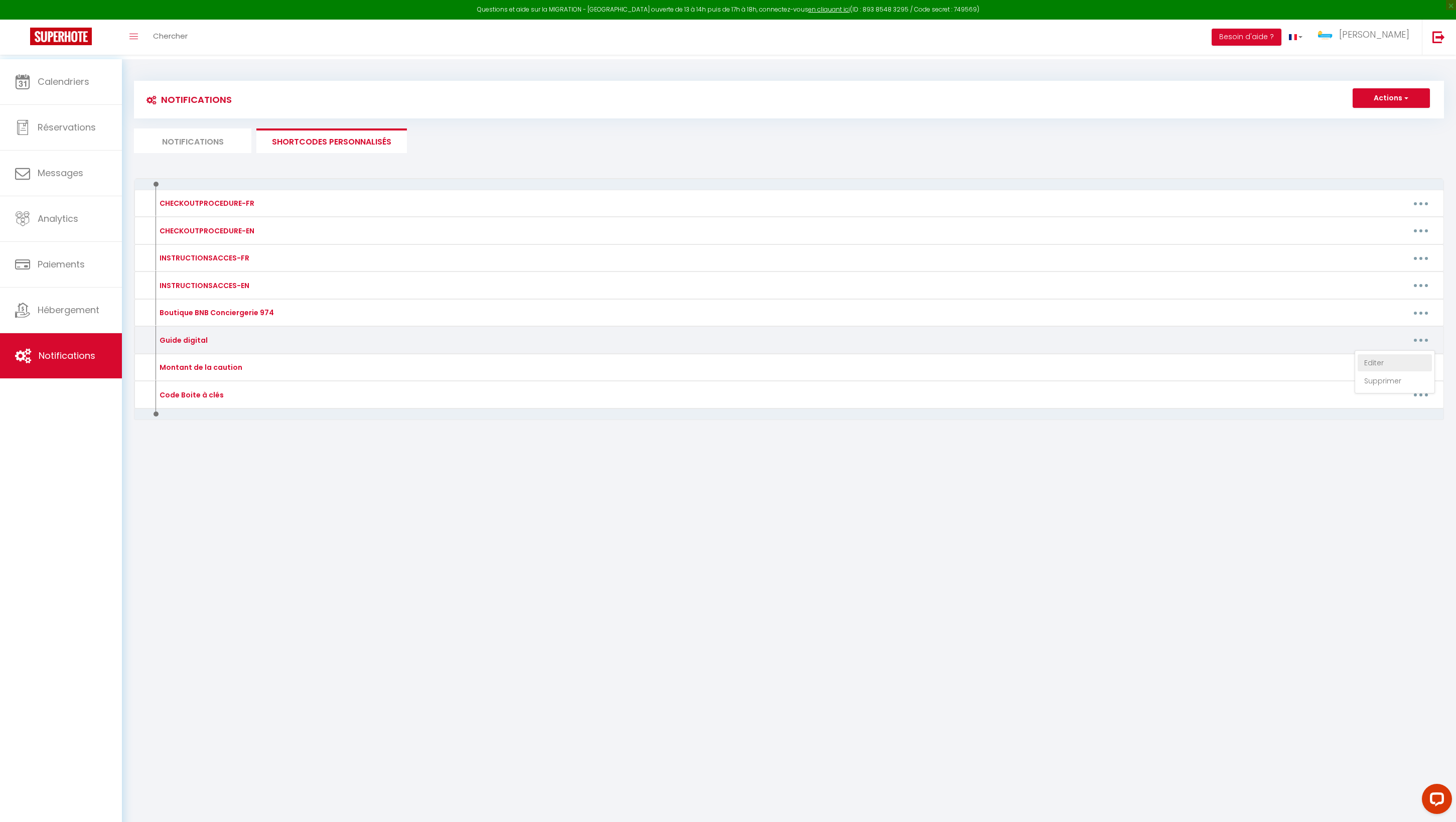
type textarea "https://drive.google.com/file/d/1kdHYgQqAgdz1N777AvTRFLBQahQDqWoF/view?usp=shar…"
type textarea "https://drive.google.com/file/d/1zUT2cQrvy5WzAmM8Qn5jg7XtFeo4VoKK/view?usp=shar…"
type textarea "https://drive.google.com/file/d/1hFhHY-lt_b0hPk7xgisLrpiG6Cex_6Ck/view?usp=shar…"
type textarea "https://drive.google.com/file/d/10epovx8VxL051Lal43jQv7WDBcSjc48O/view?usp=shar…"
type textarea "https://drive.google.com/file/d/1HOofbfCvHedasJrfXc29AhK-qw6yjCEW/view?usp=shar…"
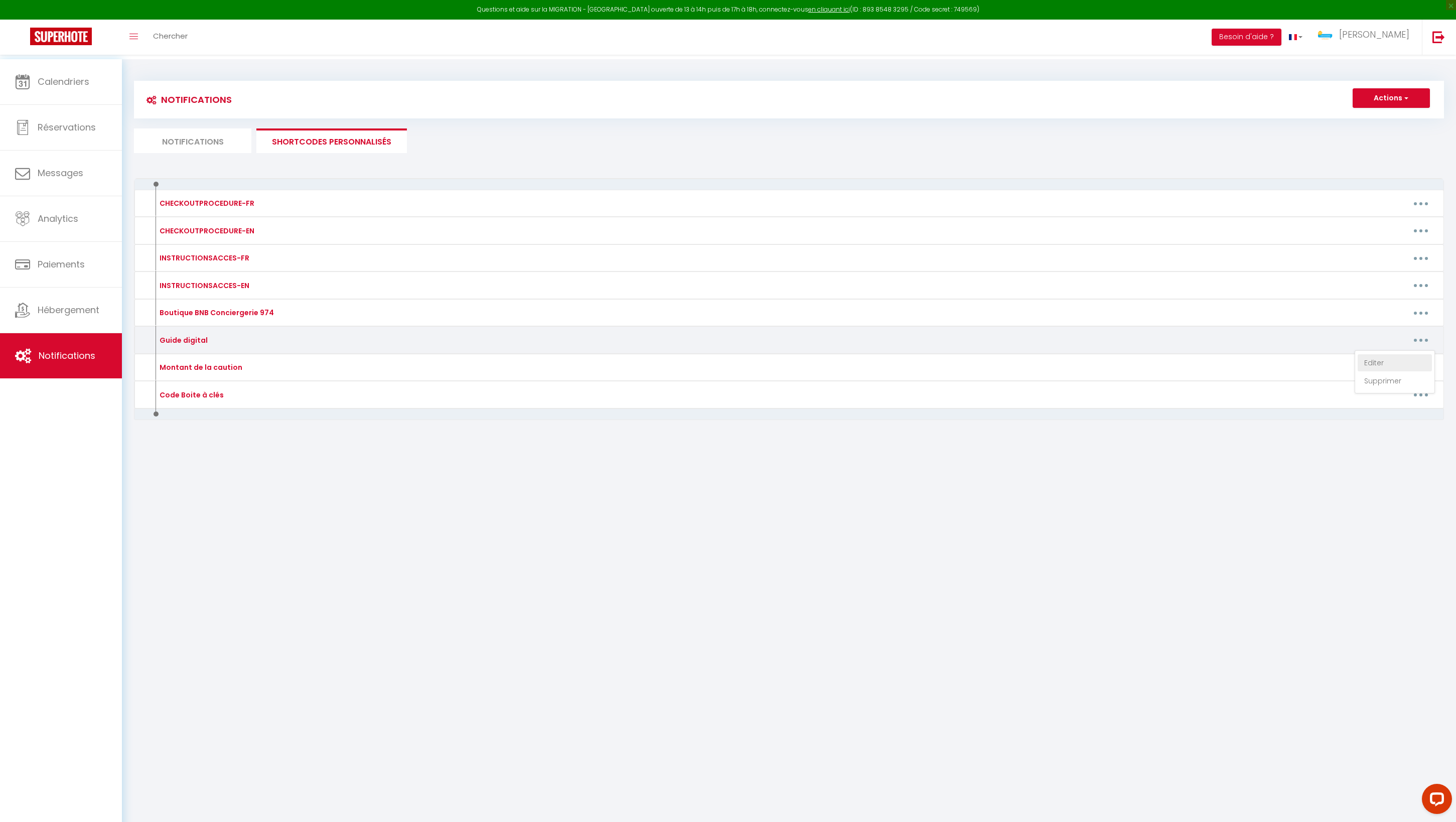
type textarea "https://drive.google.com/file/d/14ZBCG71l9tkIu59yB221JyLUokUVx5Z7/view?usp=shar…"
type textarea "https://drive.google.com/file/d/1M-BICeh6PYCrffAqqN3v9Ngn9LUPZff3/view?usp=shar…"
type textarea "https://drive.google.com/file/d/1UlYS_1J7JCYvpTUN6PA2MxwZar7QY0kO/view?usp=shar…"
type textarea "https://drive.google.com/file/d/1oB3Y7VYfLMH2CQ_3yocJOGxVBodRRaml/view?usp=shar…"
type textarea "https://drive.google.com/file/d/1hJeHJbAijgFmu0VI7kEyVUxJLsbZhJpy/view?usp=shar…"
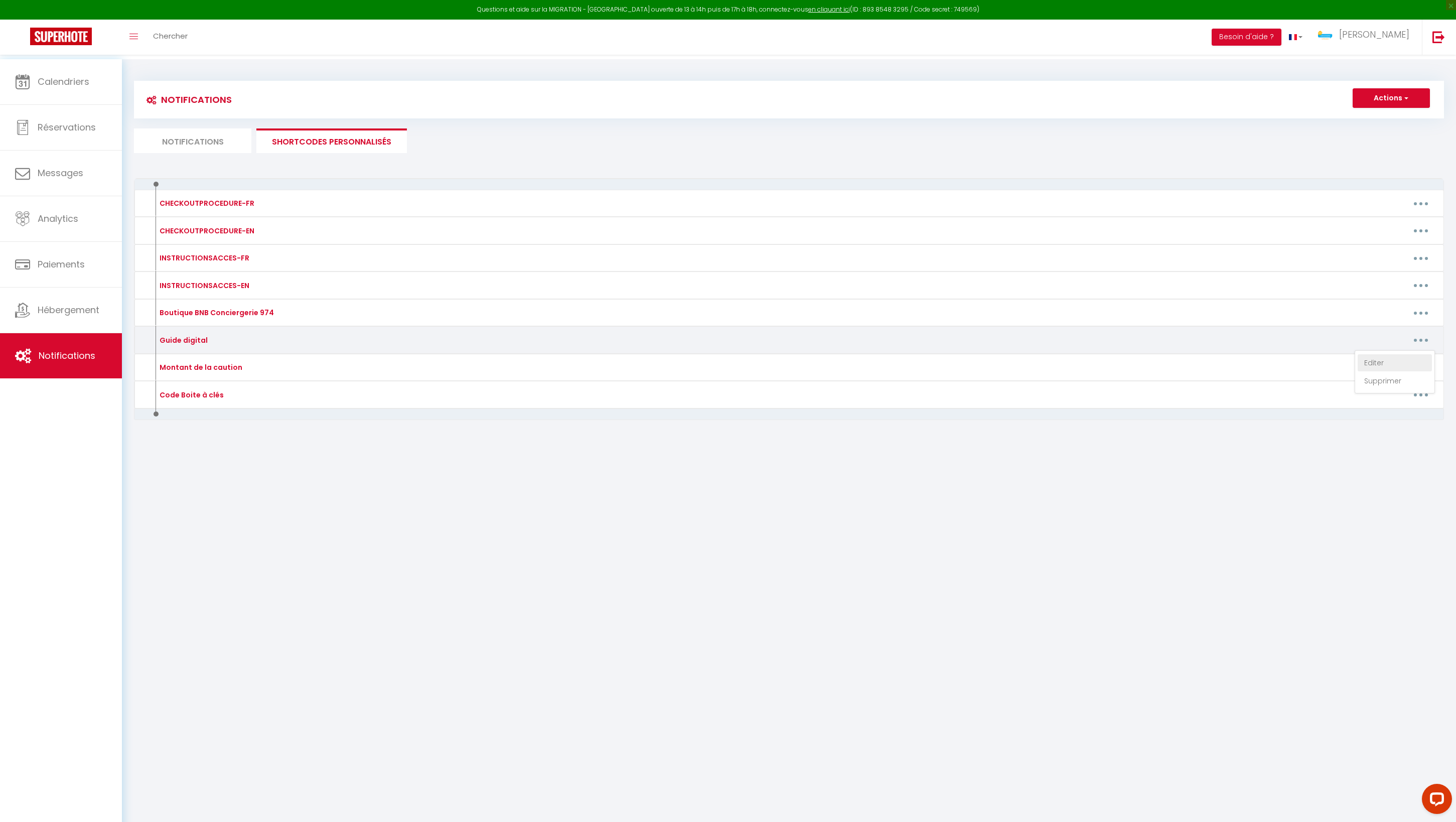
type textarea "https://drive.google.com/file/d/1k4GyZBLD65HuwMRVXsSsQOyHH2y0nUKZ/view?usp=shar…"
type textarea "https://drive.google.com/file/d/1cxFZwAZylbPLYt_KI8uJ9xLAWHnX44Ny/view?usp=shar…"
type textarea "https://drive.google.com/file/d/186spnFE8lNfNb564kjARgdQmqnbj7-ft/view?usp=shar…"
type textarea "https://drive.google.com/file/d/1cV2rJPgGUHeX-LCuWdz3vVonXntSQQYF/view?usp=shar…"
type textarea "https://drive.google.com/file/d/1r1Mmk6ohS62MAO9dQ8aanD-Kj7VZUiqu/view?usp=shar…"
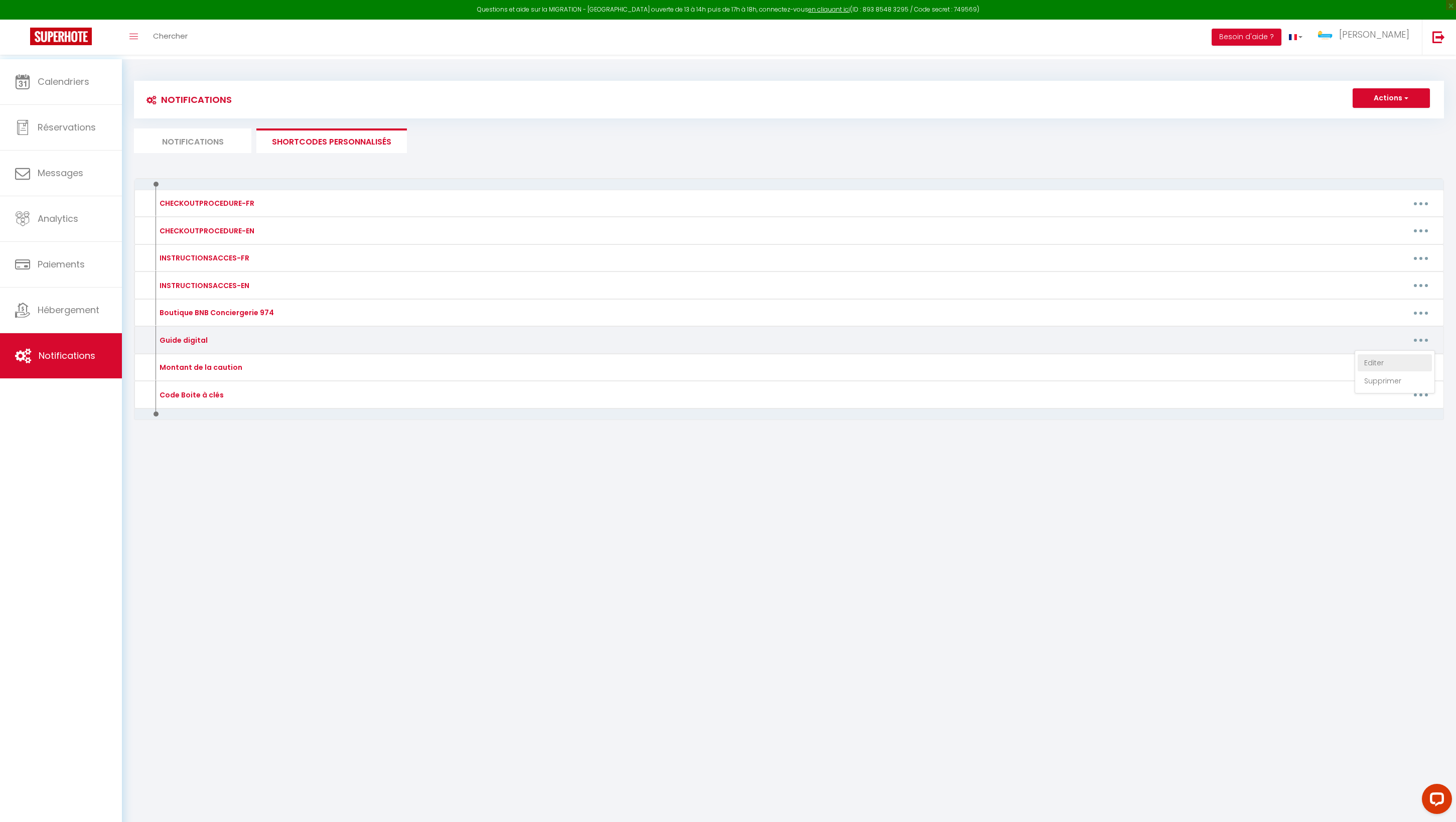
type textarea "https://drive.google.com/file/d/17RDVSJme87Rlvov4zYRge9qvVBOsd4yS/view?usp=shar…"
type textarea "https://drive.google.com/file/d/1fwmeXsc0H1G62R_B_fTCWdgg59jsin8s/view?usp=shar…"
type textarea "https://drive.google.com/file/d/1eRcoVhO-FaLA1InPOqVCsPttnH_cYOq0/view?usp=shar…"
type textarea "https://drive.google.com/file/d/1yM1Xr2yfY62CntPBVmQogMMzqkRgRjhq/view?usp=shar…"
type textarea "https://drive.google.com/file/d/1hZCalHkDO0cdKVTwrbfrMA3GKa1W_CMH/view?usp=shar…"
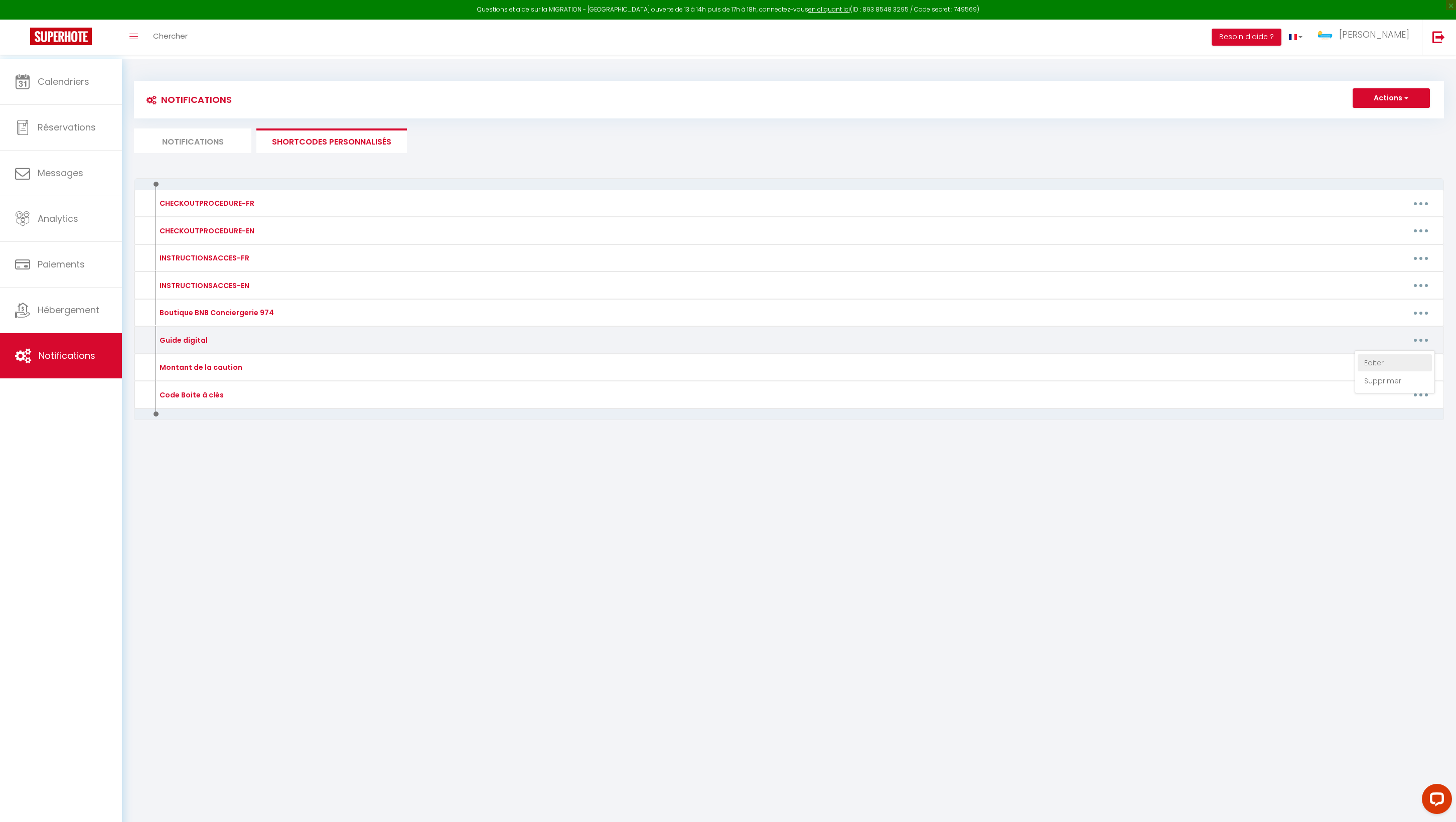
type textarea "https://drive.google.com/file/d/1EbcDDvyqvzkjkgzFncRqzFBXKaN4O0bw/view?usp=shar…"
type textarea "https://drive.google.com/file/d/1Ypsg8iHStN_F-6bcp39Qv1O6JGga1K_n/view?usp=shar…"
type textarea "https://drive.google.com/file/d/1FTGEnElYAnVReL0BGeVGsZjJoSfx6lYj/view?usp=shar…"
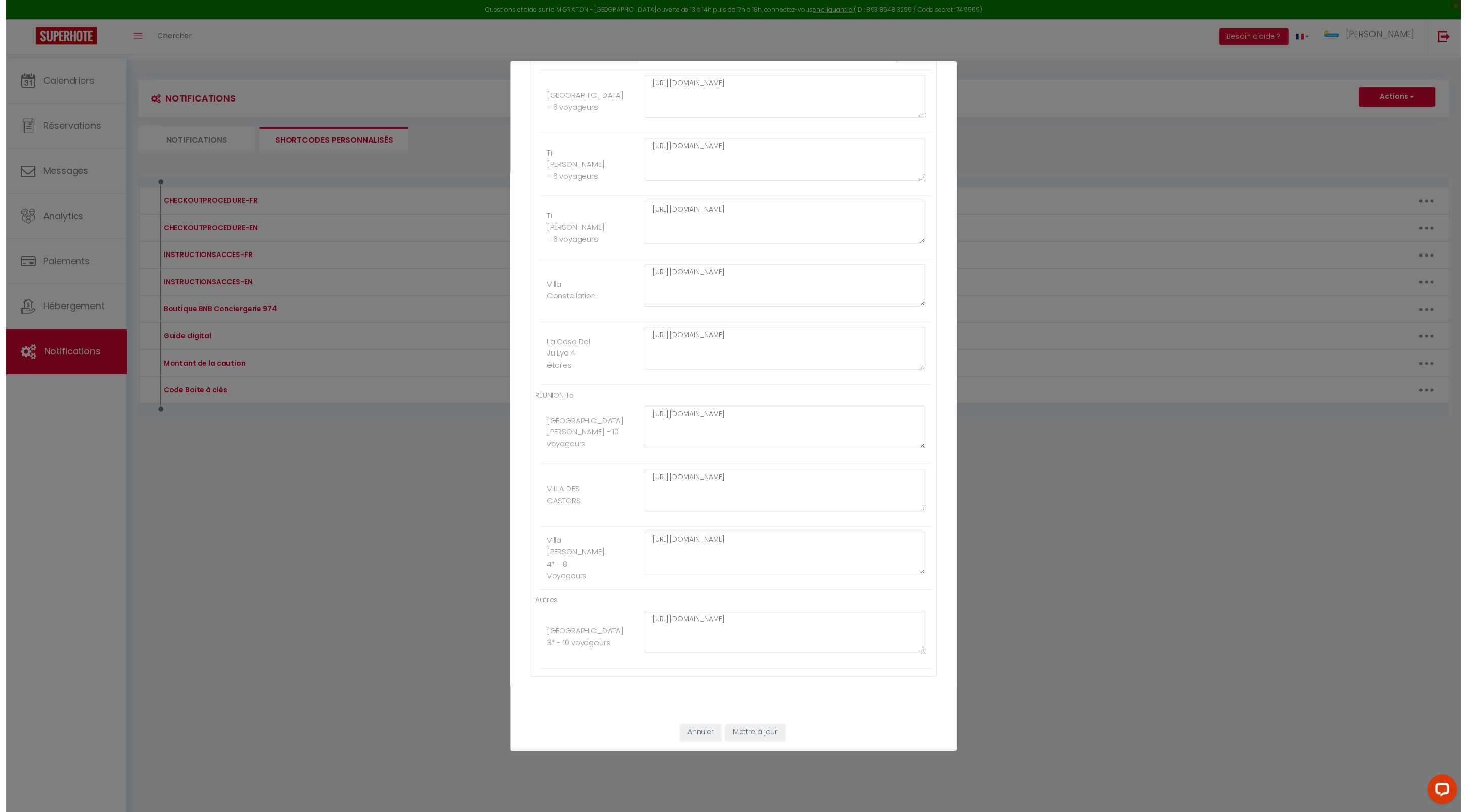
scroll to position [2669, 0]
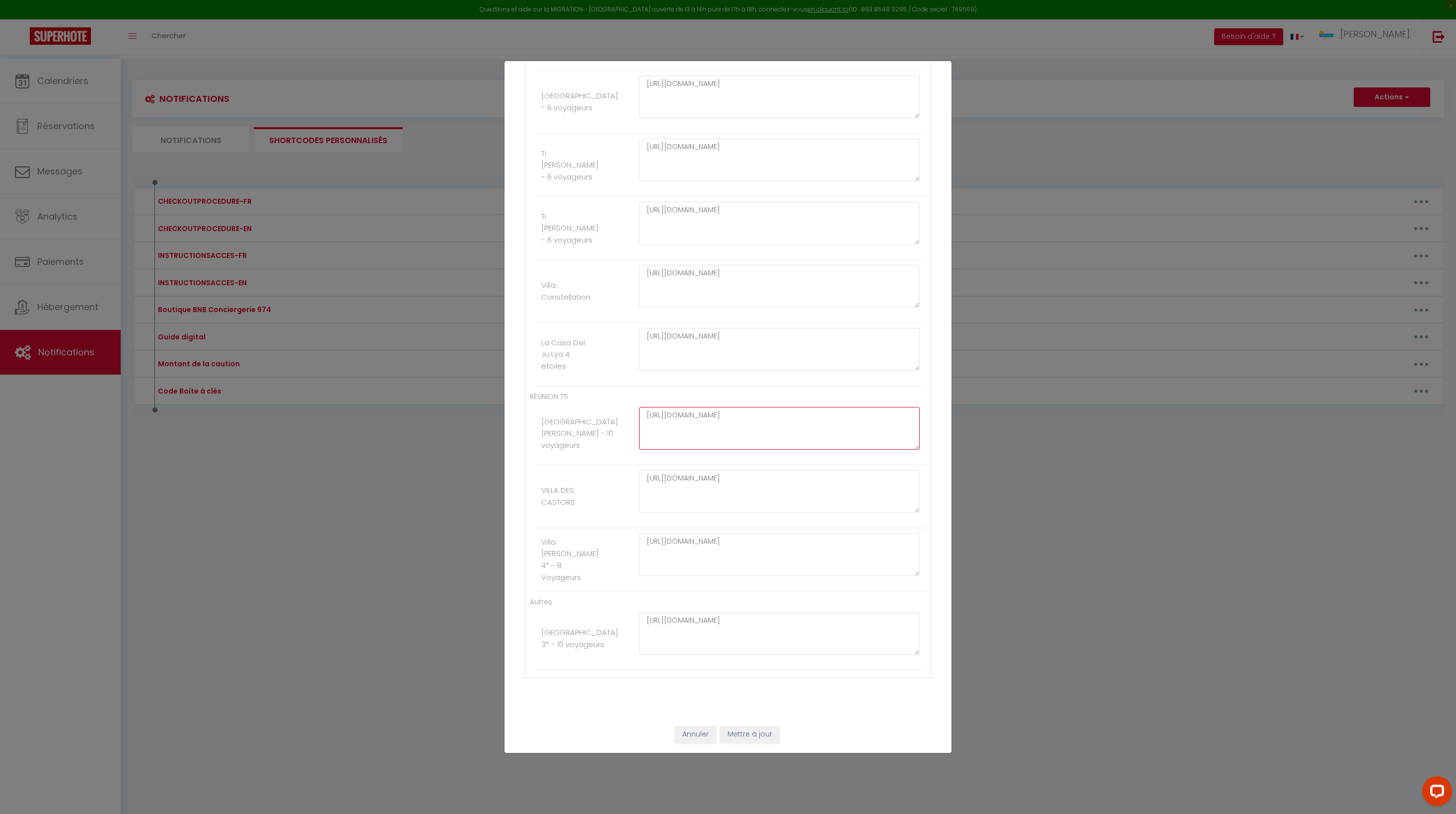
click at [1060, 609] on div "Mettre à jour le code court personnalisé × Nom * Guide digital Contenu * Guide …" at bounding box center [728, 407] width 1456 height 814
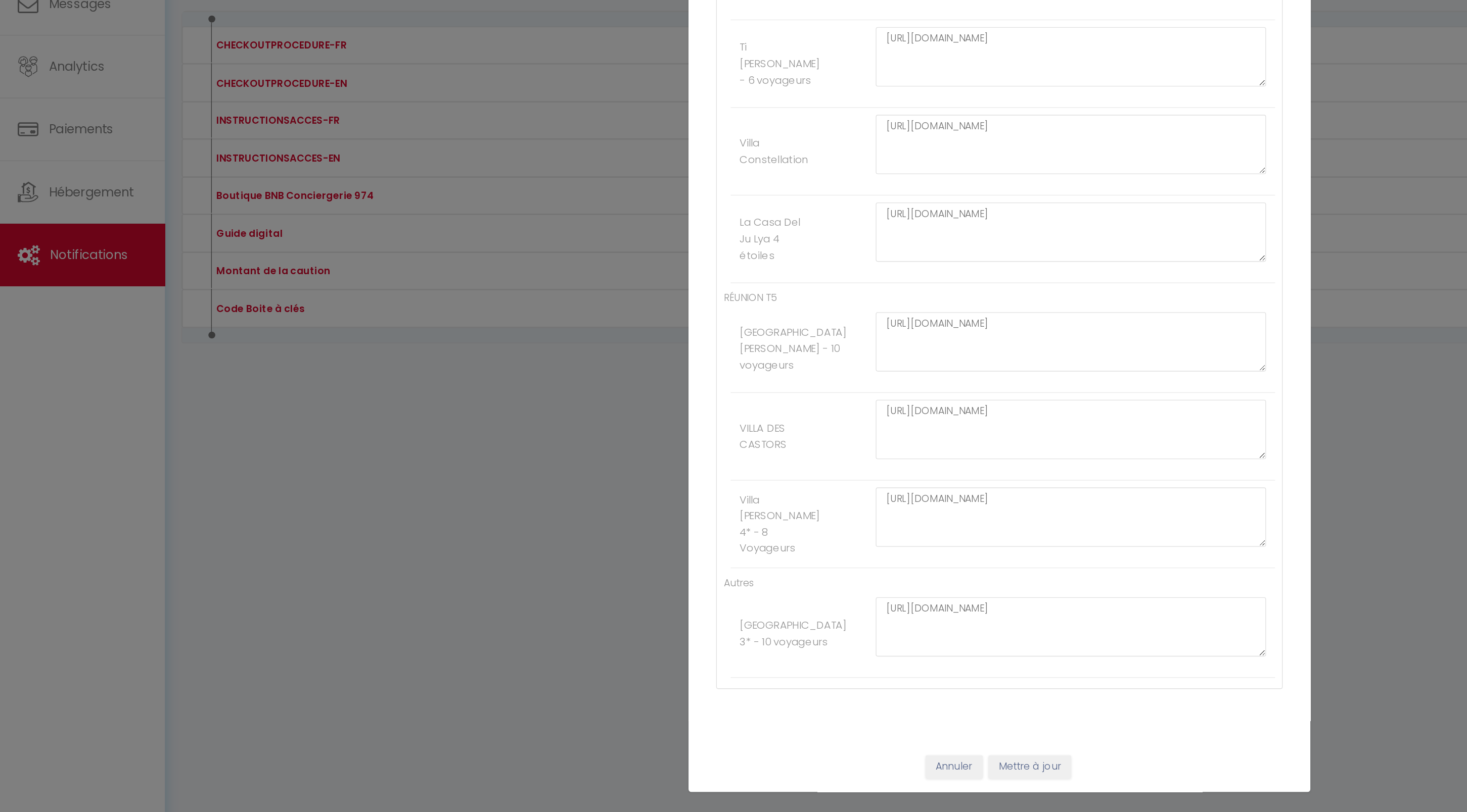
click at [690, 724] on button "Annuler" at bounding box center [700, 732] width 42 height 17
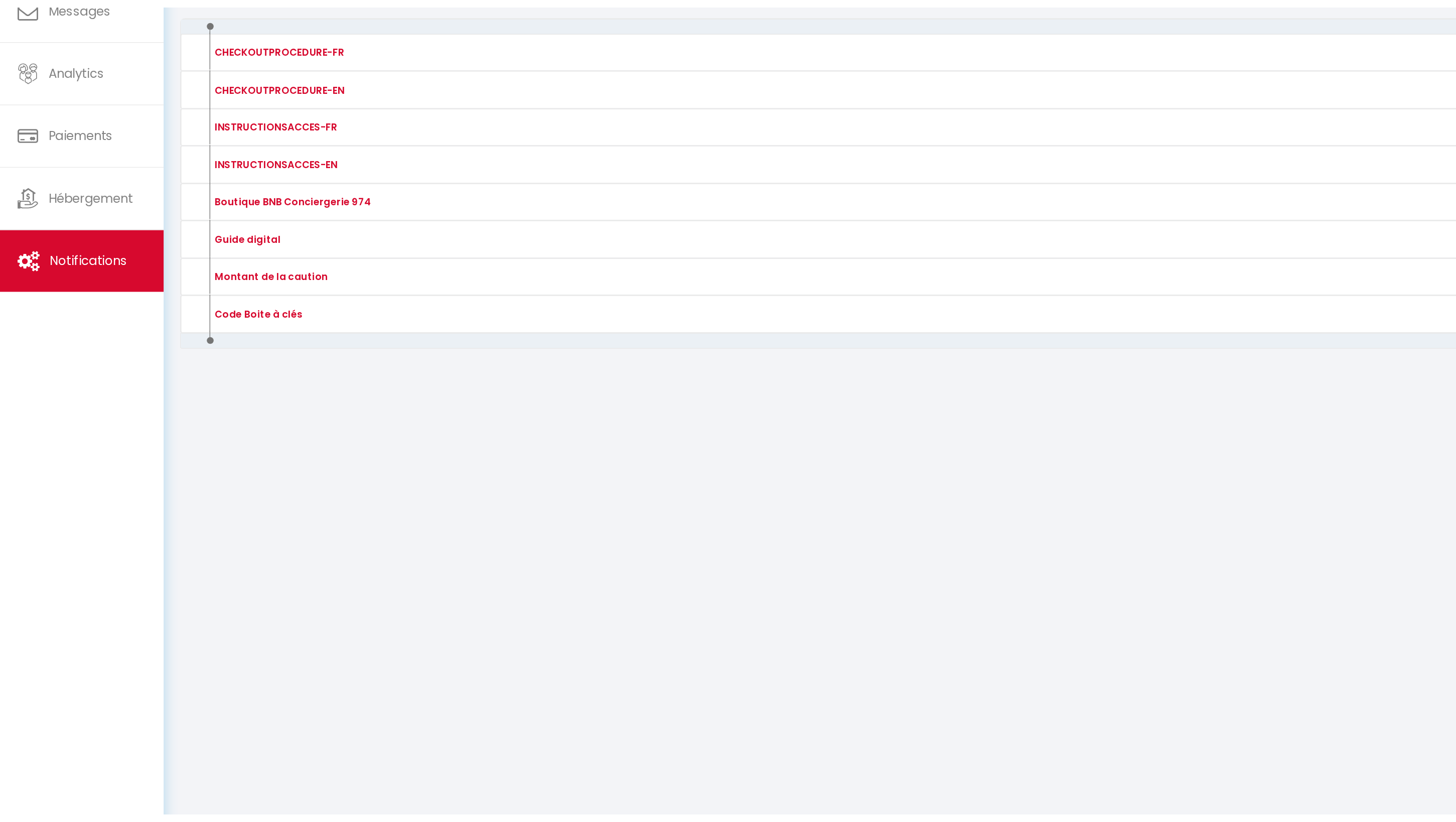
scroll to position [59, 0]
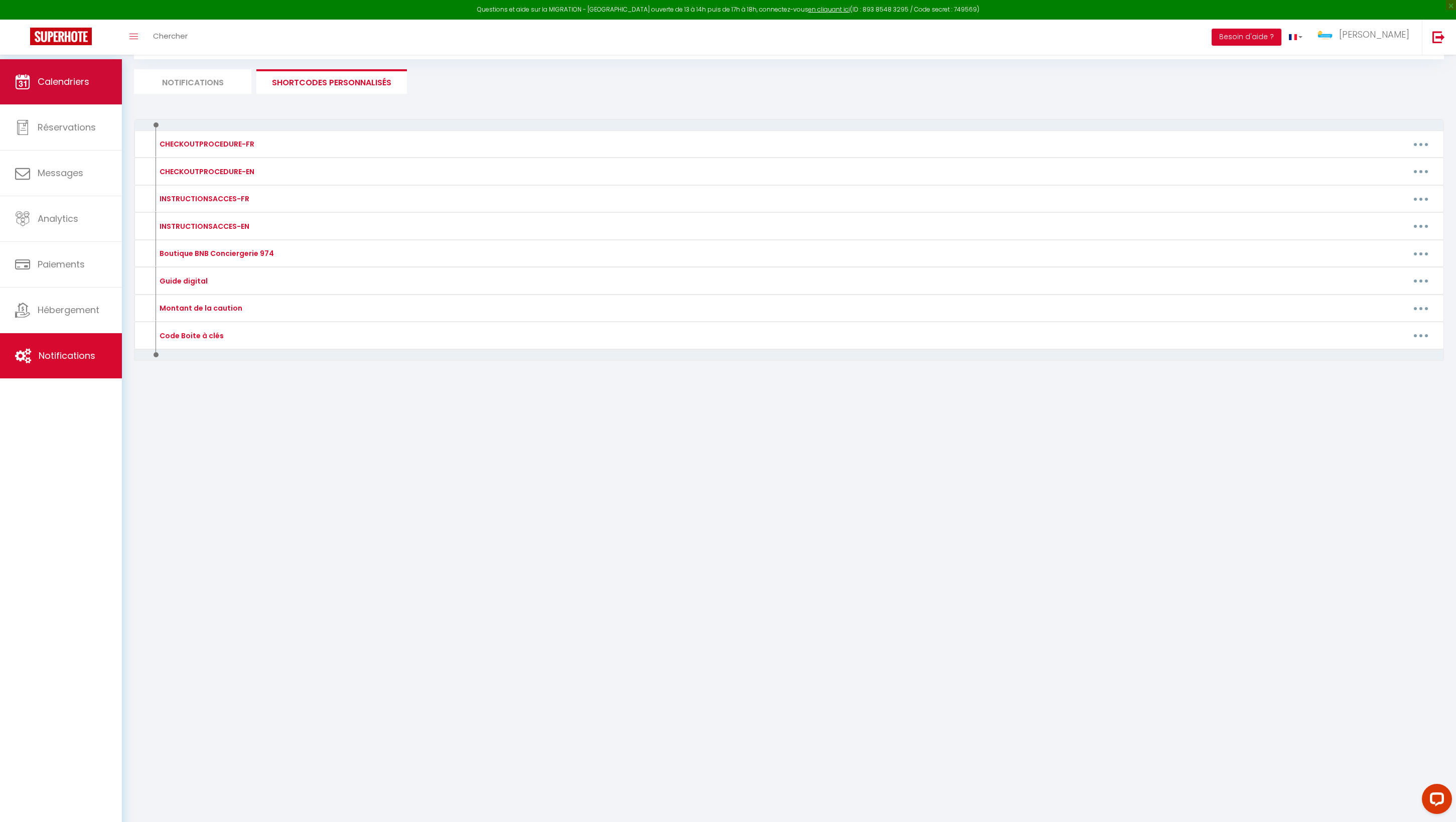
click at [85, 95] on link "Calendriers" at bounding box center [61, 81] width 122 height 45
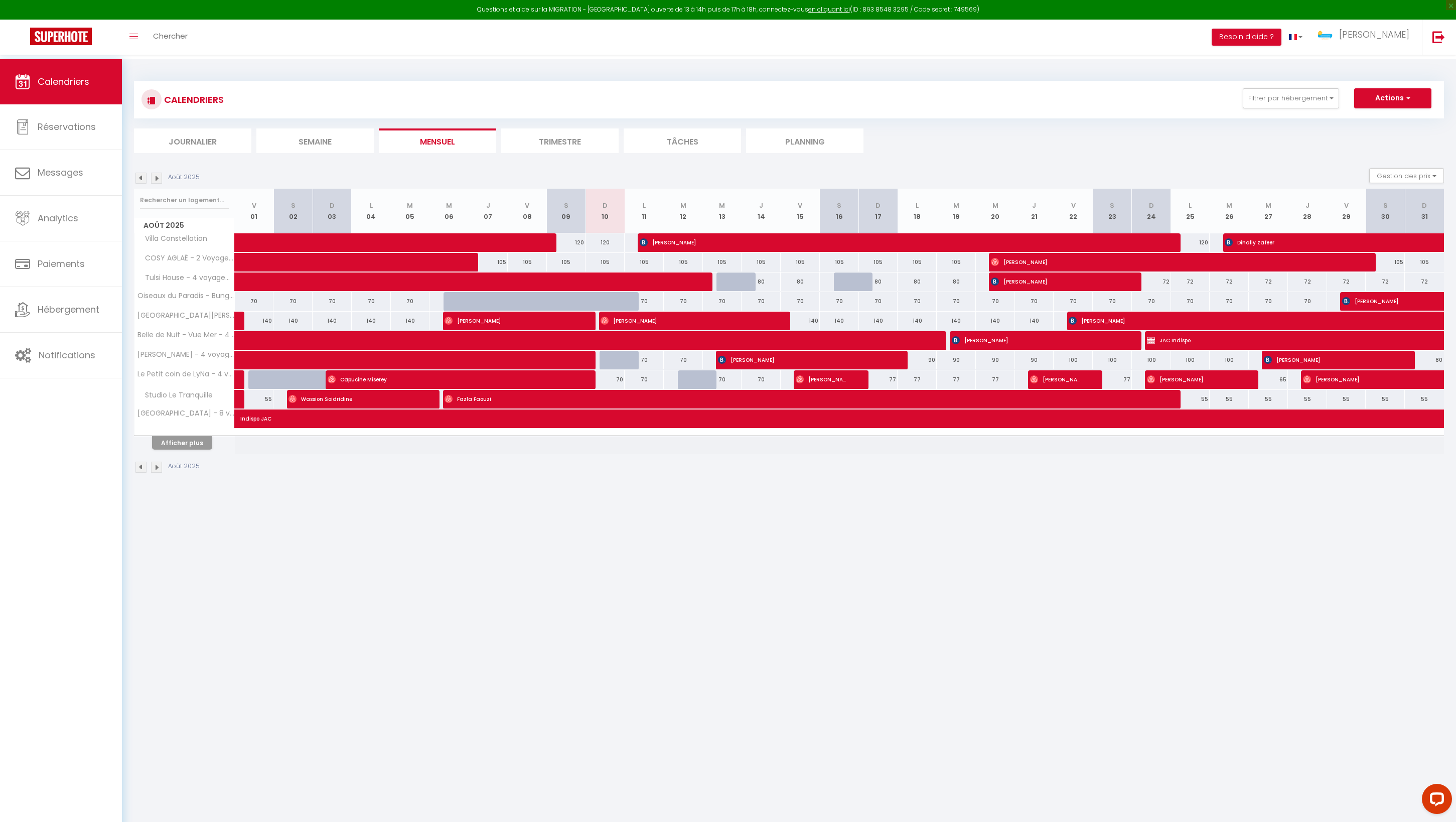
click at [188, 450] on button "Afficher plus" at bounding box center [182, 442] width 61 height 13
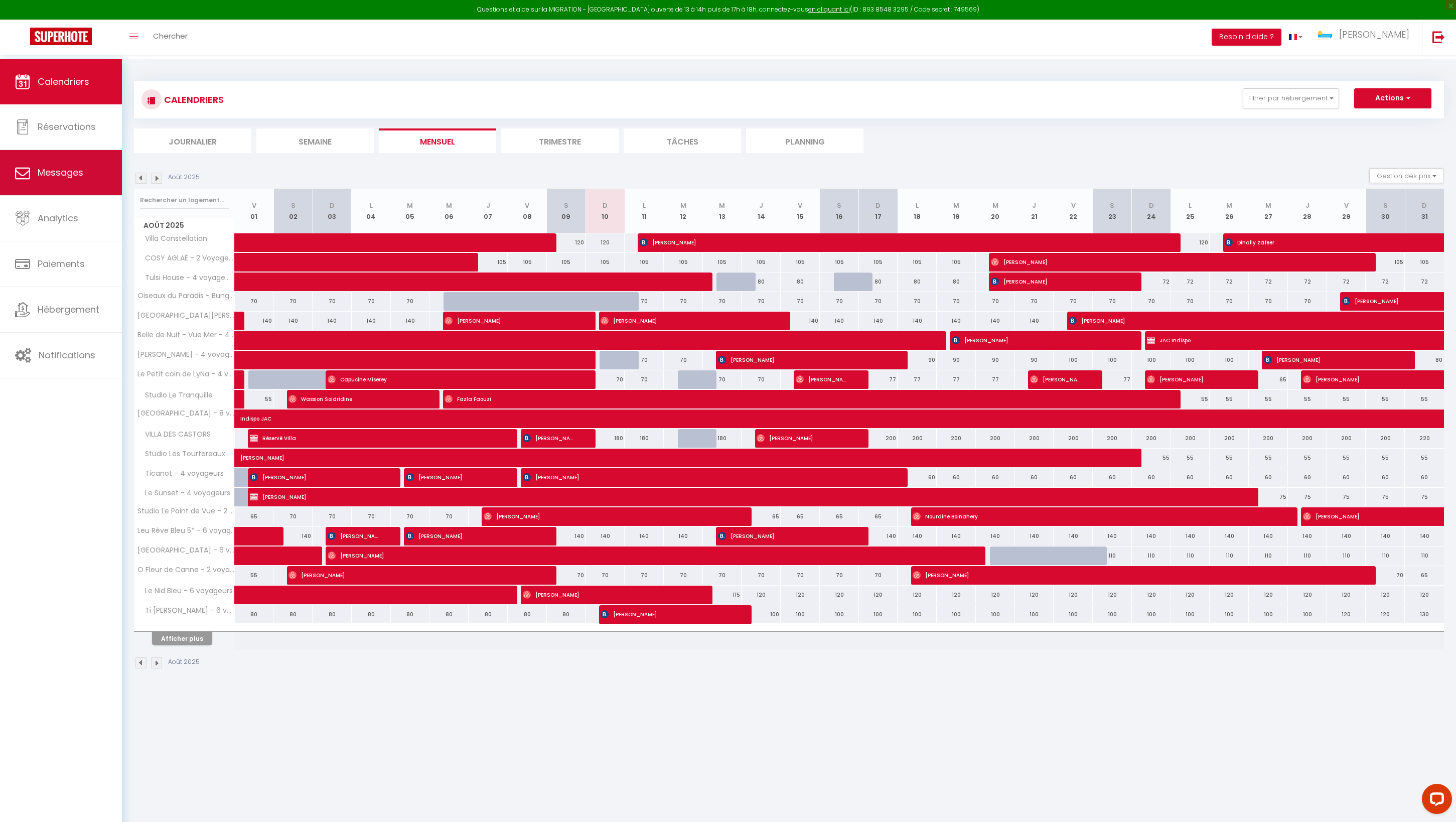
click at [73, 174] on span "Messages" at bounding box center [61, 172] width 46 height 13
select select "message"
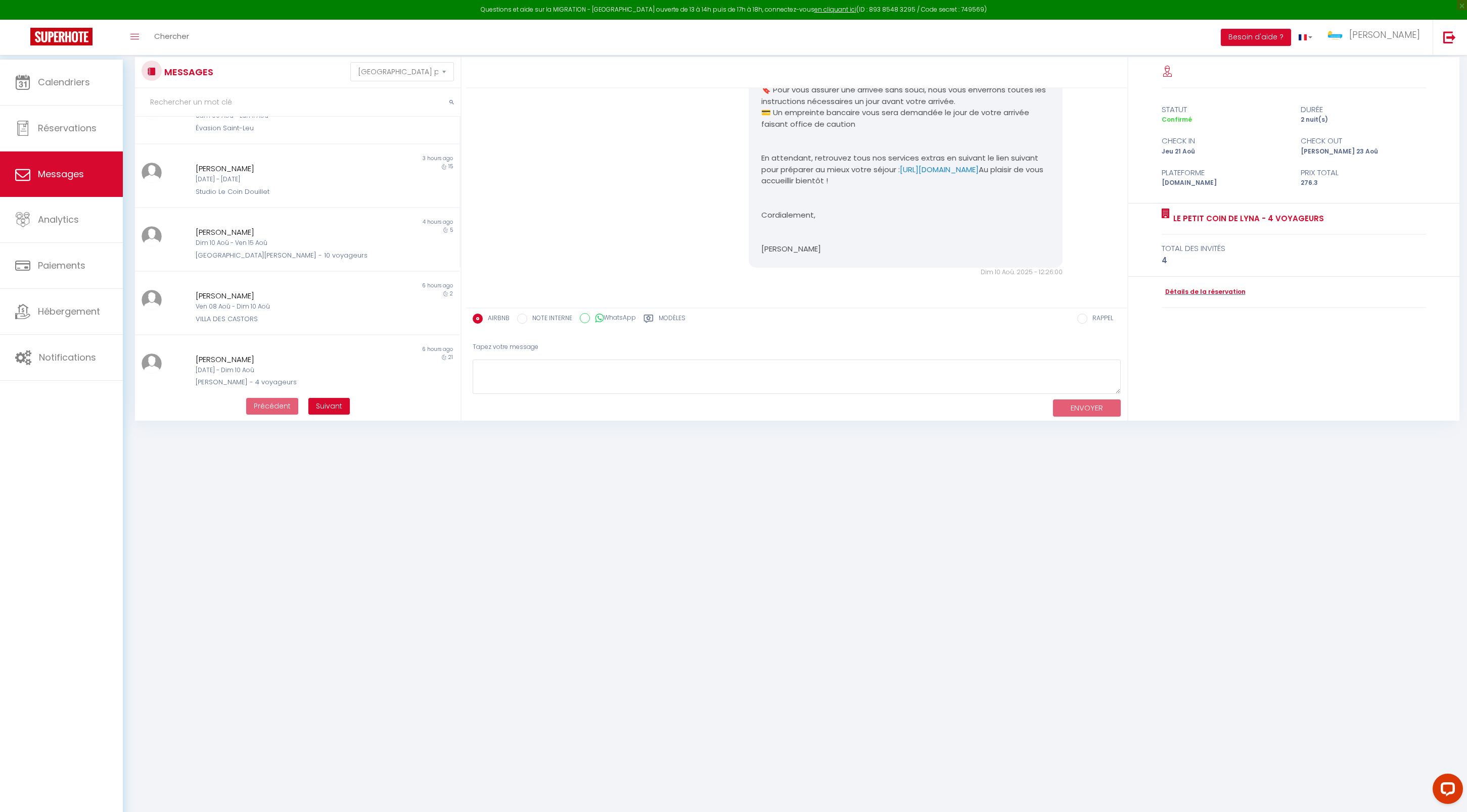
scroll to position [171, 0]
click at [86, 103] on link "Calendriers" at bounding box center [61, 82] width 123 height 45
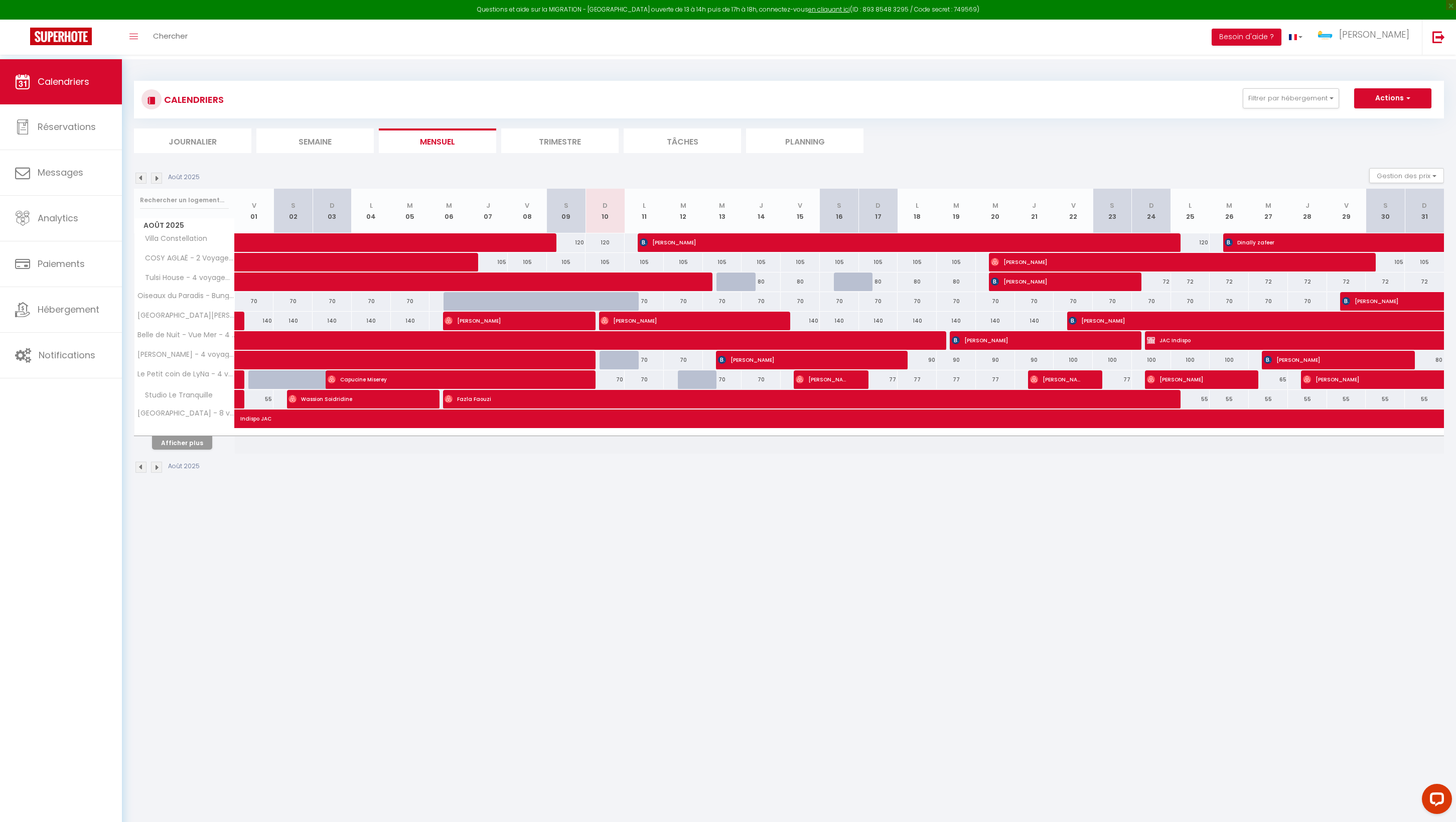
click at [743, 252] on span "[PERSON_NAME]" at bounding box center [900, 242] width 522 height 19
select select "OK"
select select "KO"
select select "0"
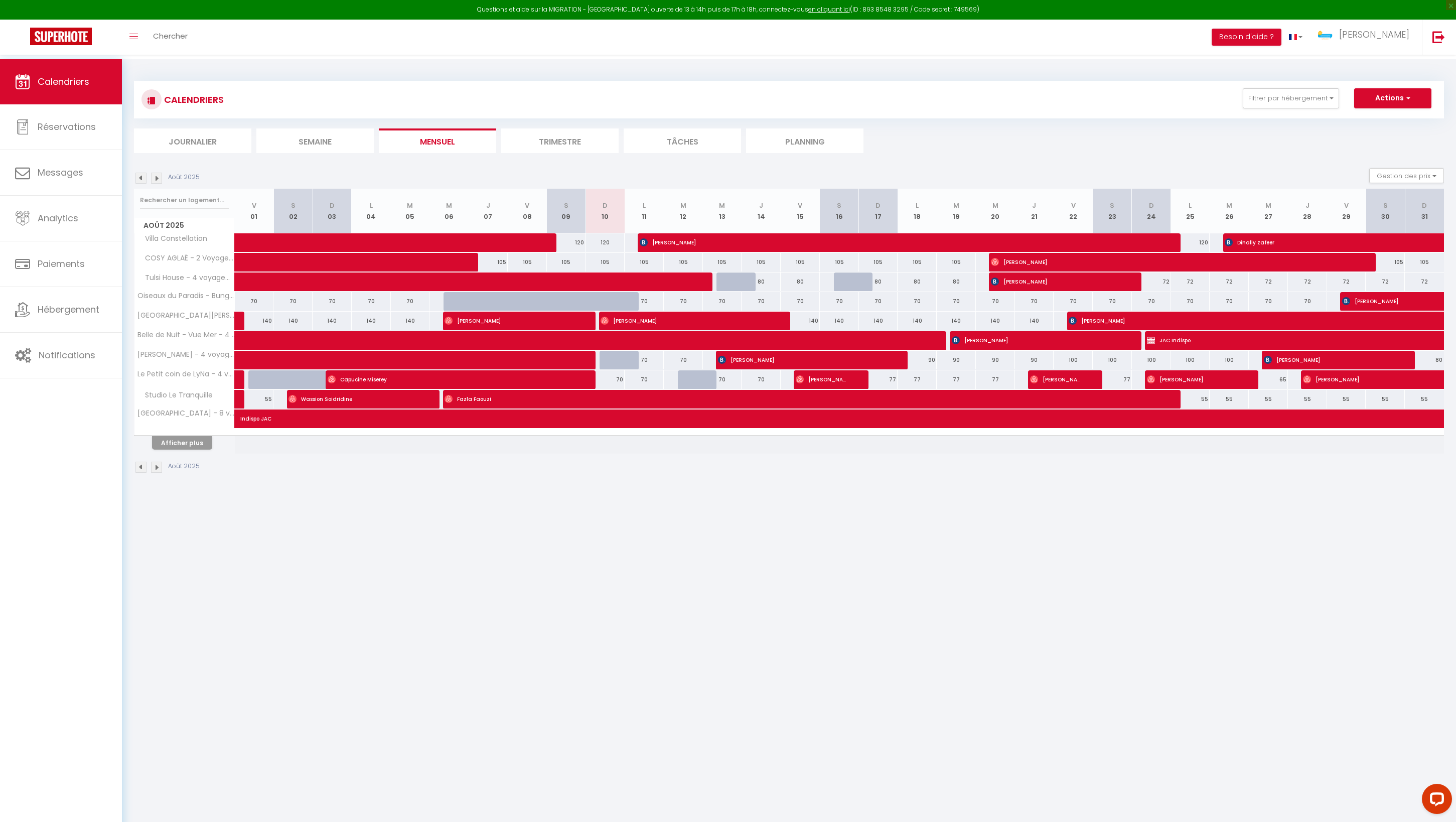
select select "1"
select select
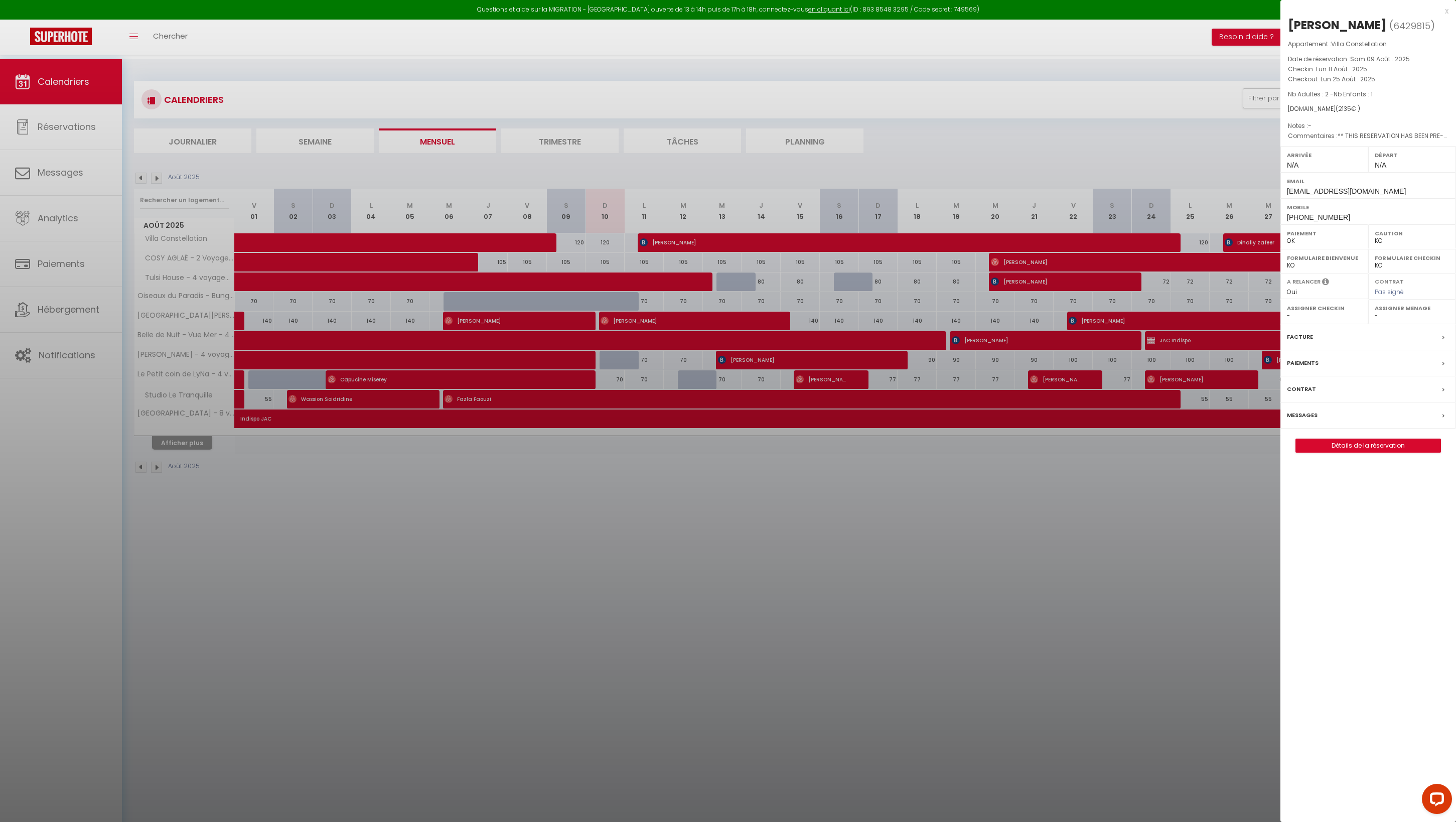
select select "32559"
click at [58, 412] on div at bounding box center [728, 411] width 1456 height 822
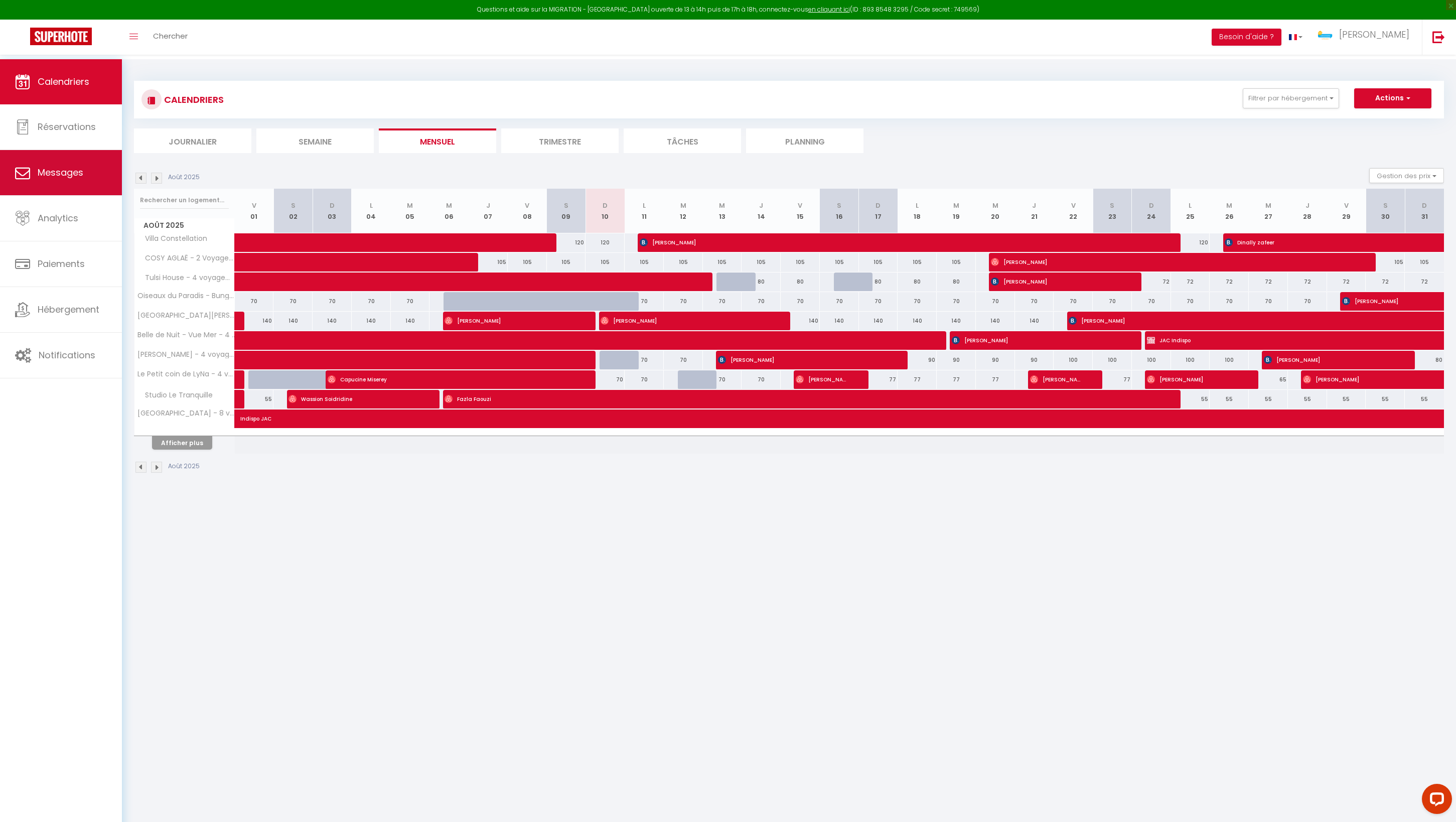
click at [38, 178] on span "Messages" at bounding box center [61, 172] width 46 height 13
select select "message"
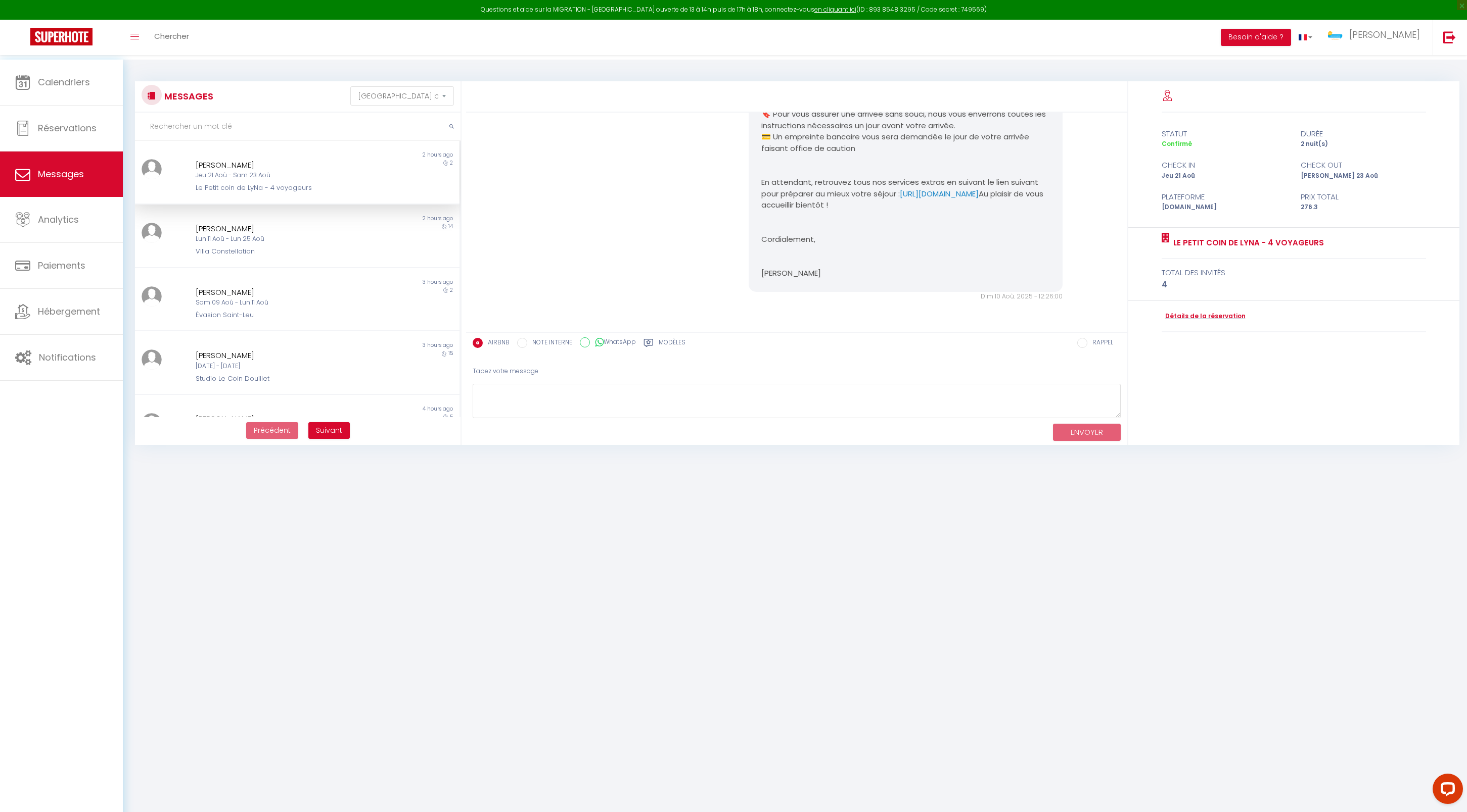
click at [333, 436] on span "Suivant" at bounding box center [329, 431] width 26 height 10
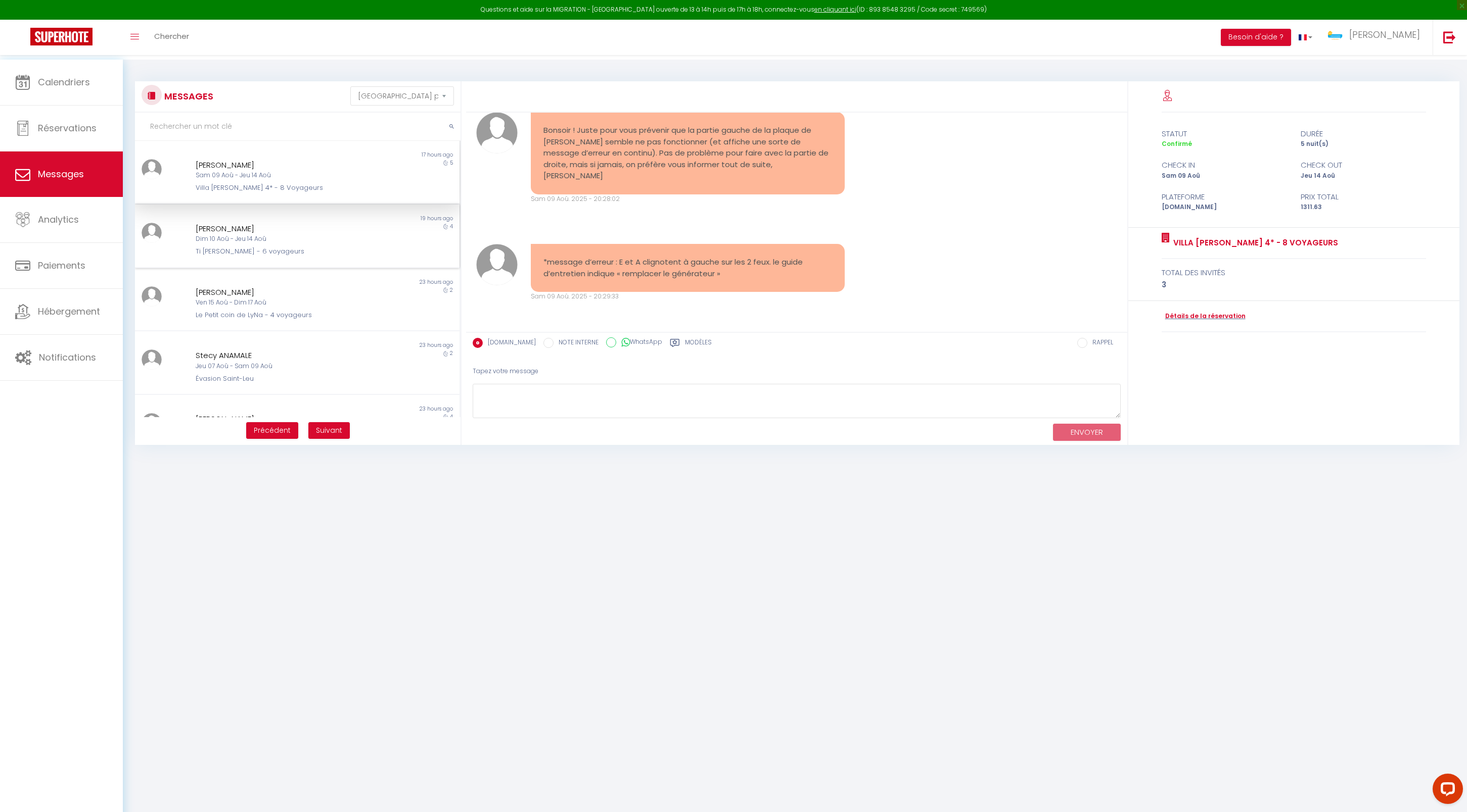
click at [307, 244] on div "Dim 10 Aoû - Jeu 14 Aoû" at bounding box center [283, 239] width 176 height 10
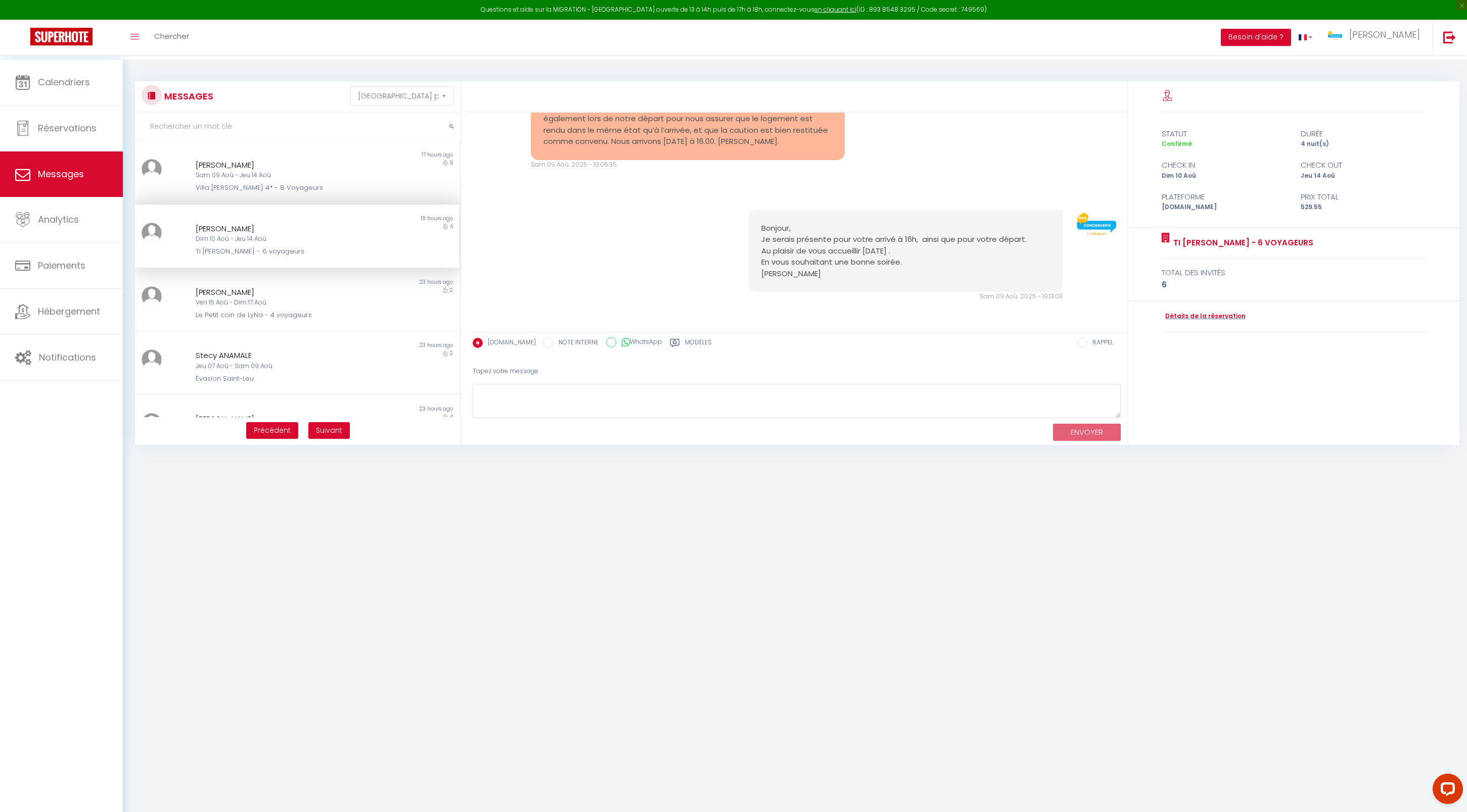
click at [266, 436] on span "Précédent" at bounding box center [272, 431] width 37 height 10
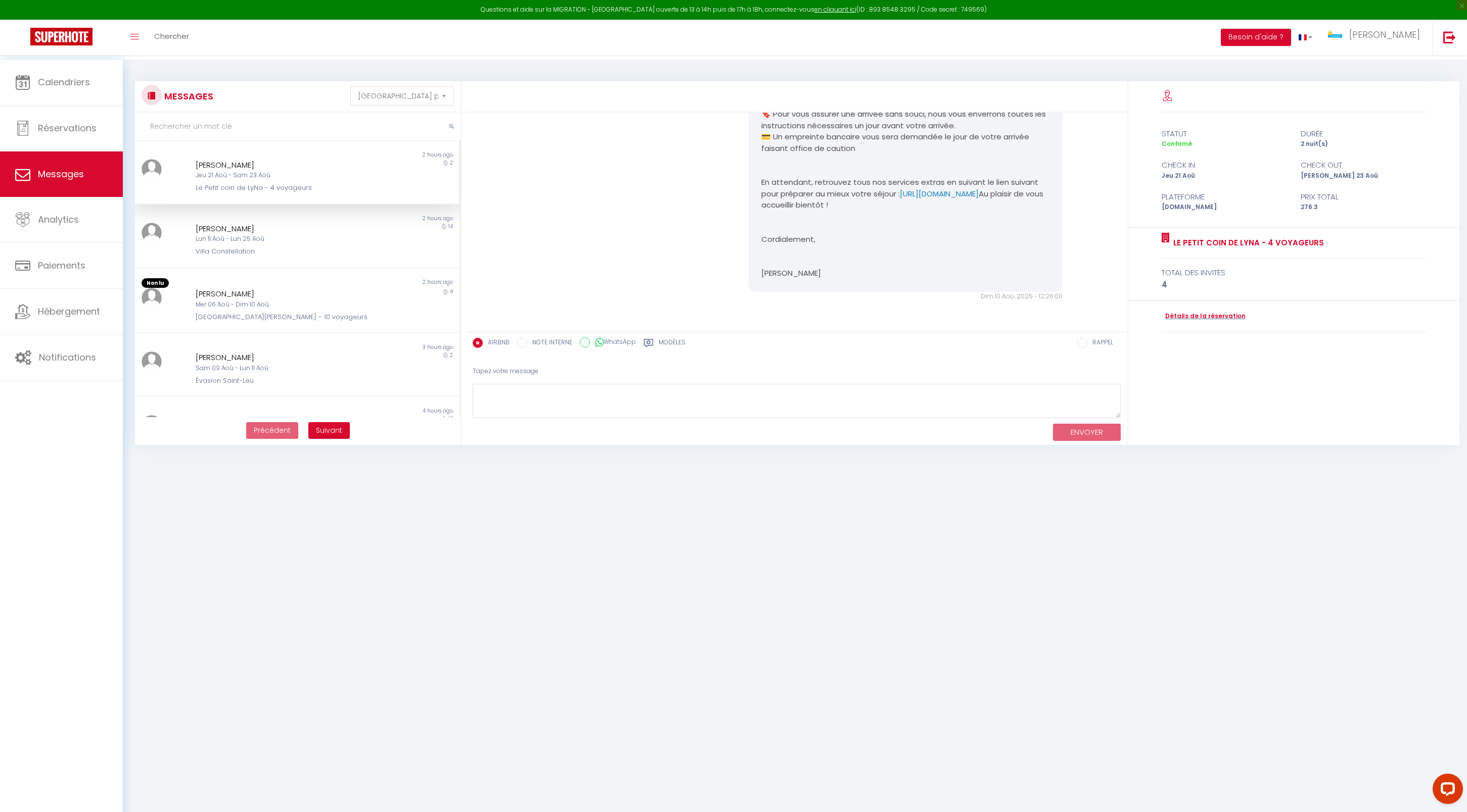
click at [379, 191] on div "2" at bounding box center [419, 176] width 81 height 34
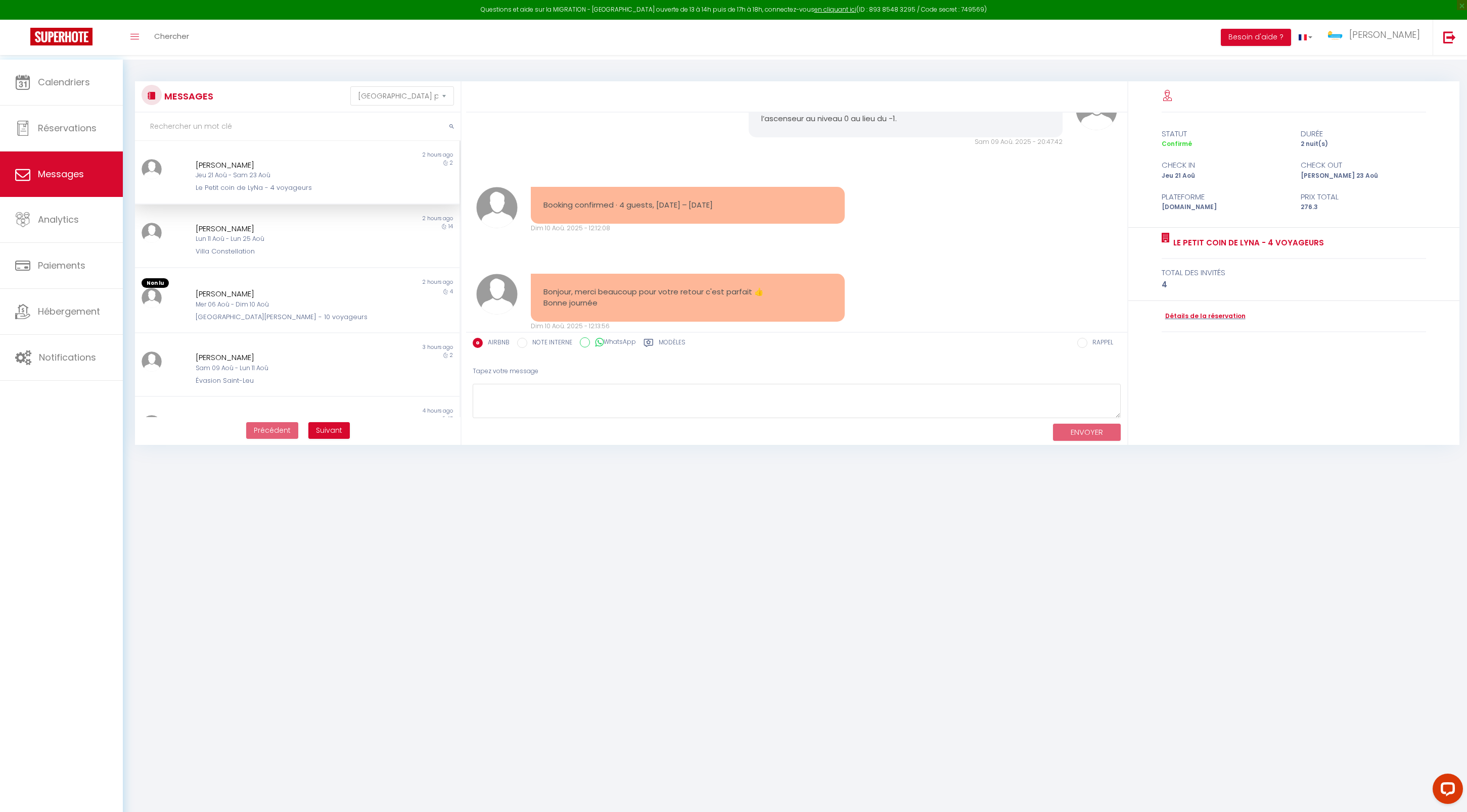
scroll to position [667, 0]
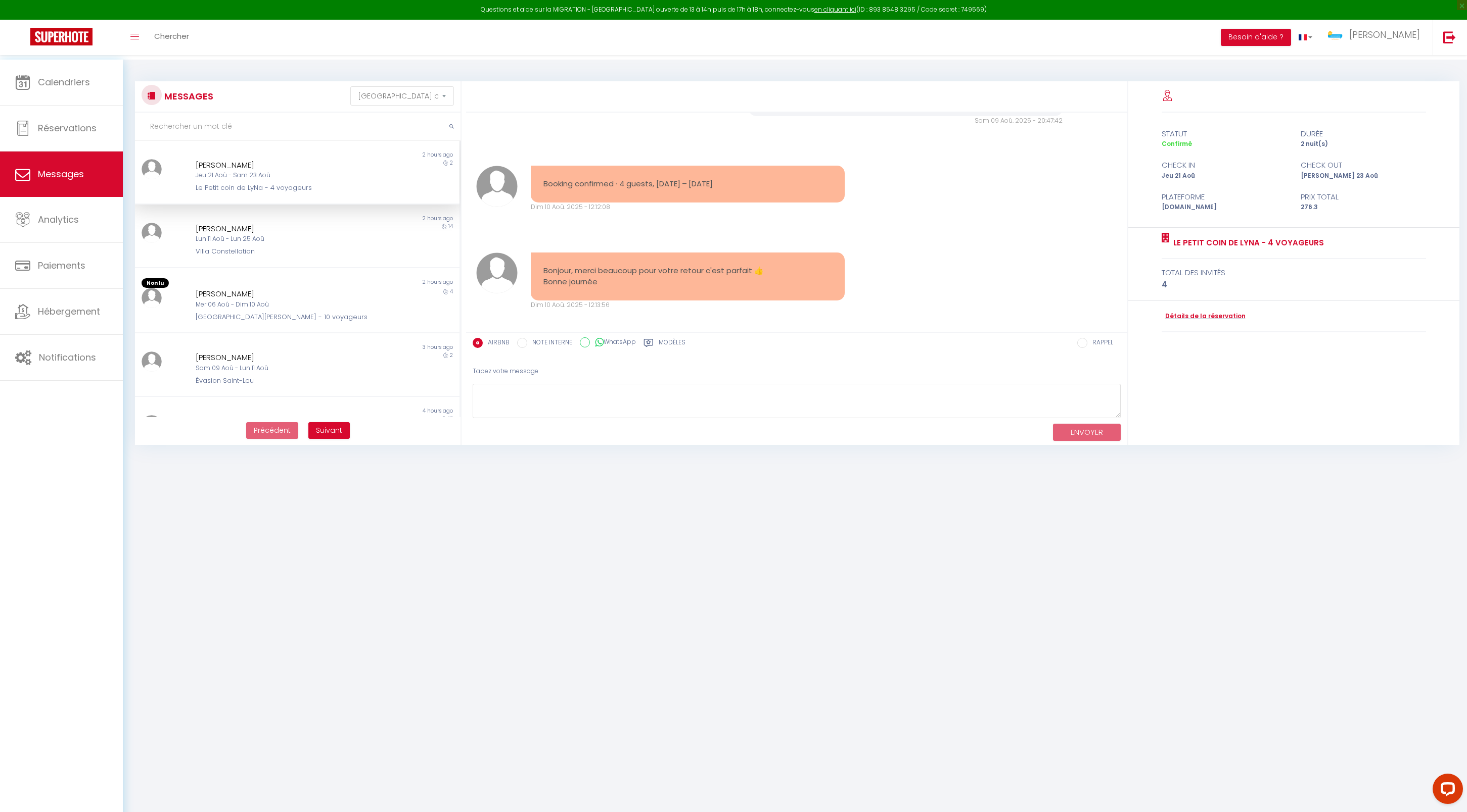
click at [437, 544] on body "Questions et aide sur la MIGRATION - Salle Zoom ouverte de 13 à 14h puis de 17h…" at bounding box center [734, 465] width 1467 height 812
